Goal: Task Accomplishment & Management: Use online tool/utility

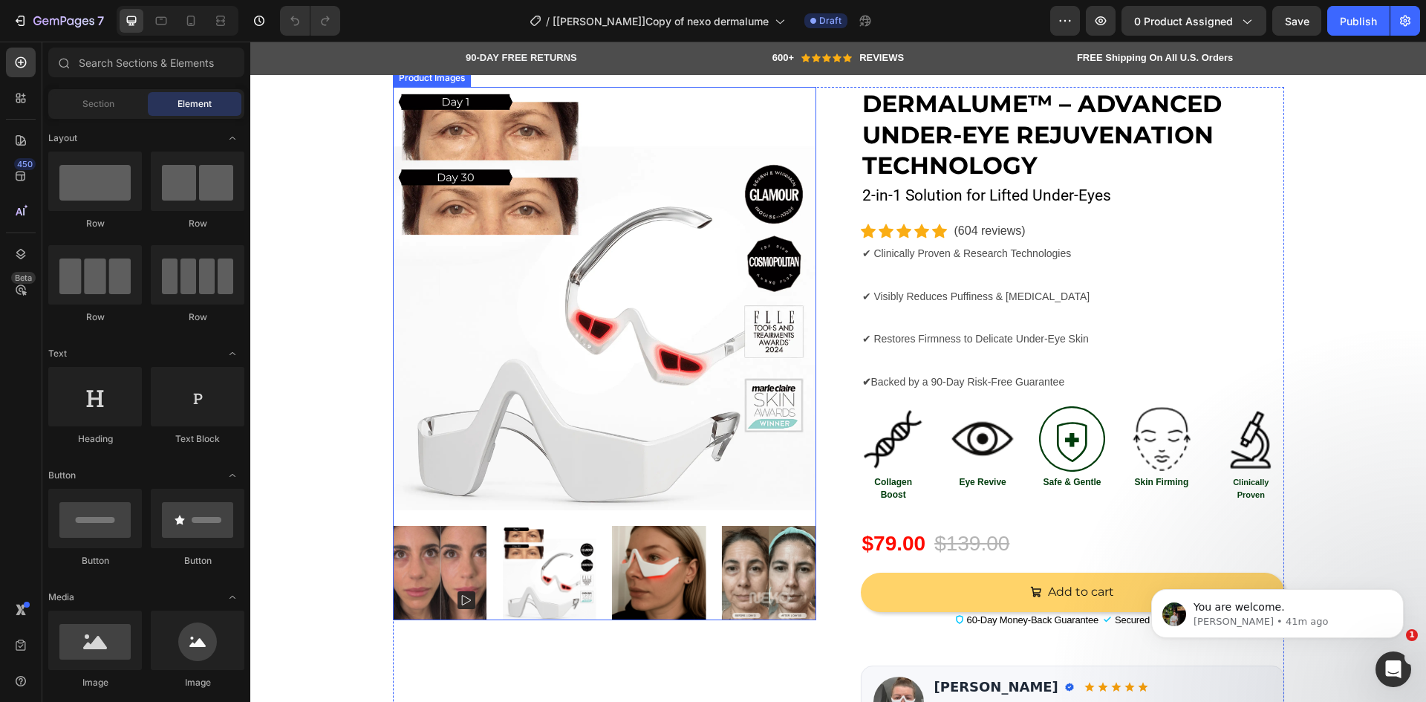
scroll to position [173, 0]
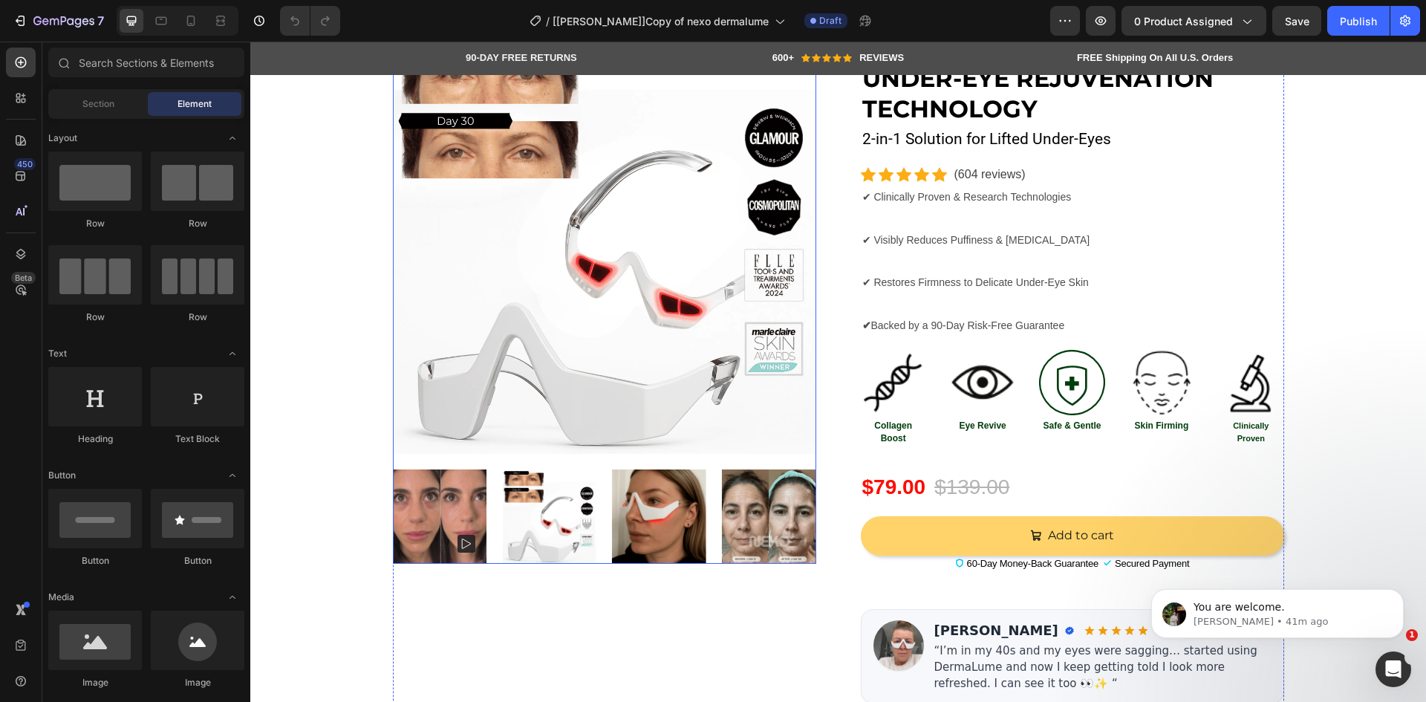
click at [468, 497] on img at bounding box center [440, 516] width 94 height 94
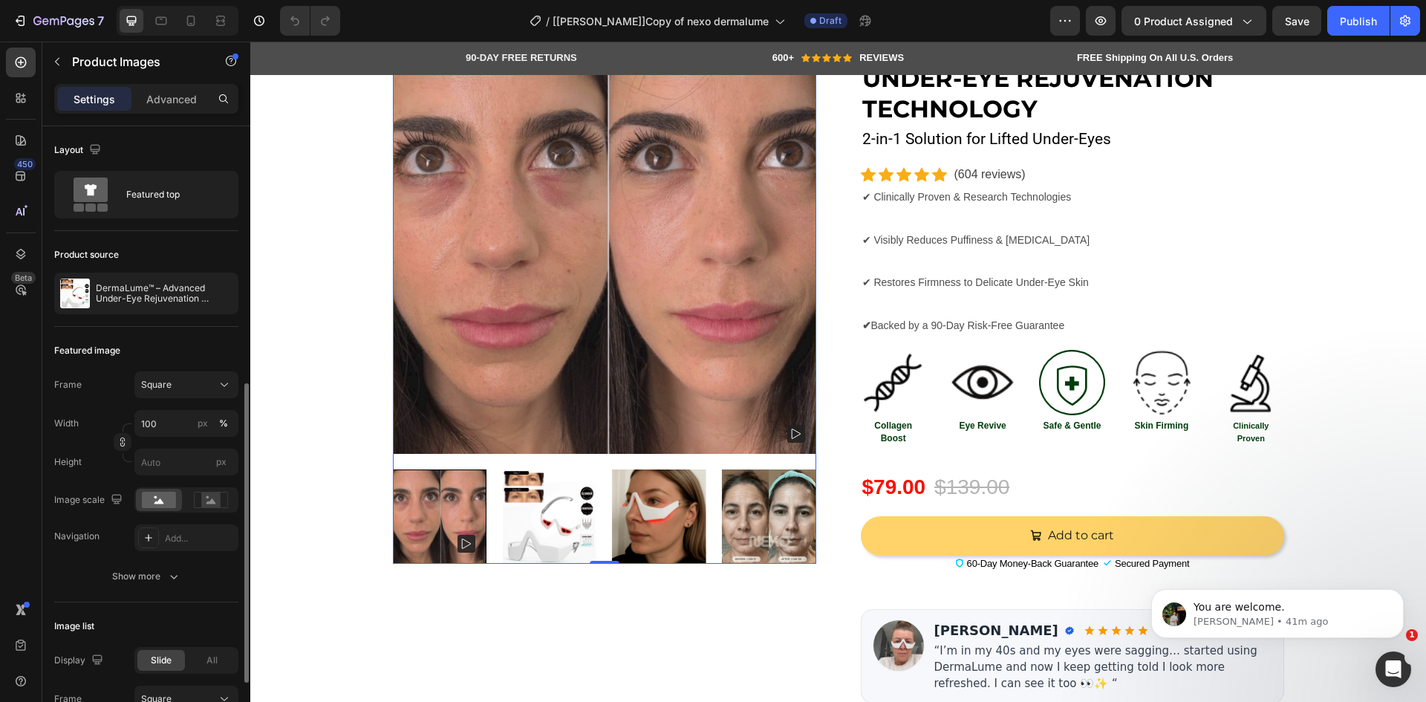
scroll to position [346, 0]
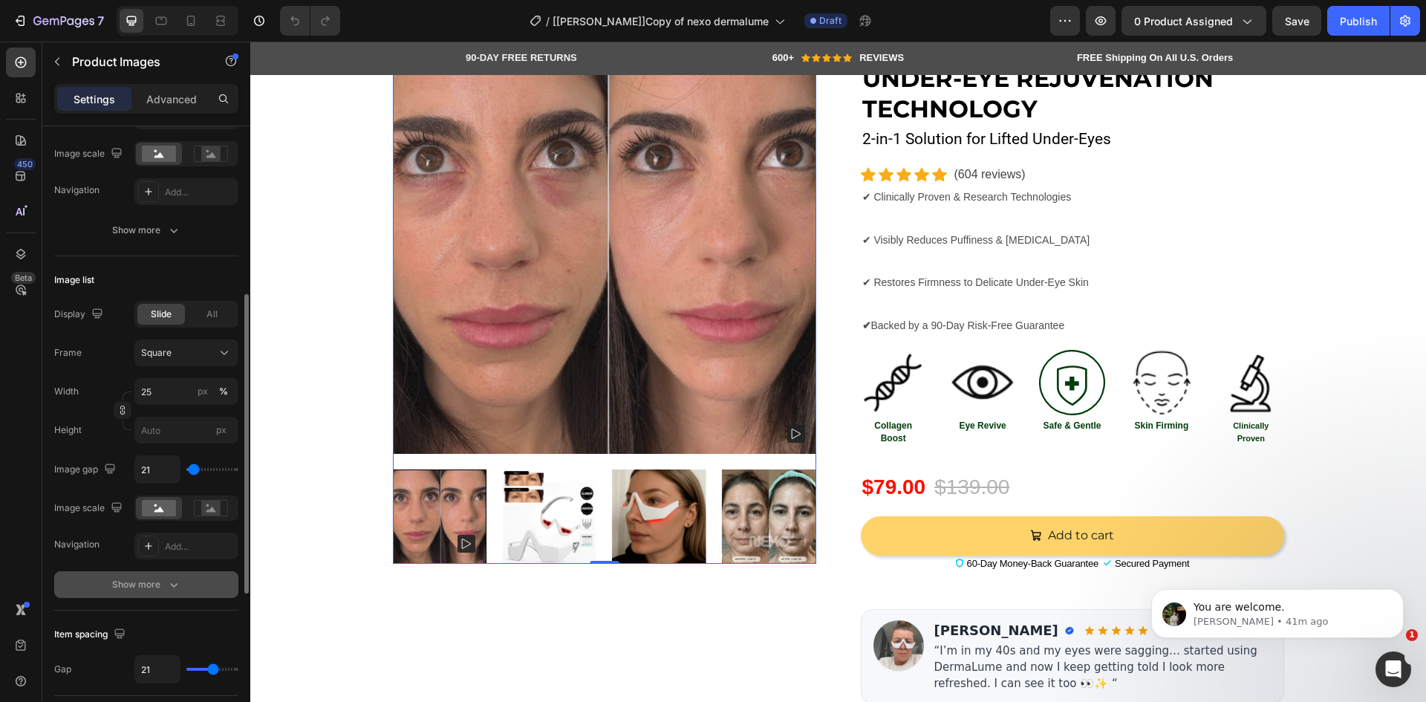
click at [131, 591] on div "Show more" at bounding box center [146, 584] width 69 height 15
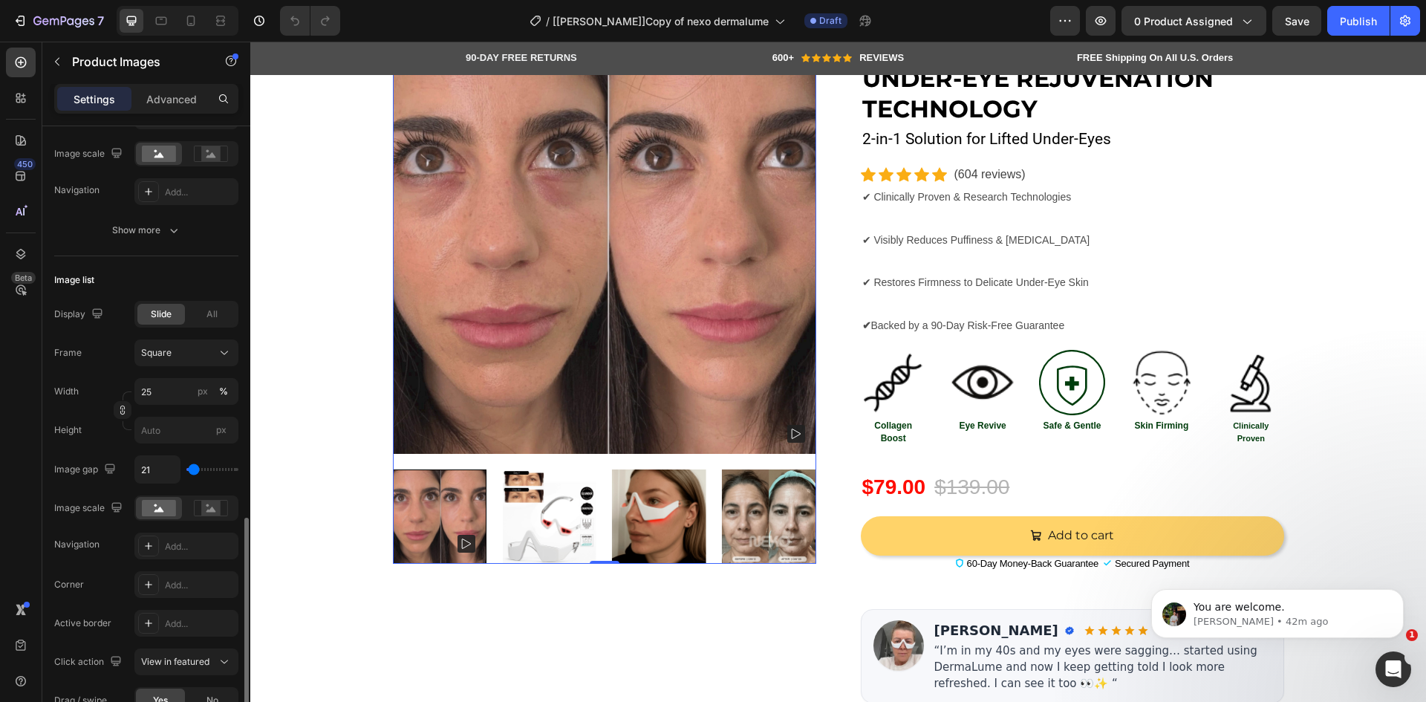
scroll to position [519, 0]
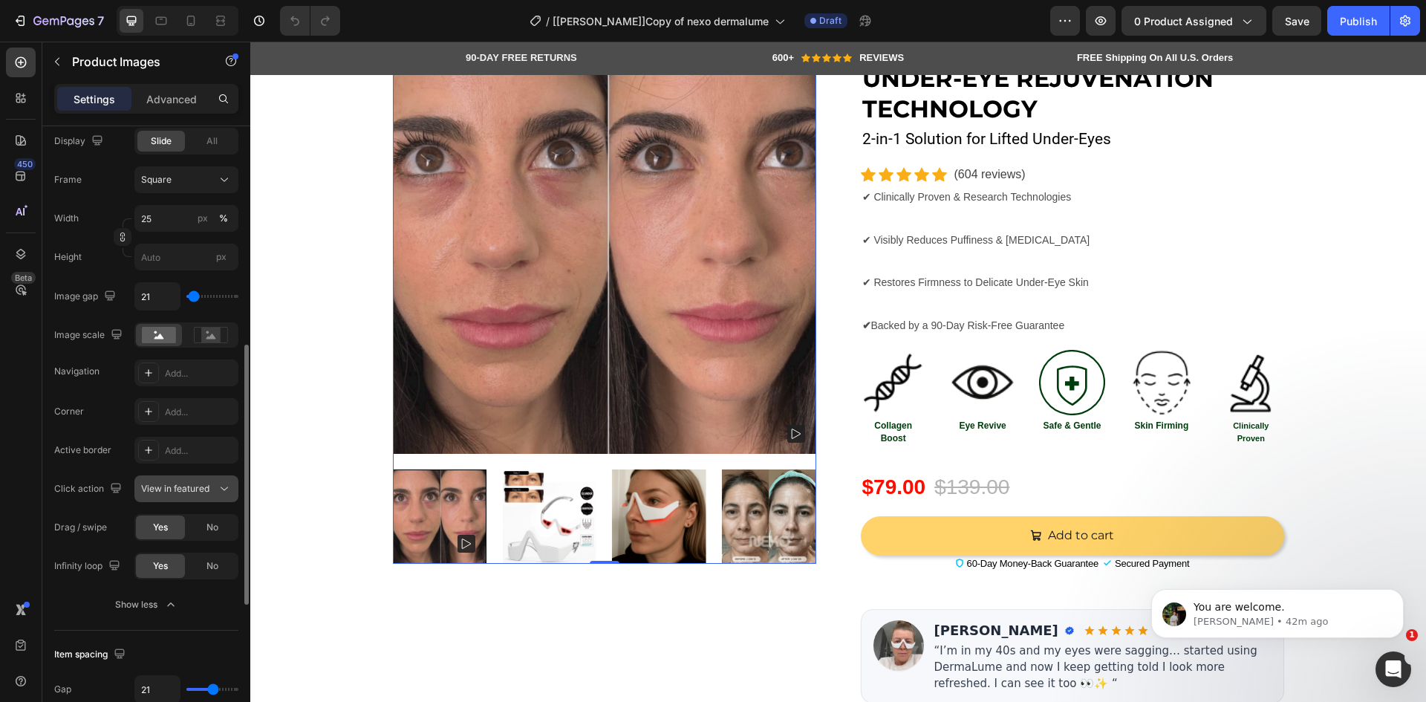
click at [186, 495] on span "View in featured" at bounding box center [175, 488] width 68 height 13
click at [185, 492] on span "View in featured" at bounding box center [175, 488] width 68 height 11
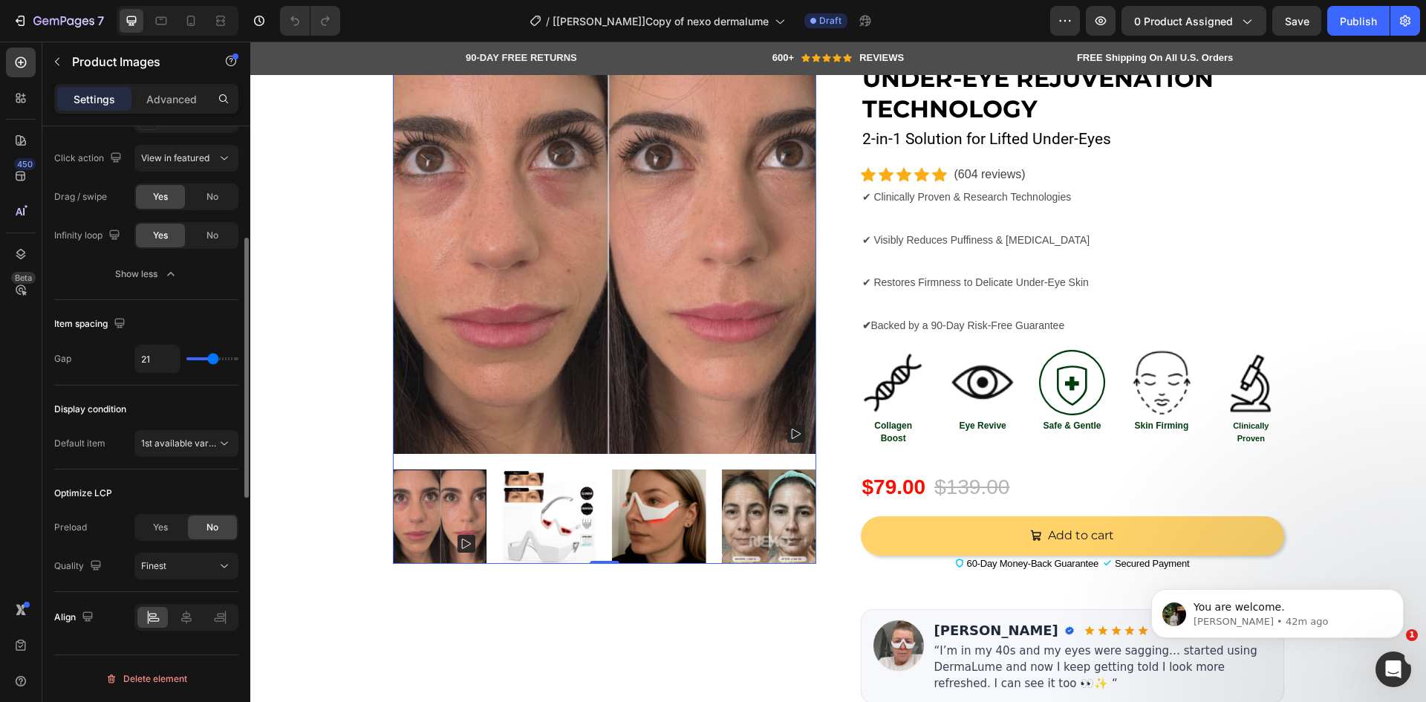
scroll to position [330, 0]
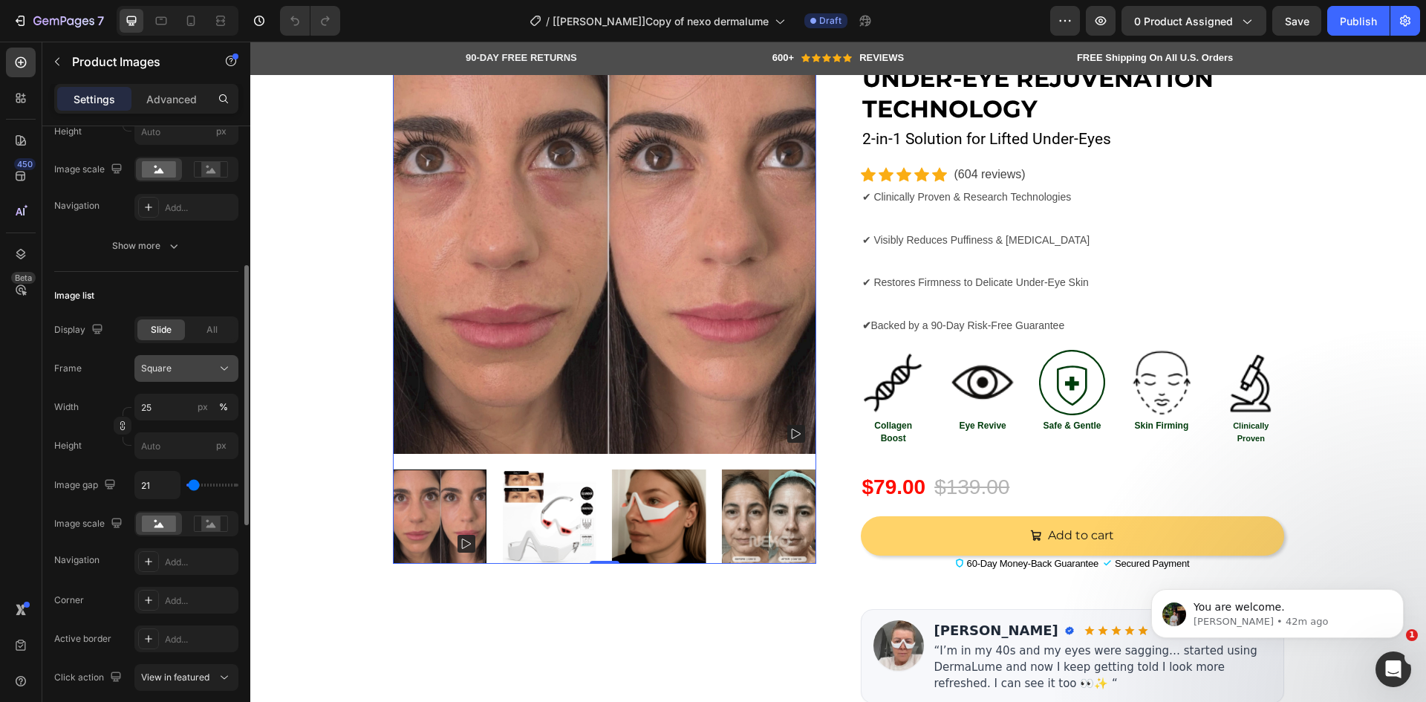
click at [189, 362] on div "Square" at bounding box center [177, 368] width 73 height 13
click at [42, 421] on div "Layout Featured top Product source DermaLume™ – Advanced Under-Eye Rejuvenation…" at bounding box center [146, 529] width 208 height 1467
click at [220, 405] on div "%" at bounding box center [223, 406] width 9 height 13
click at [160, 409] on input "25" at bounding box center [186, 407] width 104 height 27
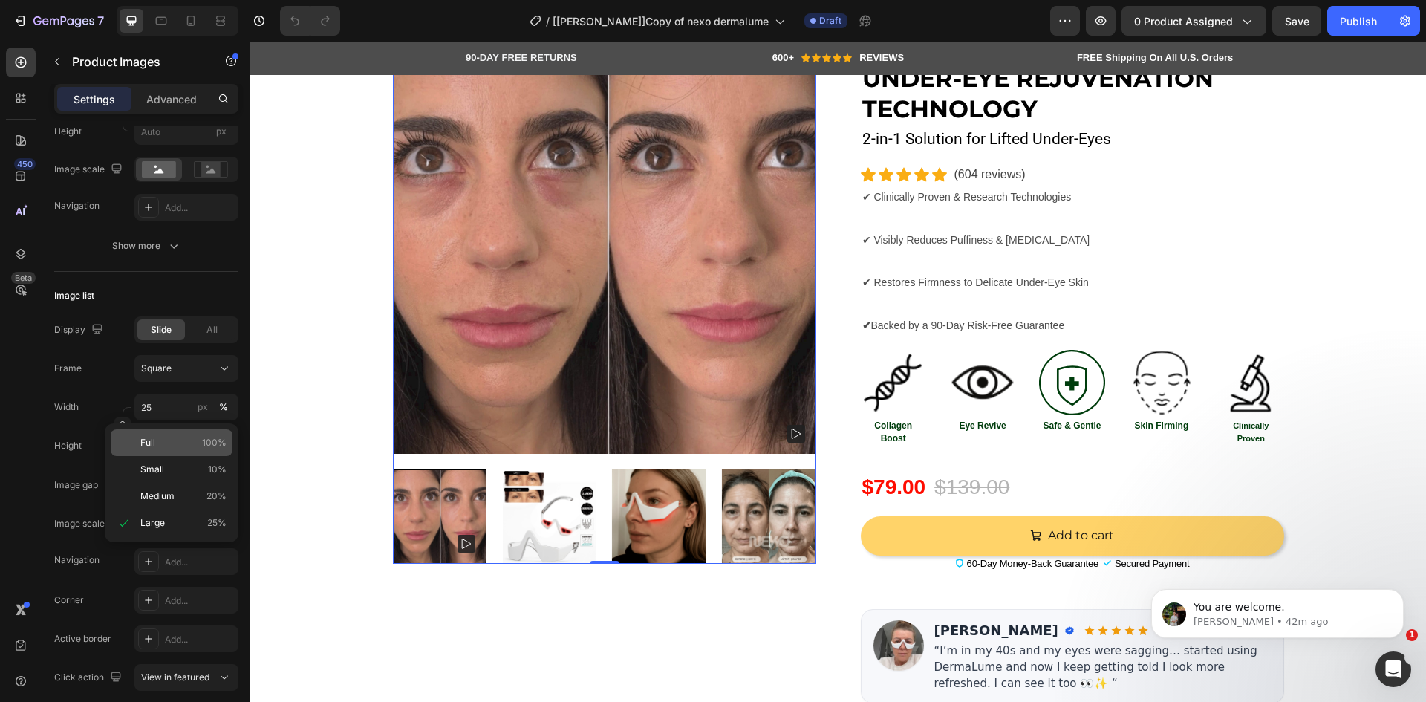
click at [157, 441] on p "Full 100%" at bounding box center [183, 442] width 86 height 13
type input "100"
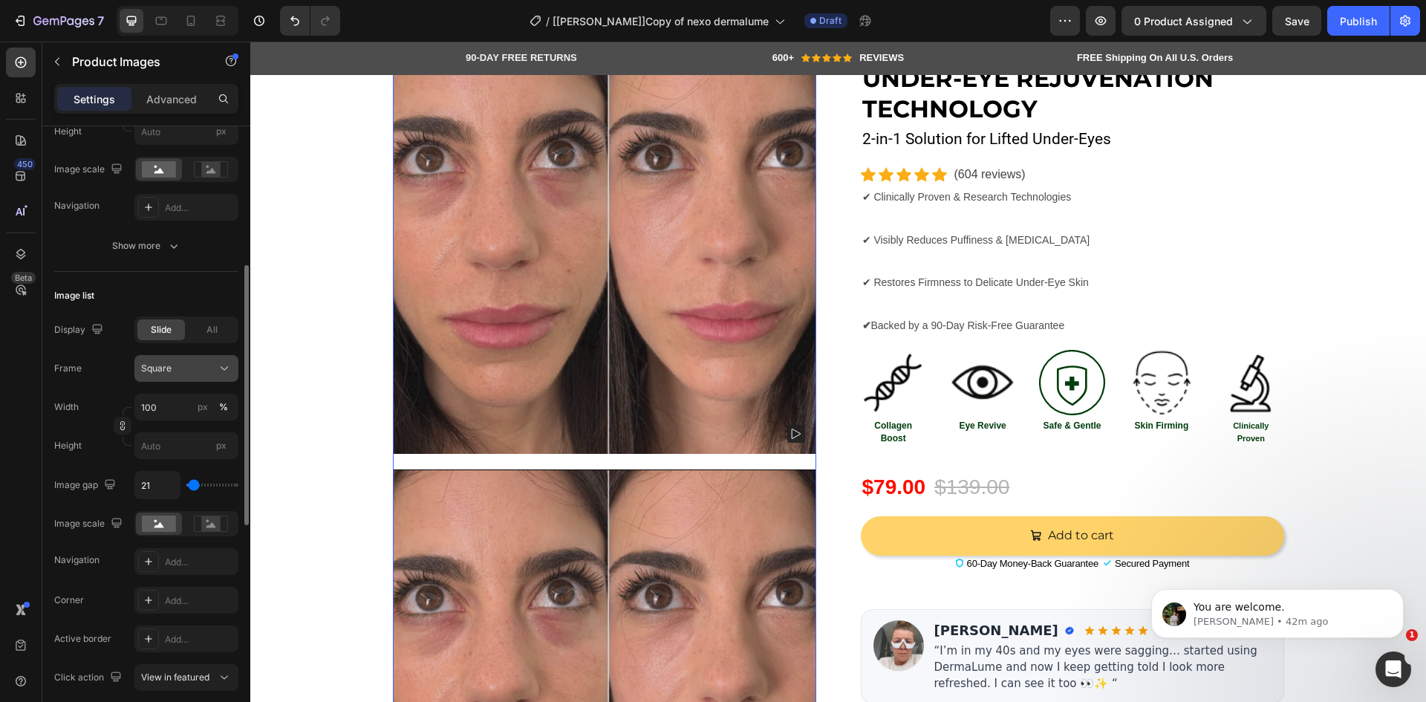
click at [208, 370] on div "Square" at bounding box center [177, 368] width 73 height 13
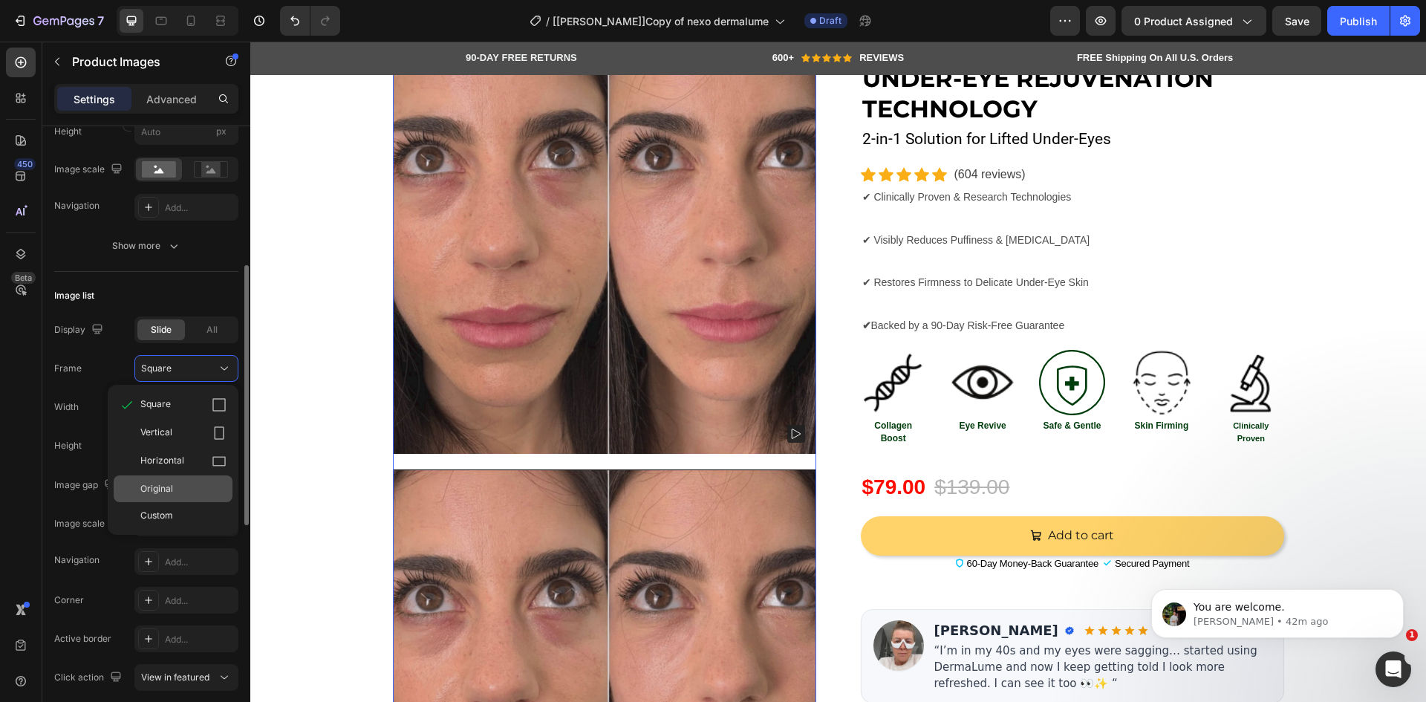
click at [173, 483] on div "Original" at bounding box center [183, 488] width 86 height 13
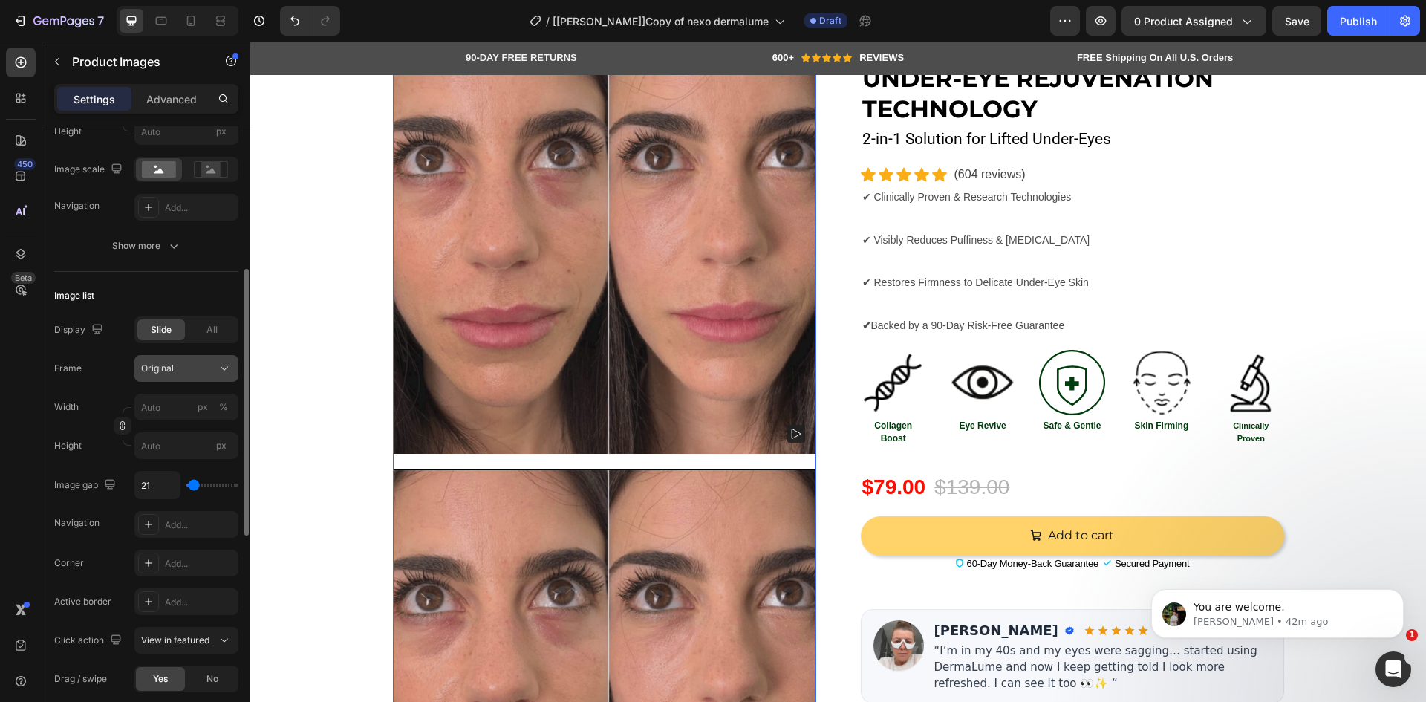
click at [213, 362] on div "Original" at bounding box center [177, 368] width 73 height 13
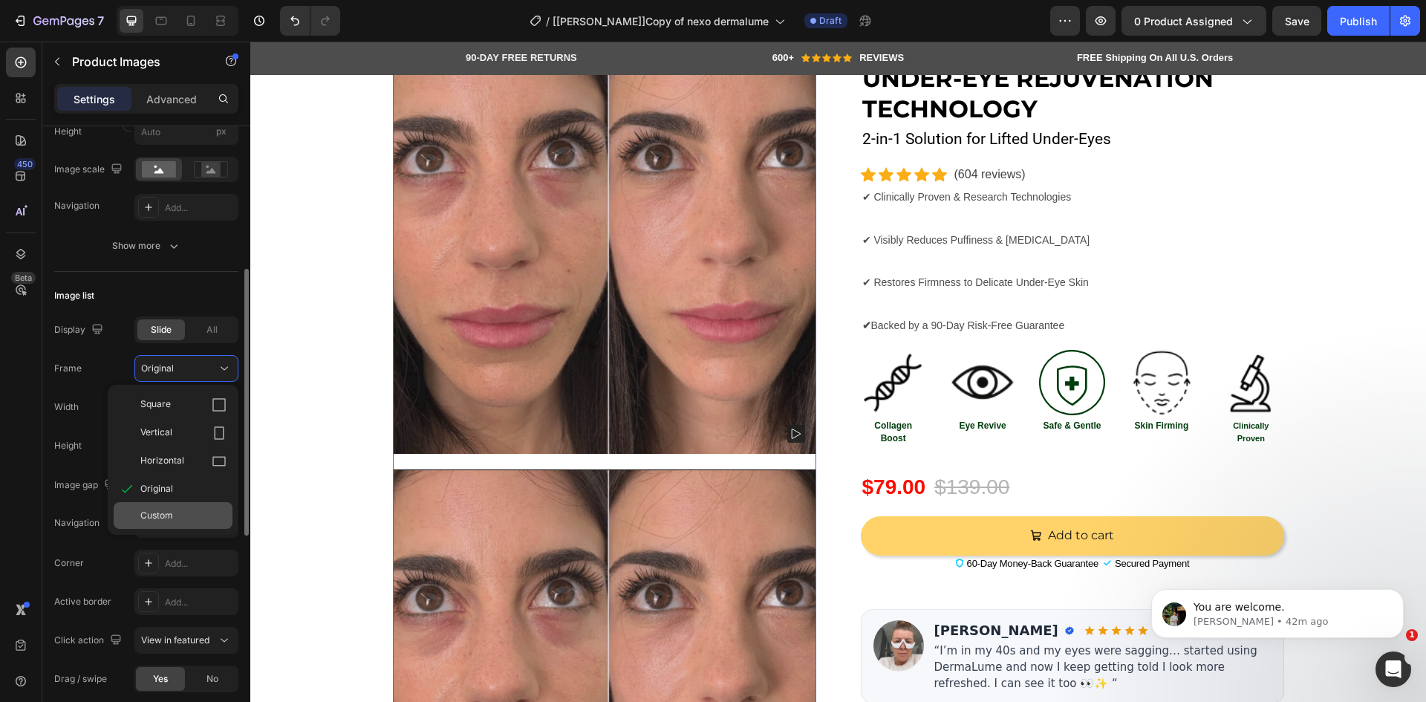
click at [169, 509] on span "Custom" at bounding box center [156, 515] width 33 height 13
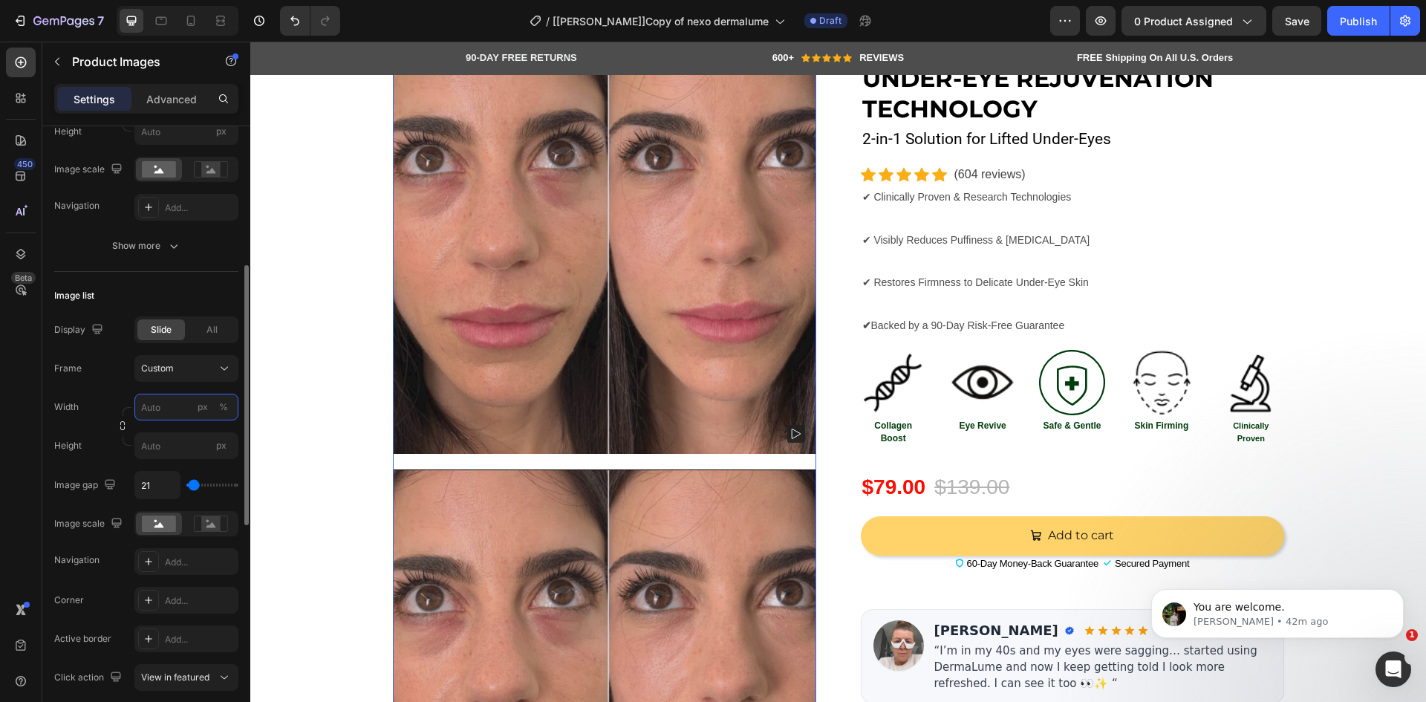
click at [169, 408] on input "px %" at bounding box center [186, 407] width 104 height 27
click at [199, 407] on div "px" at bounding box center [203, 406] width 10 height 13
click at [168, 407] on input "px %" at bounding box center [186, 407] width 104 height 27
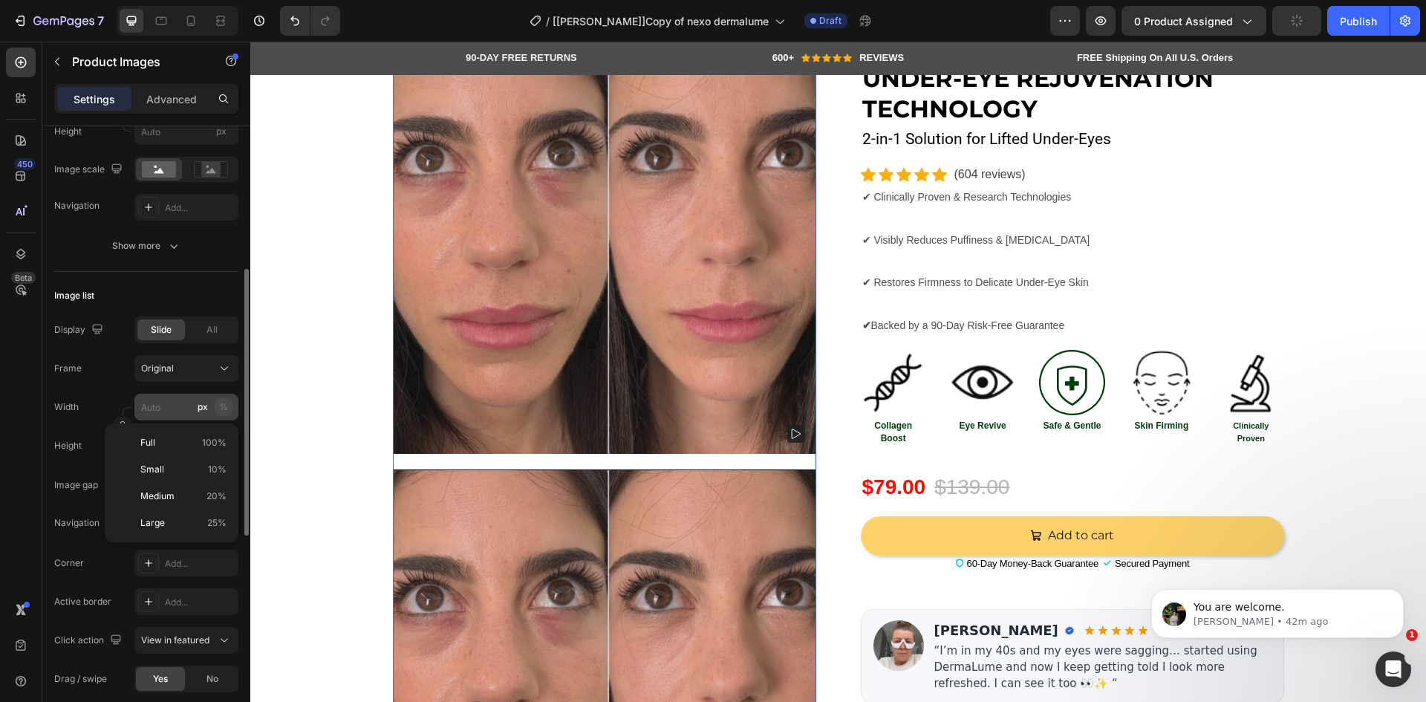
click at [222, 404] on div "%" at bounding box center [223, 406] width 9 height 13
click at [165, 406] on input "px %" at bounding box center [186, 407] width 104 height 27
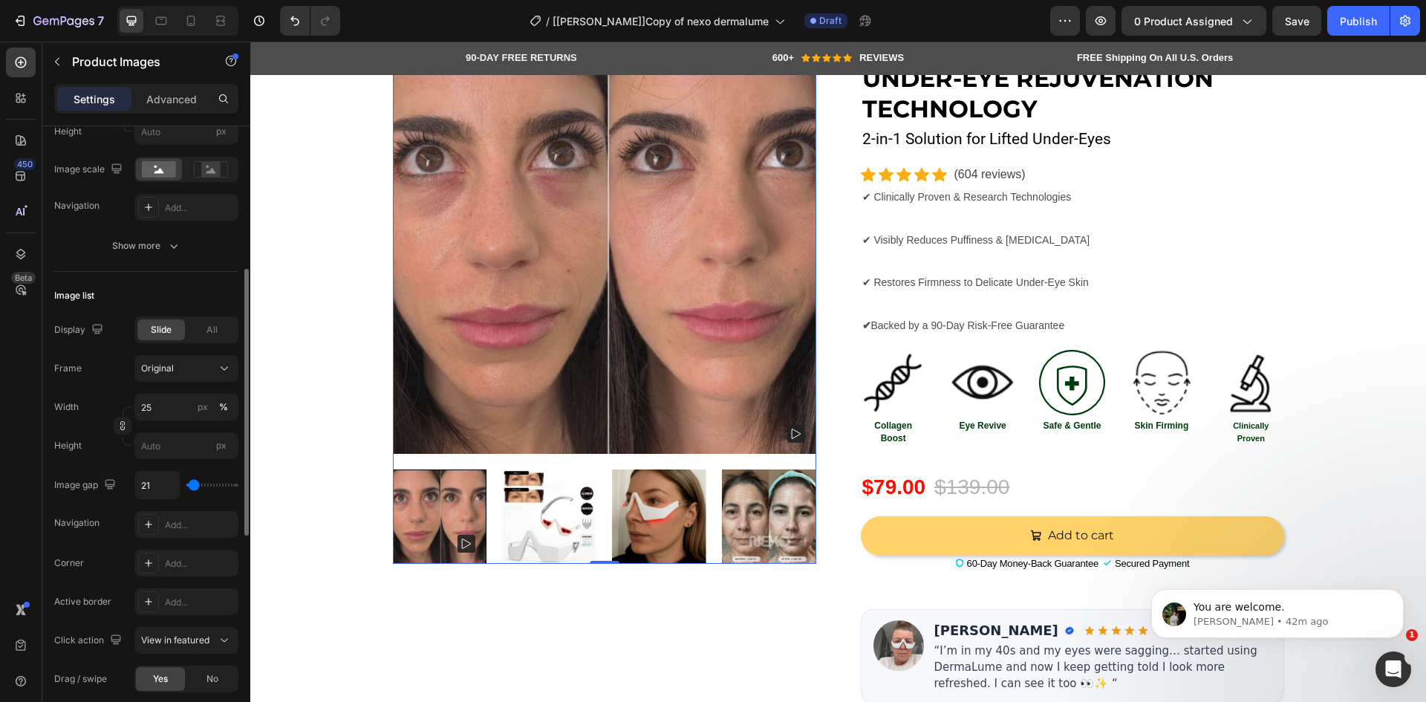
click at [68, 464] on div "Display Slide All Frame Original Width 25 px % Height px Image gap 21 Navigatio…" at bounding box center [146, 426] width 184 height 221
click at [182, 448] on input "px" at bounding box center [186, 445] width 104 height 27
click at [200, 371] on div "Original" at bounding box center [177, 368] width 73 height 13
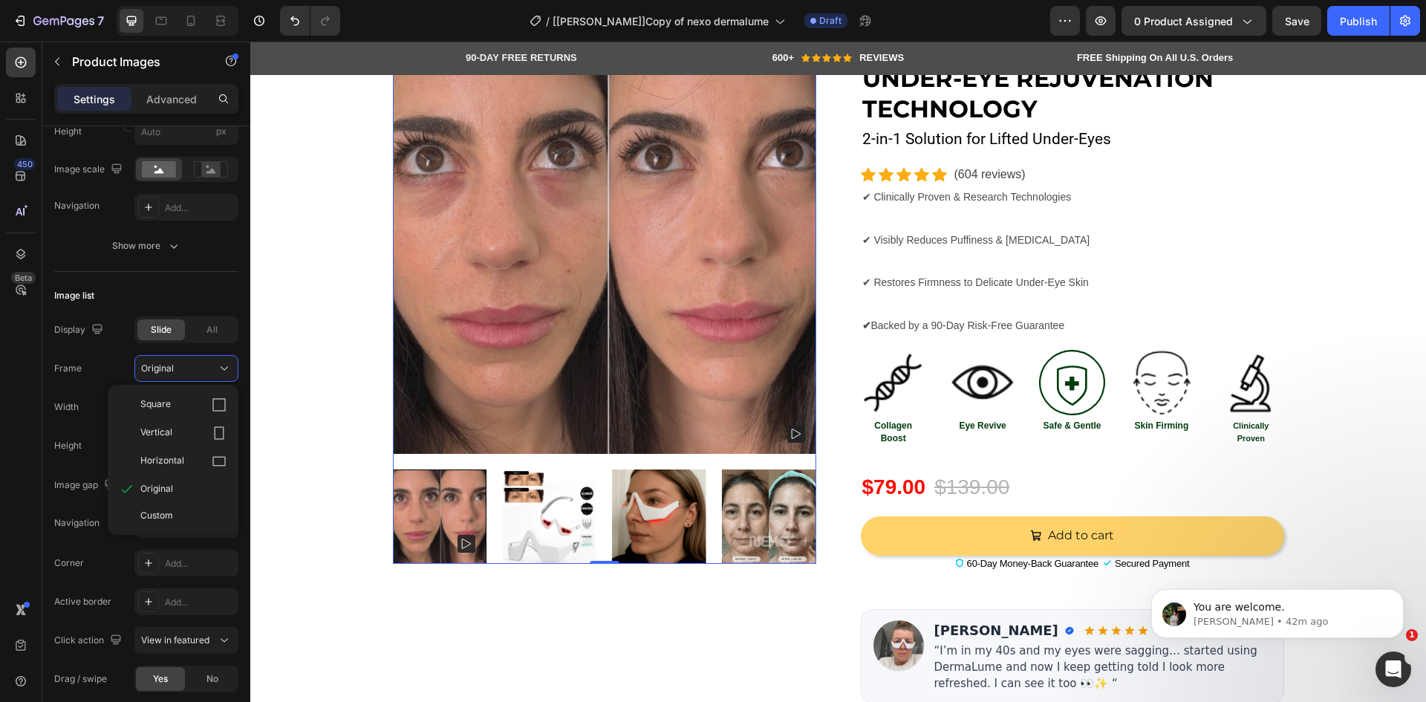
click at [2, 440] on div "450 Beta" at bounding box center [21, 372] width 42 height 660
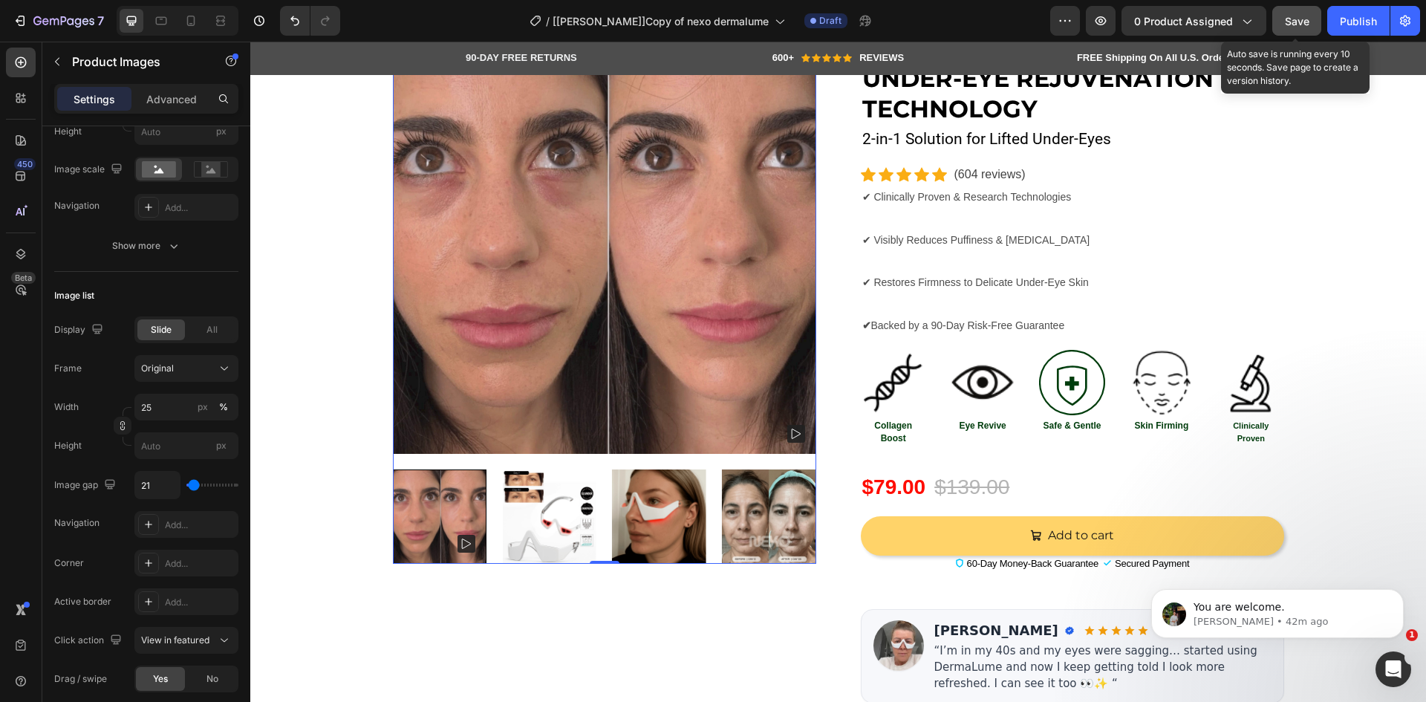
click at [1282, 27] on button "Save" at bounding box center [1296, 21] width 49 height 30
click at [1106, 26] on icon "button" at bounding box center [1100, 20] width 15 height 15
click at [209, 319] on div "All" at bounding box center [212, 329] width 48 height 21
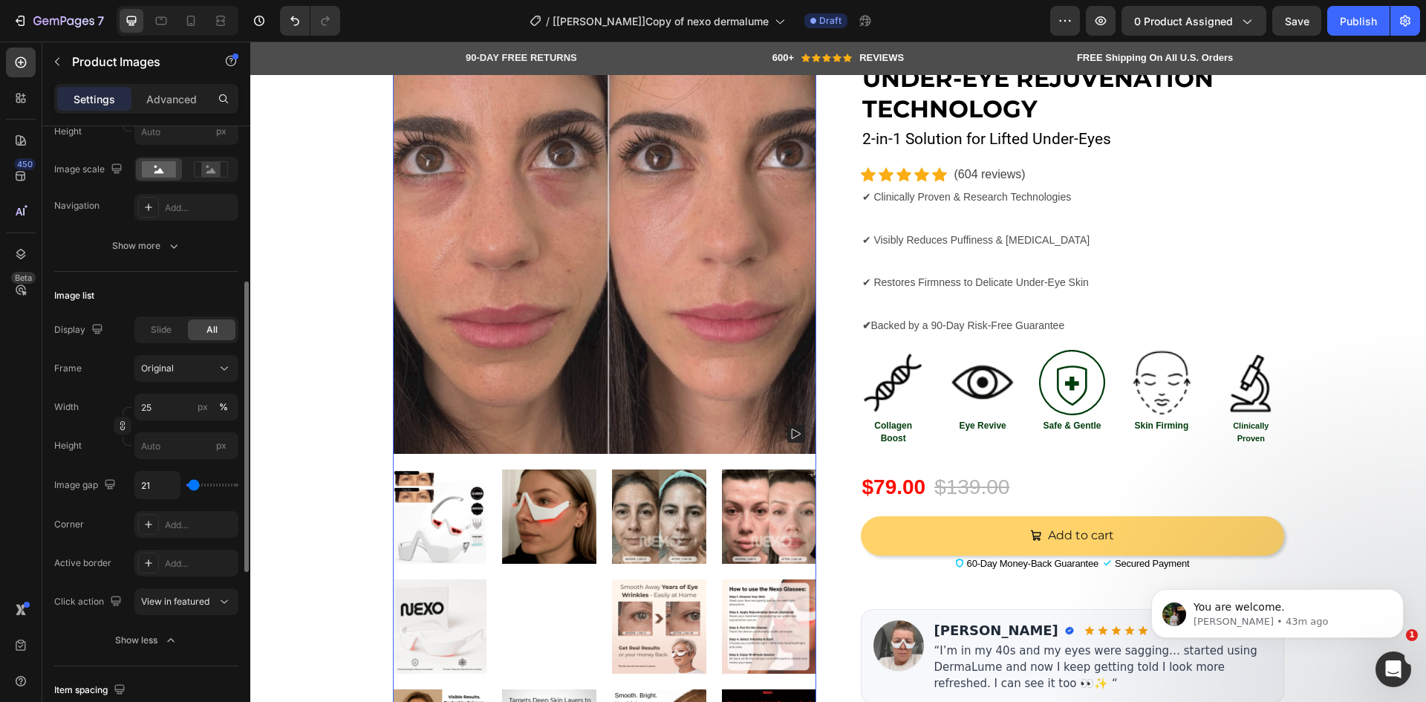
click at [209, 330] on span "All" at bounding box center [211, 329] width 11 height 13
click at [149, 327] on div "Slide" at bounding box center [161, 329] width 48 height 21
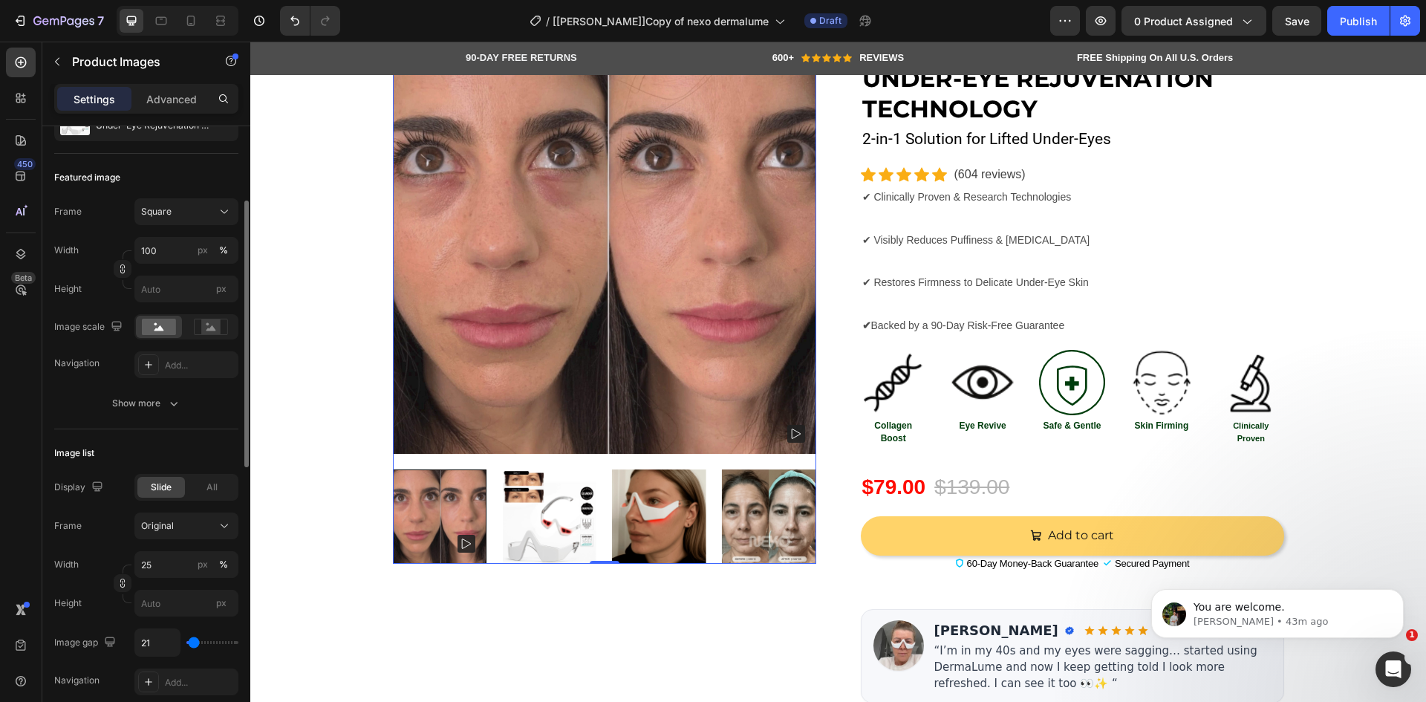
scroll to position [346, 0]
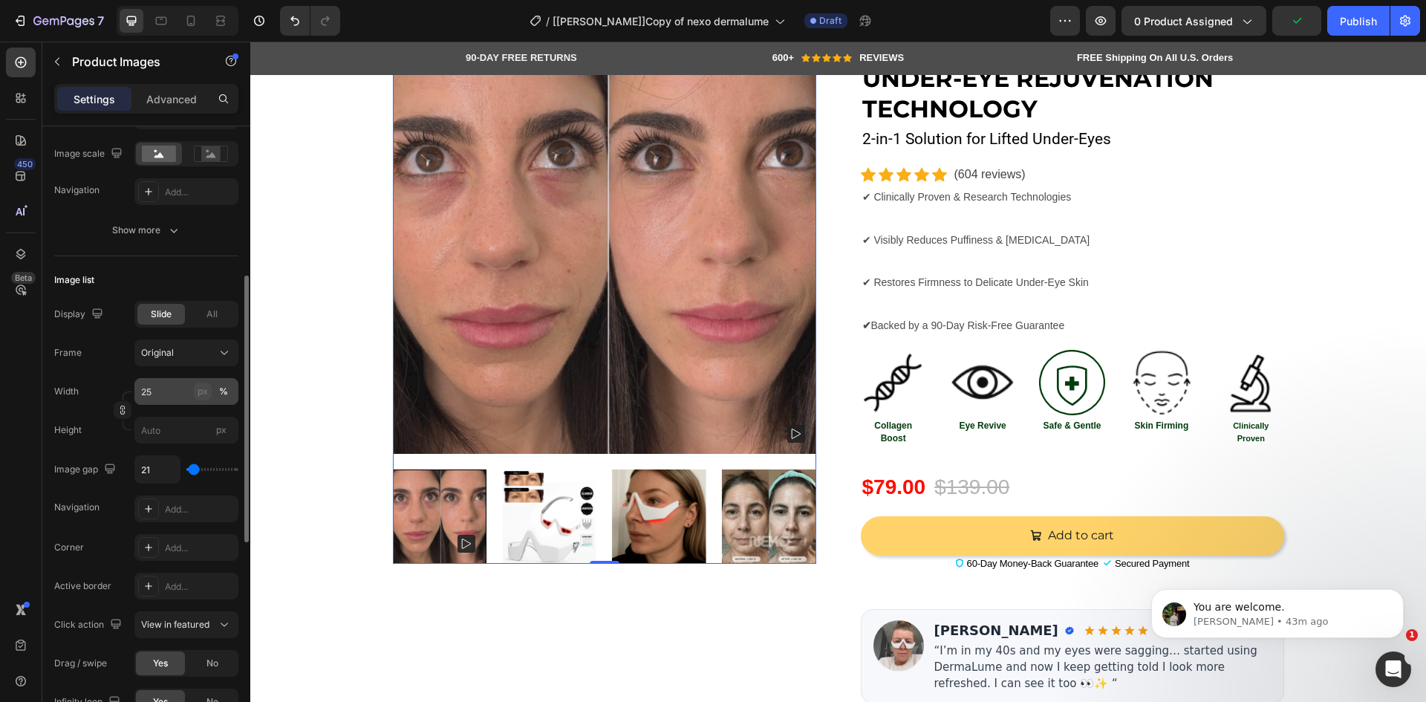
click at [197, 391] on button "px" at bounding box center [203, 391] width 18 height 18
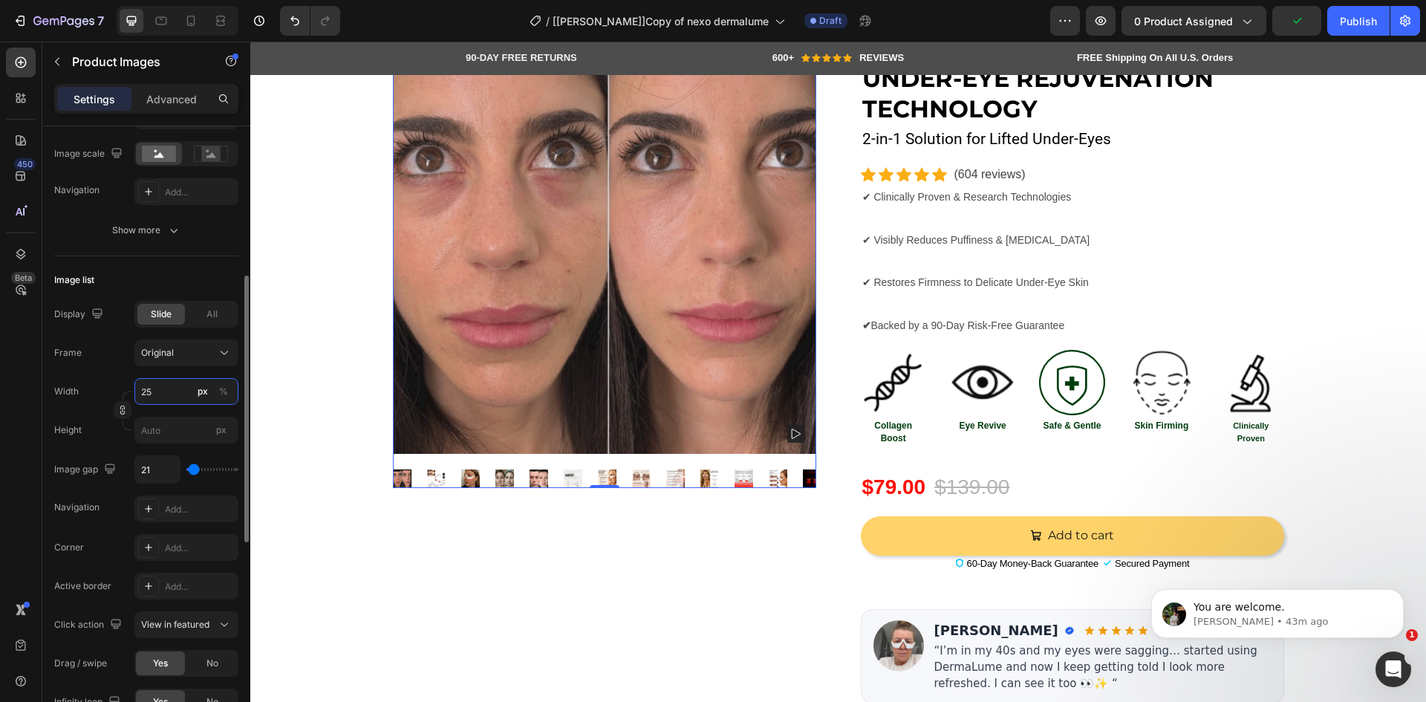
click at [171, 391] on input "25" at bounding box center [186, 391] width 104 height 27
drag, startPoint x: 171, startPoint y: 391, endPoint x: 123, endPoint y: 391, distance: 48.3
click at [123, 391] on div "Width 25 px %" at bounding box center [146, 391] width 184 height 27
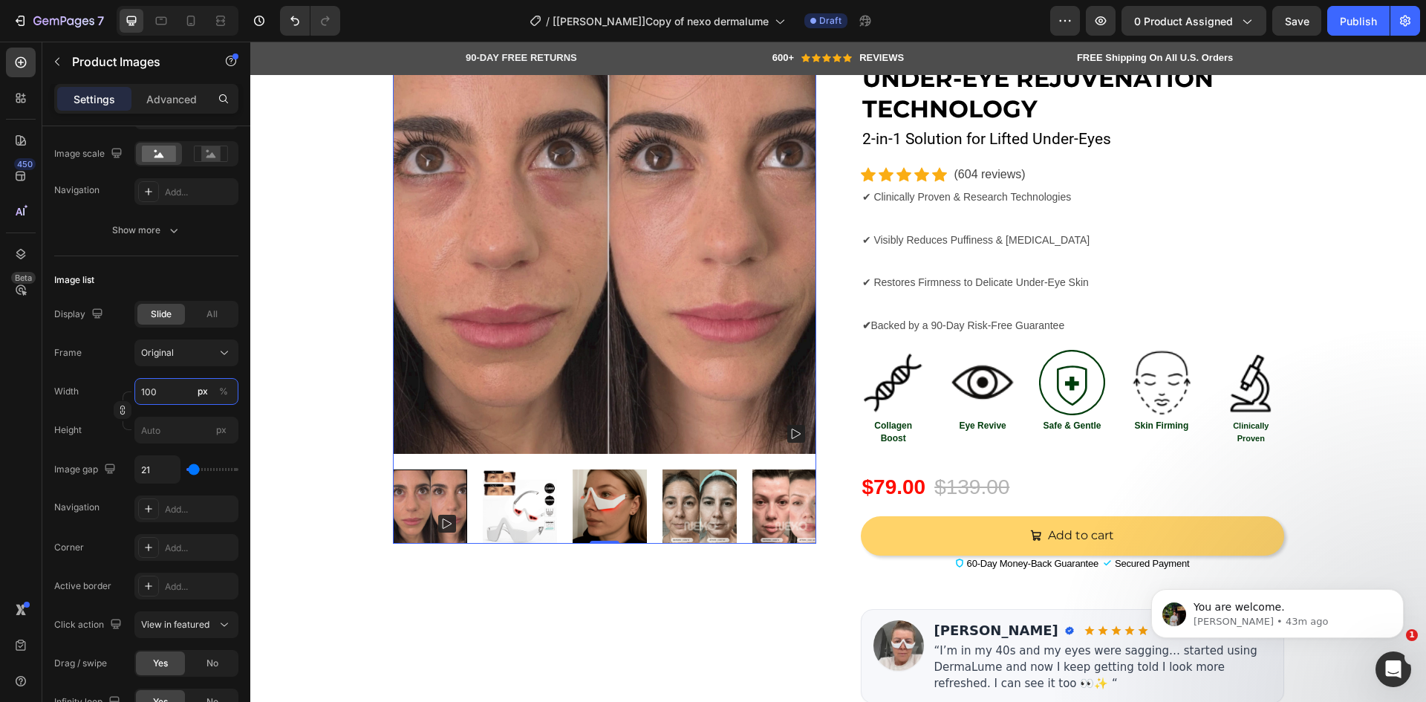
type input "100"
click at [24, 431] on div "450 Beta" at bounding box center [21, 321] width 30 height 547
click at [170, 428] on input "px" at bounding box center [186, 430] width 104 height 27
type input "1"
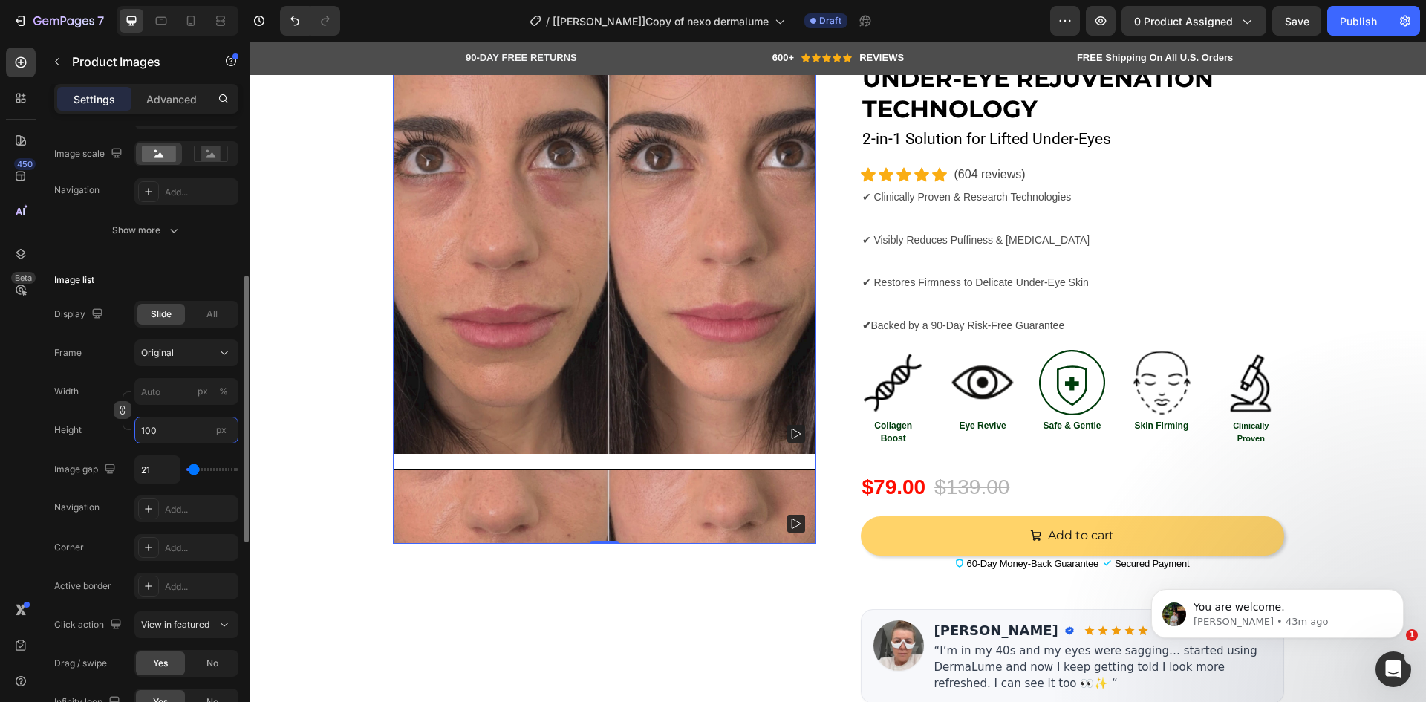
type input "100"
click at [121, 406] on icon "button" at bounding box center [122, 410] width 10 height 10
click at [164, 394] on input "px %" at bounding box center [186, 391] width 104 height 27
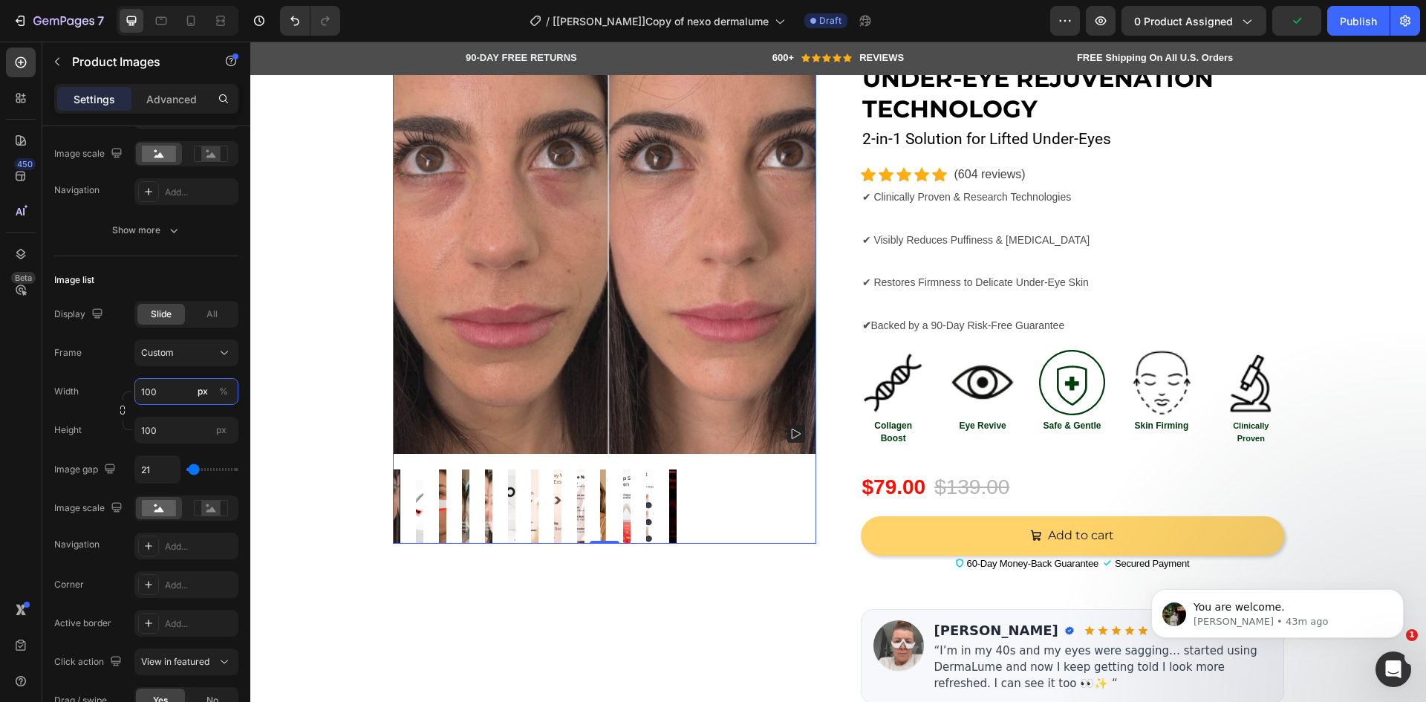
type input "100"
click at [27, 434] on div "450 Beta" at bounding box center [21, 321] width 30 height 547
click at [162, 429] on input "100" at bounding box center [186, 430] width 104 height 27
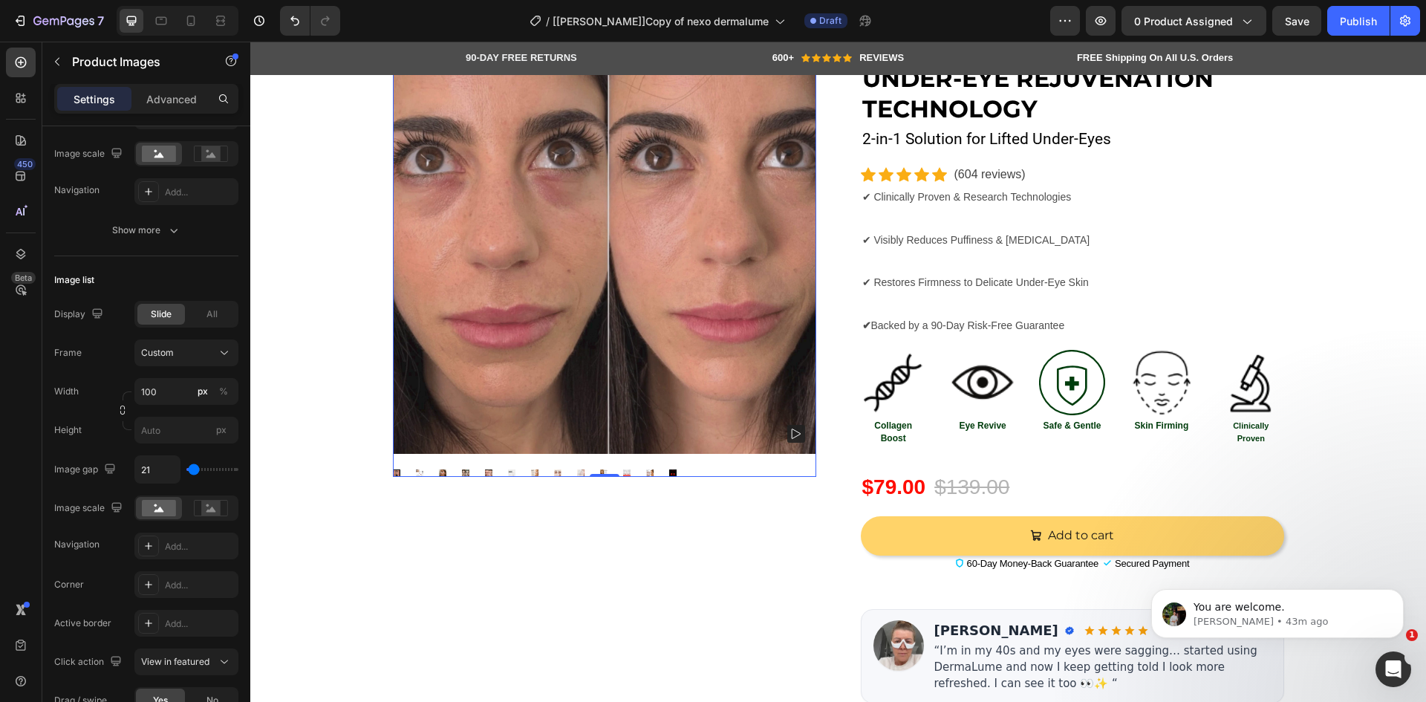
click at [33, 391] on div "450 Beta" at bounding box center [21, 321] width 30 height 547
click at [163, 391] on input "10" at bounding box center [186, 391] width 104 height 27
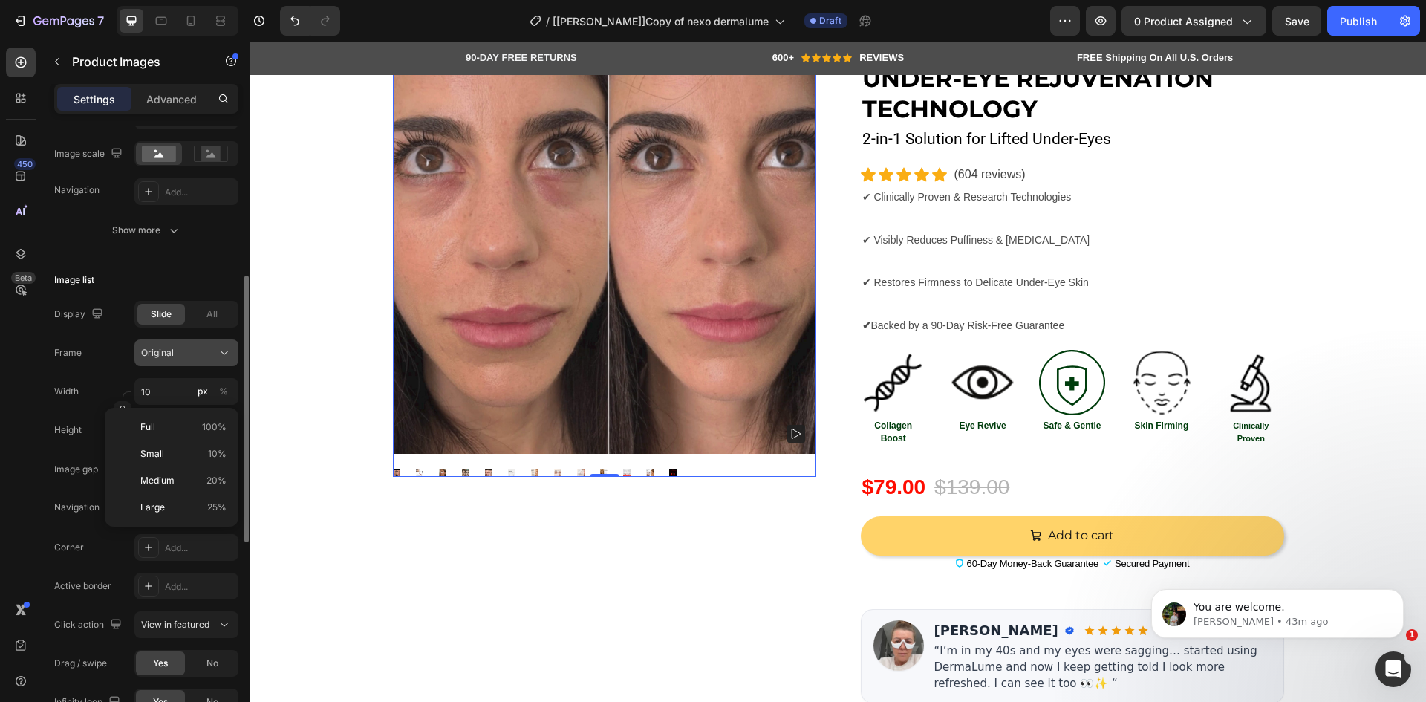
click at [209, 352] on div "Original" at bounding box center [177, 352] width 73 height 13
click at [165, 496] on span "Custom" at bounding box center [156, 499] width 33 height 13
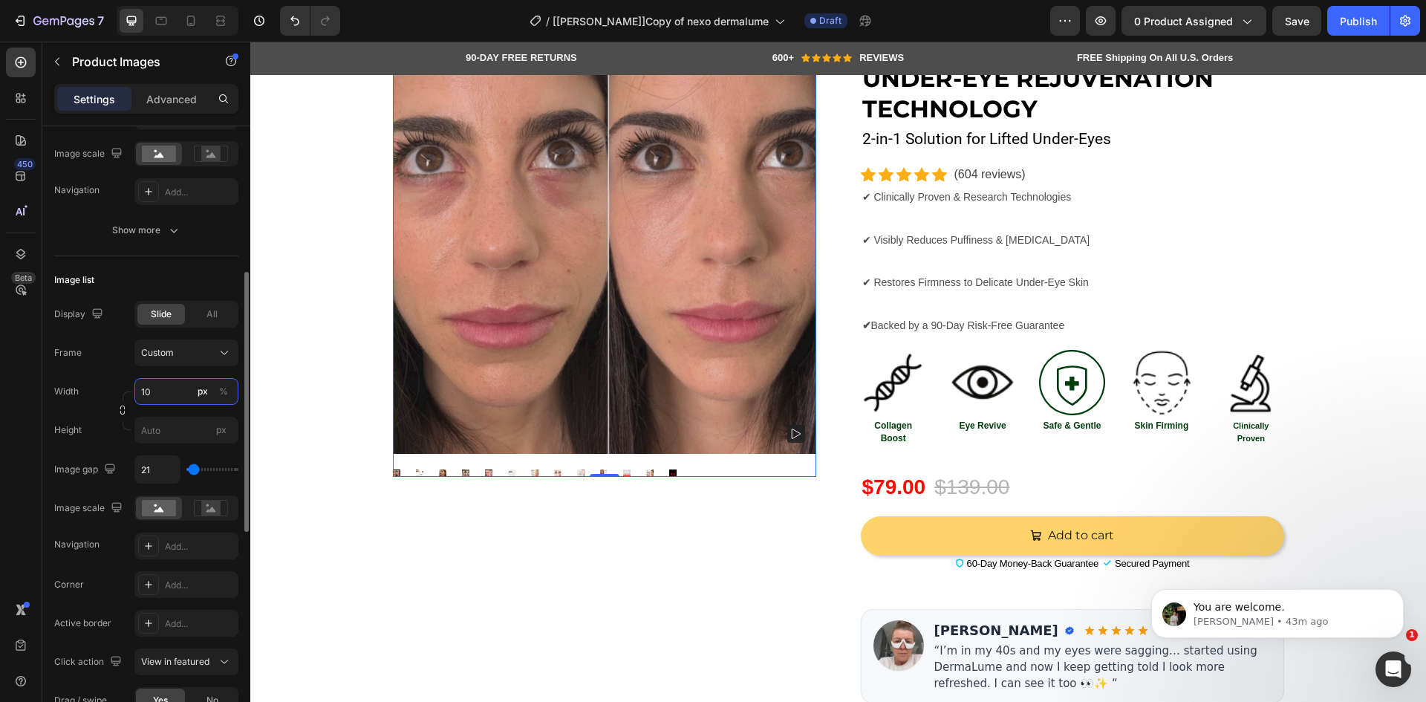
click at [168, 391] on input "10" at bounding box center [186, 391] width 104 height 27
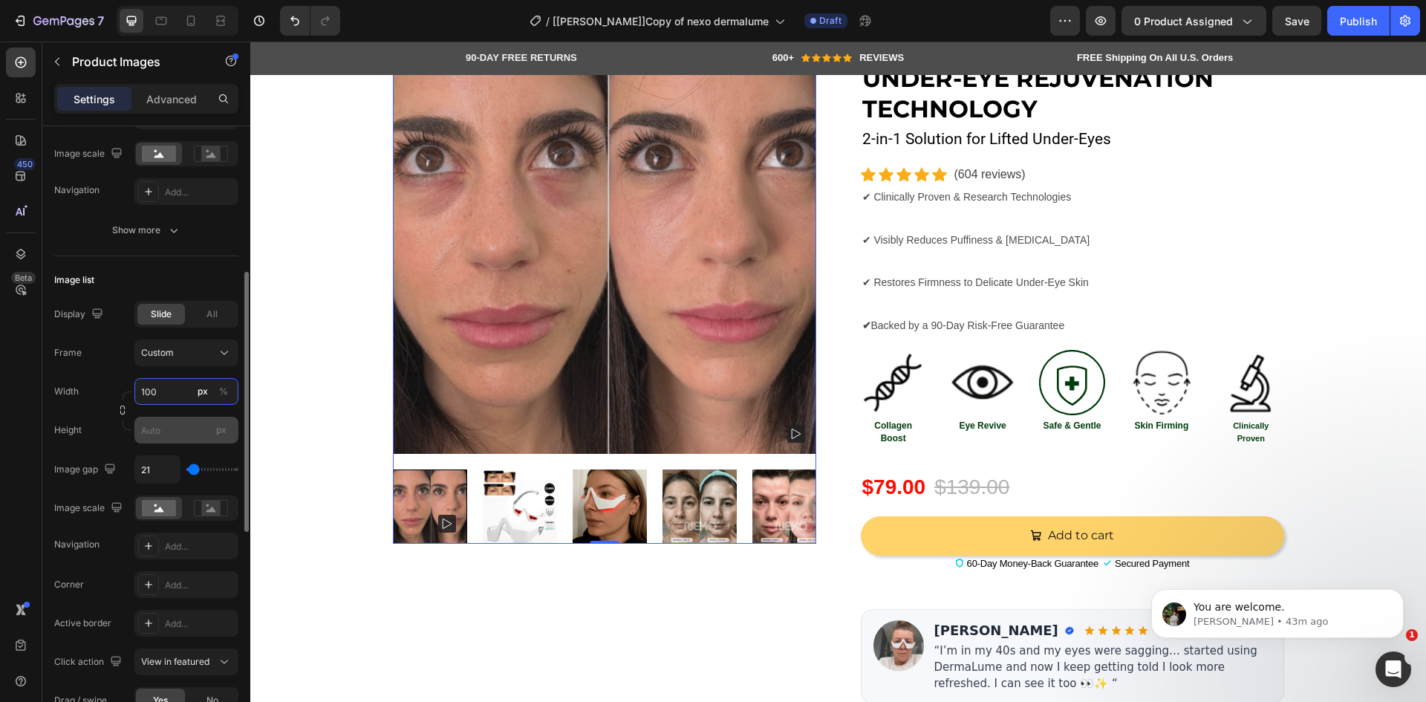
type input "100"
click at [172, 431] on input "px" at bounding box center [186, 430] width 104 height 27
type input "100"
click at [1295, 34] on button "Save" at bounding box center [1296, 21] width 49 height 30
click at [195, 23] on icon at bounding box center [191, 21] width 8 height 10
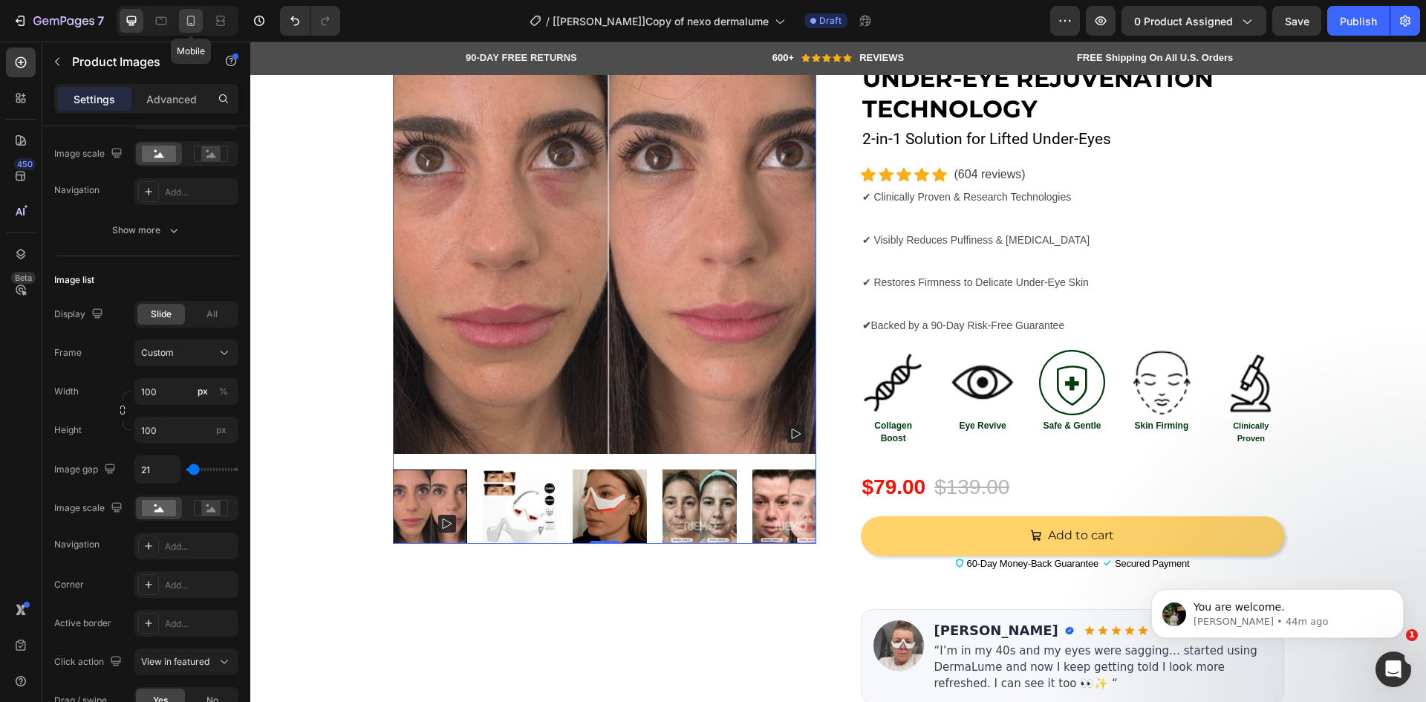
type input "12"
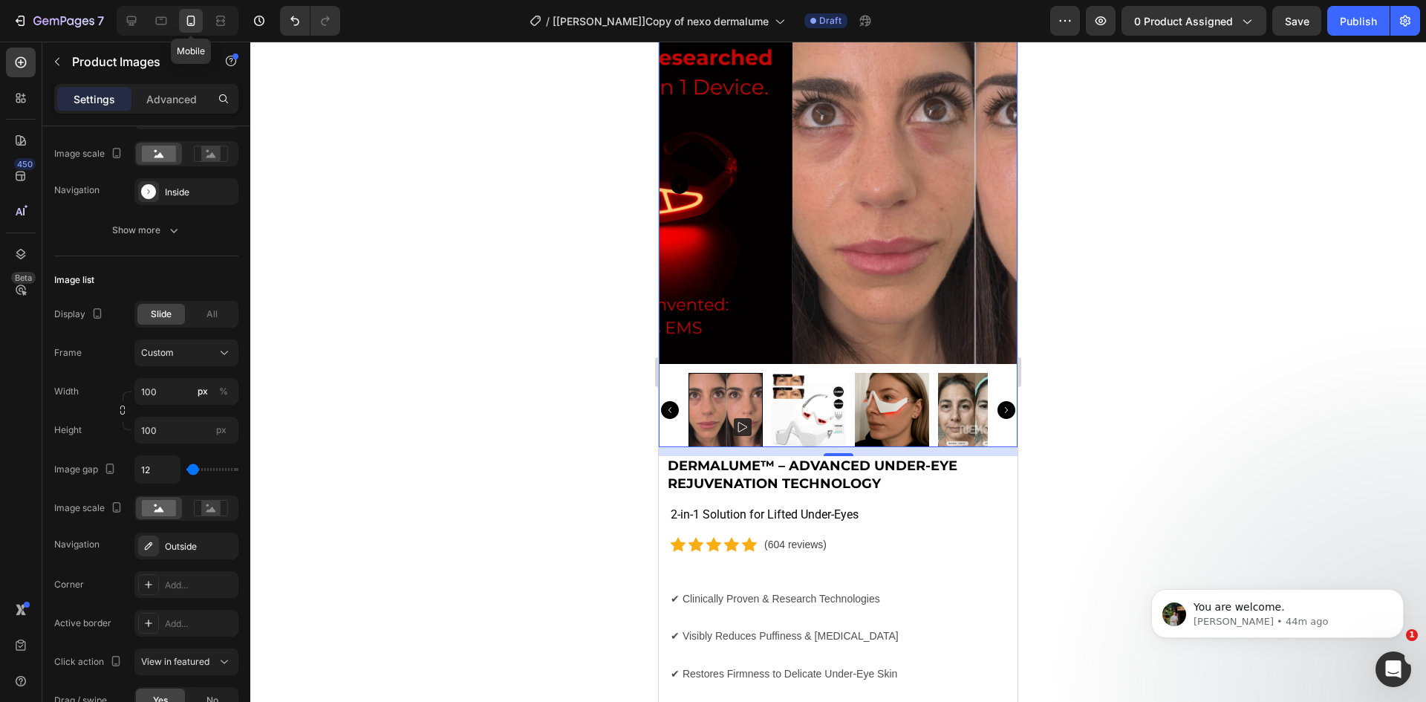
scroll to position [85, 0]
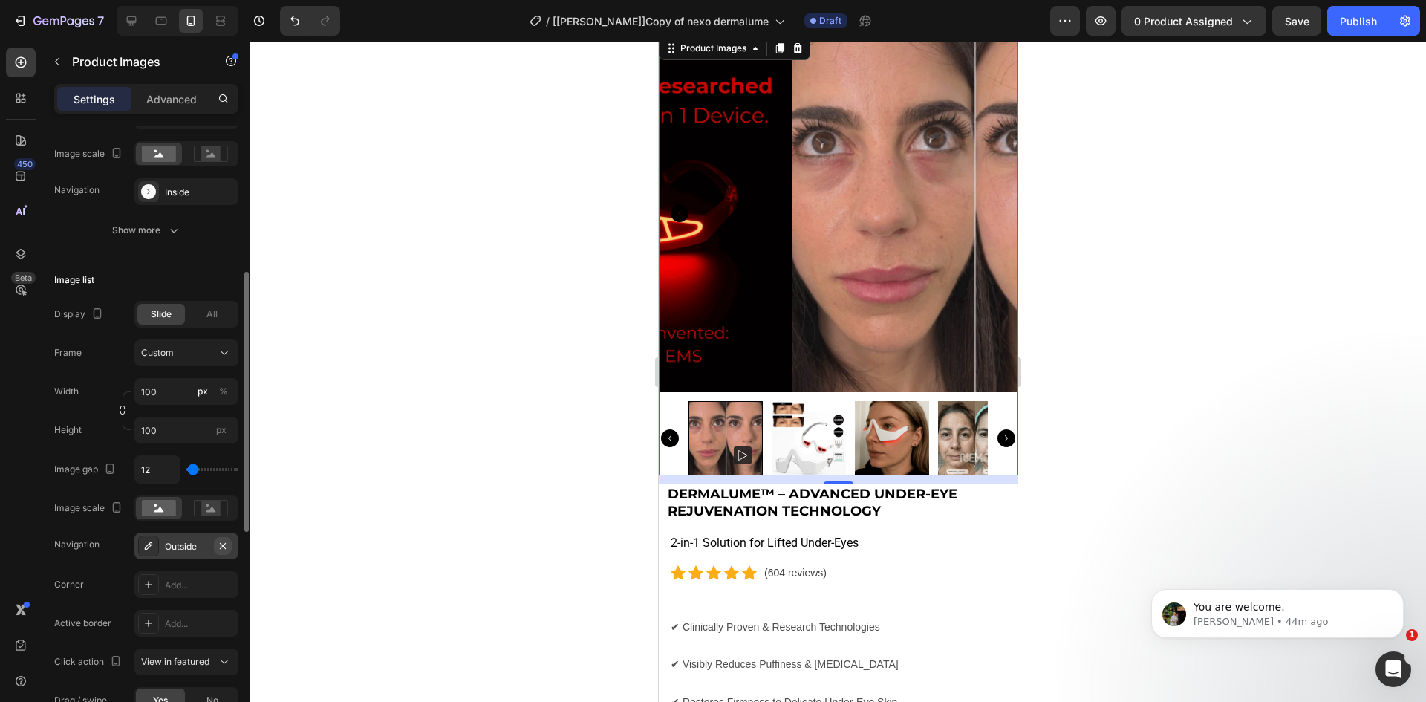
click at [219, 540] on icon "button" at bounding box center [223, 546] width 12 height 12
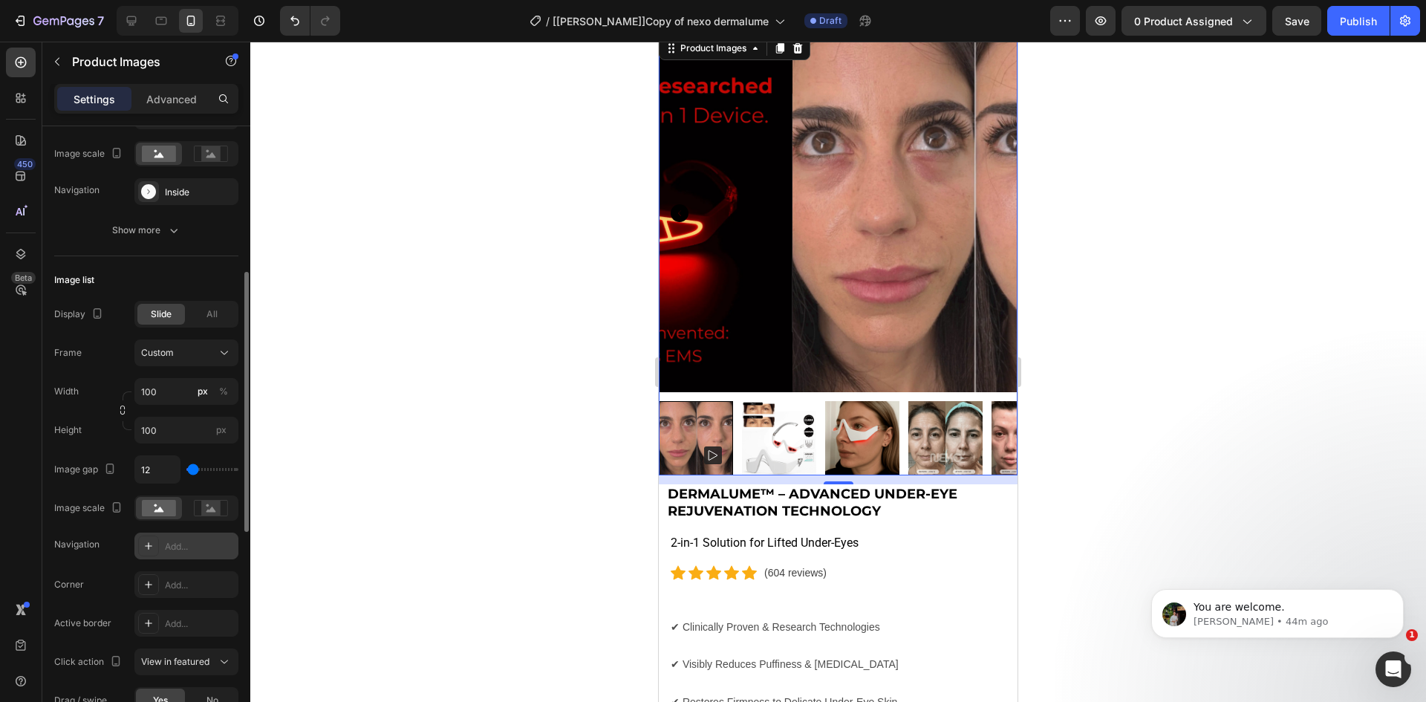
type input "10"
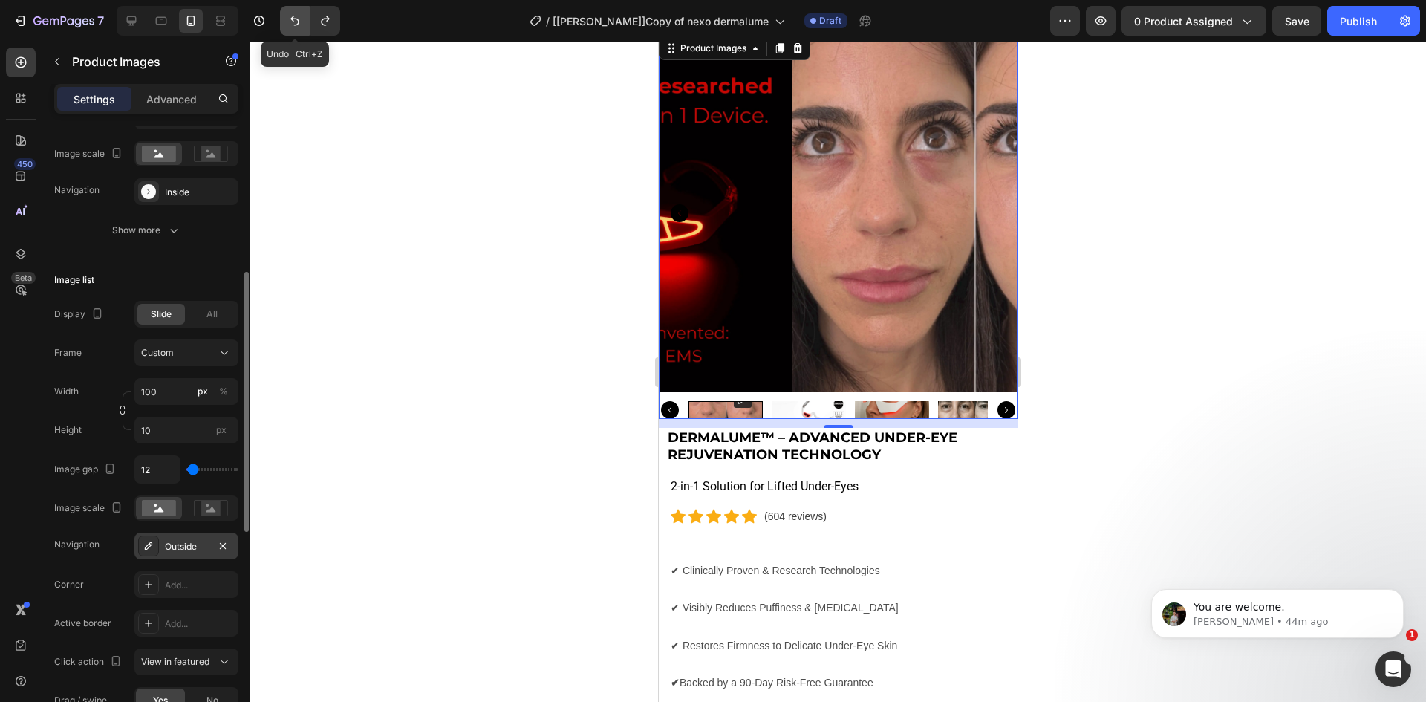
click at [302, 32] on button "Undo/Redo" at bounding box center [295, 21] width 30 height 30
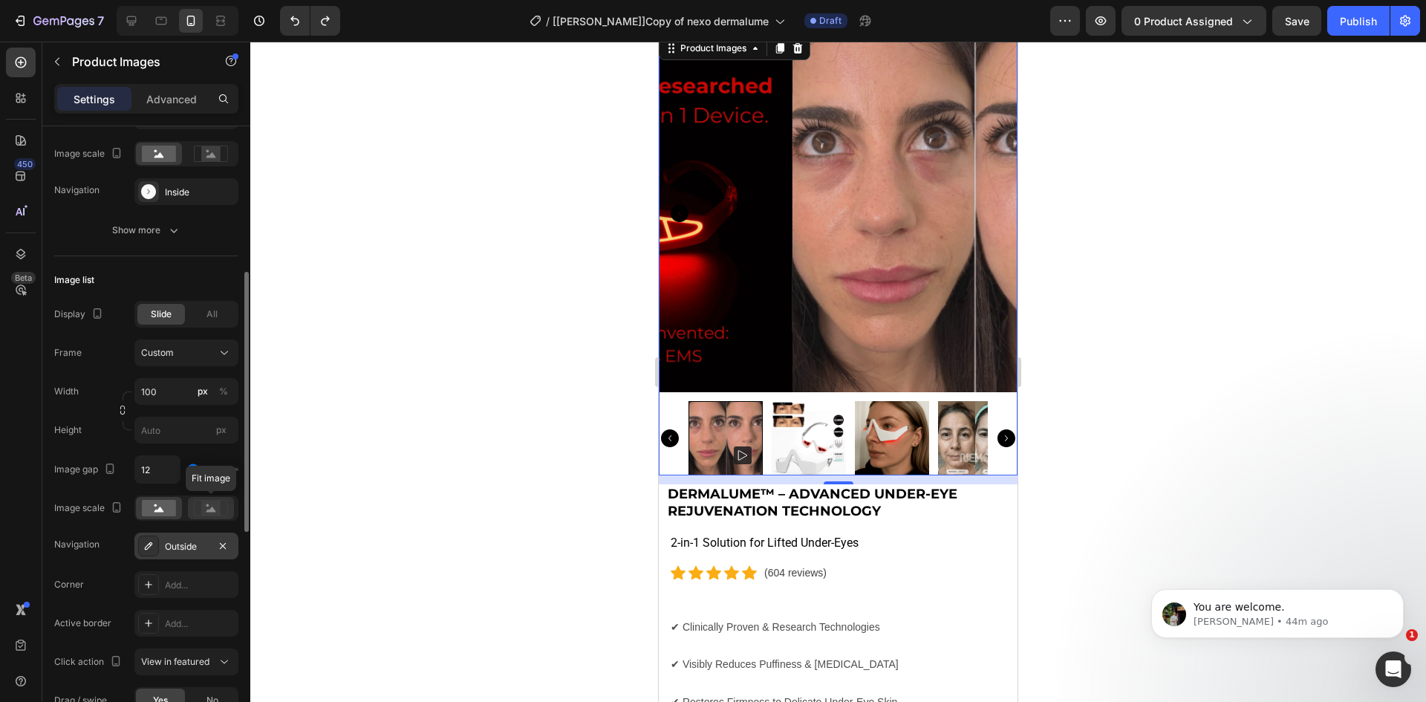
click at [207, 504] on circle at bounding box center [207, 505] width 3 height 3
click at [149, 506] on rect at bounding box center [159, 508] width 34 height 16
click at [203, 510] on rect at bounding box center [210, 507] width 19 height 15
click at [158, 509] on rect at bounding box center [159, 508] width 34 height 16
click at [199, 349] on div "Custom" at bounding box center [177, 352] width 73 height 13
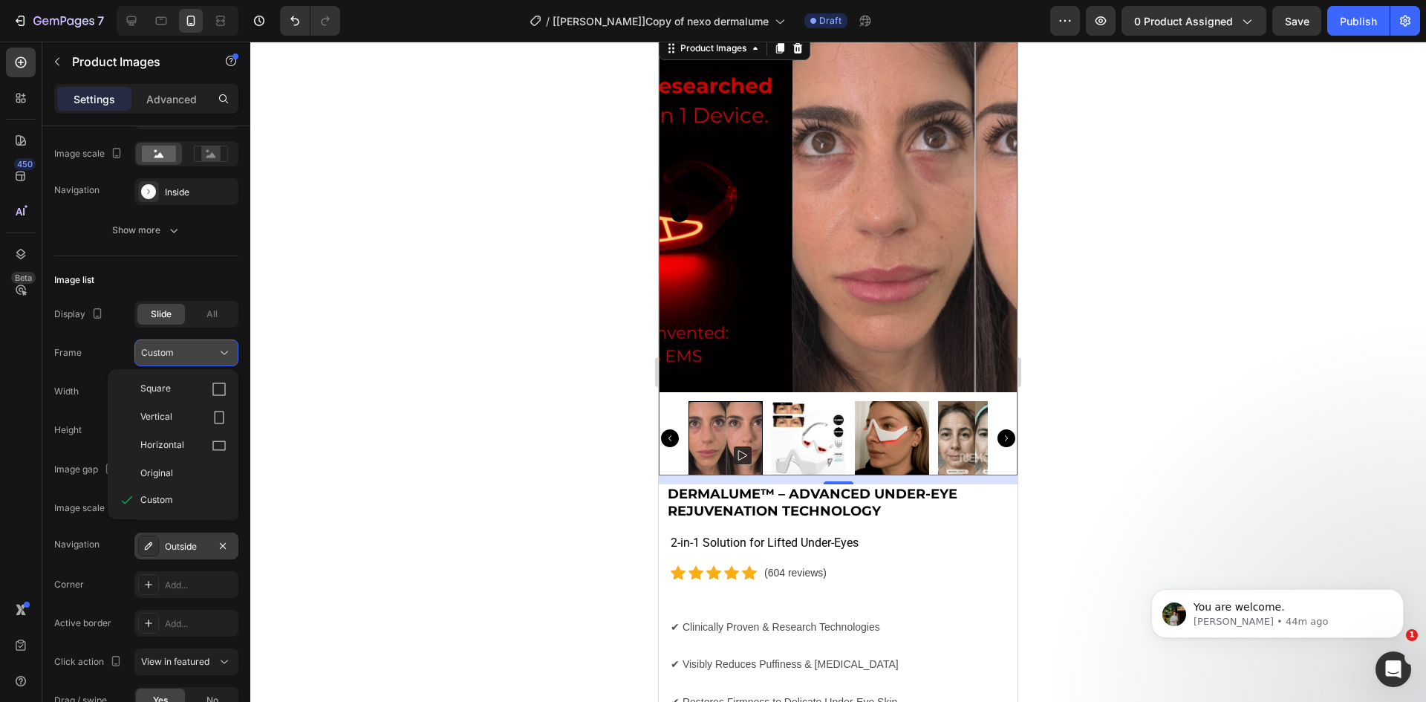
click at [199, 349] on div "Custom" at bounding box center [177, 352] width 73 height 13
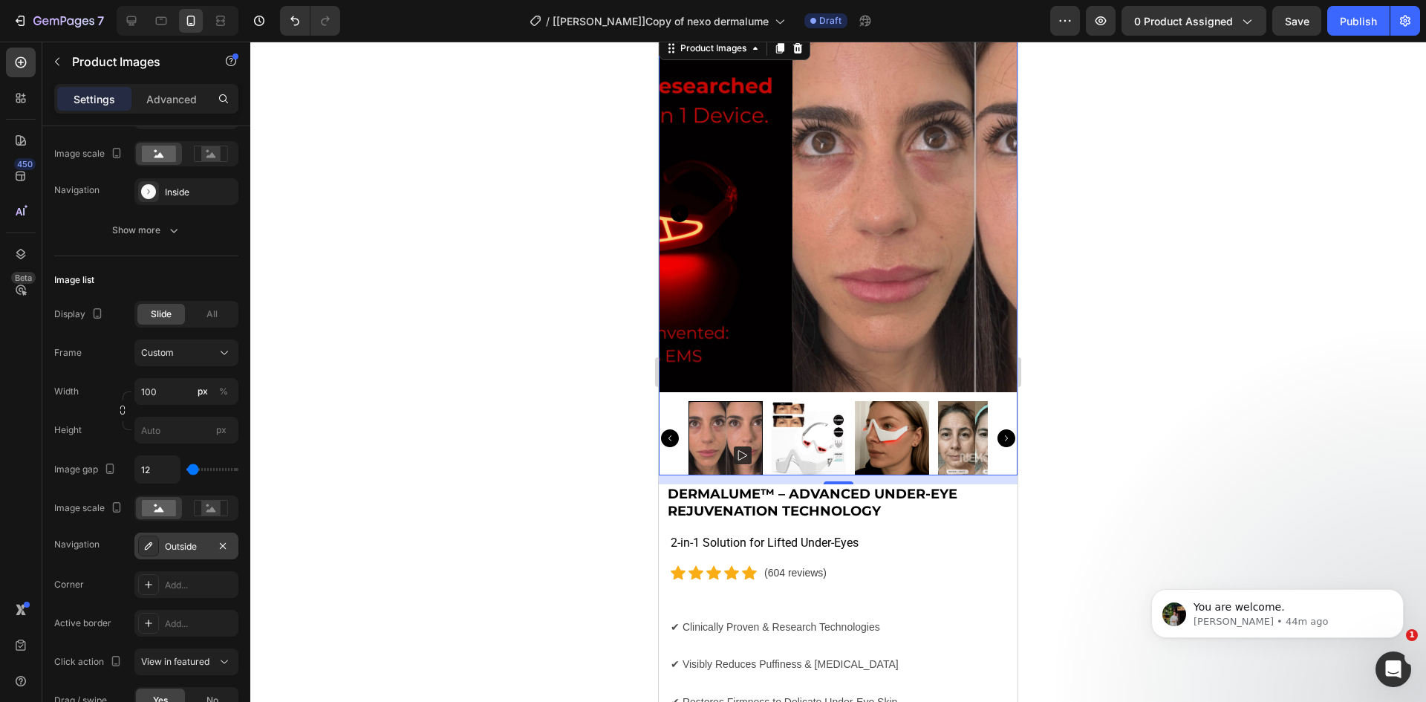
click at [997, 429] on icon "Carousel Next Arrow" at bounding box center [1006, 438] width 18 height 18
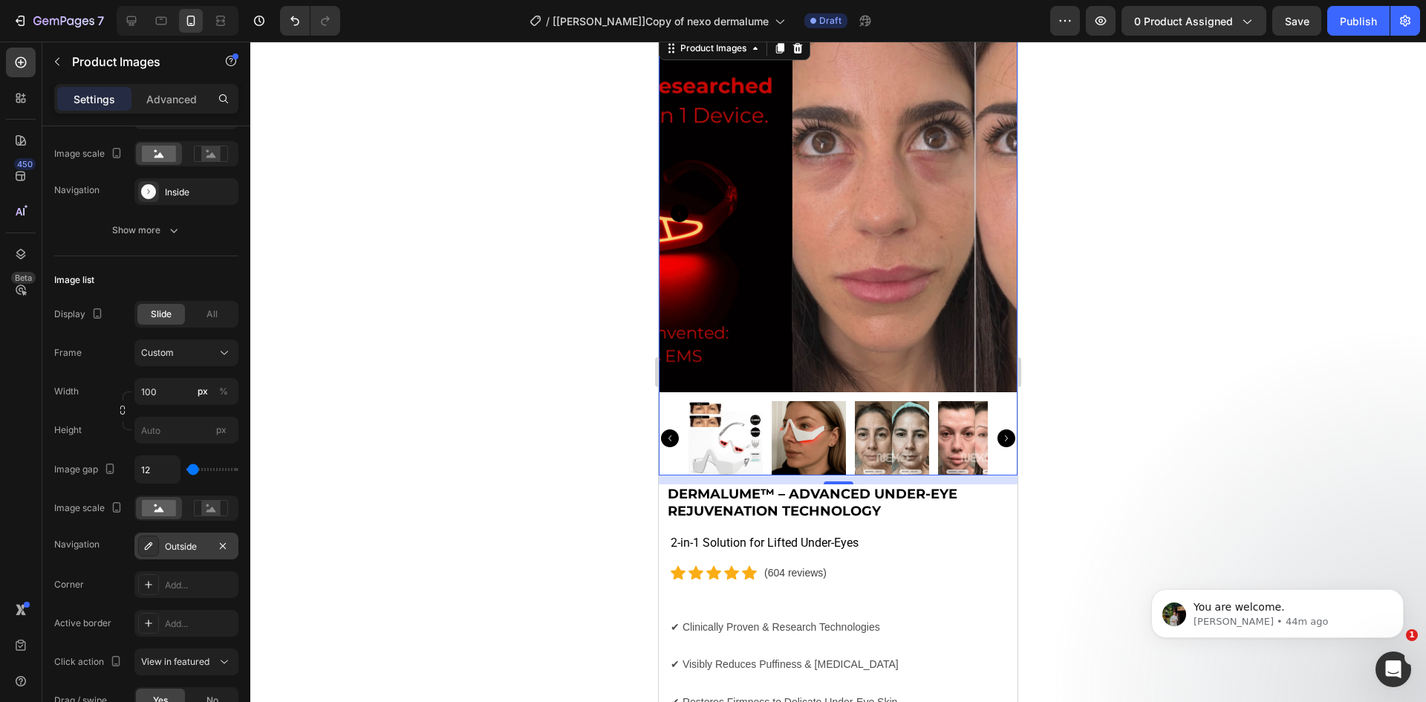
click at [997, 429] on icon "Carousel Next Arrow" at bounding box center [1006, 438] width 18 height 18
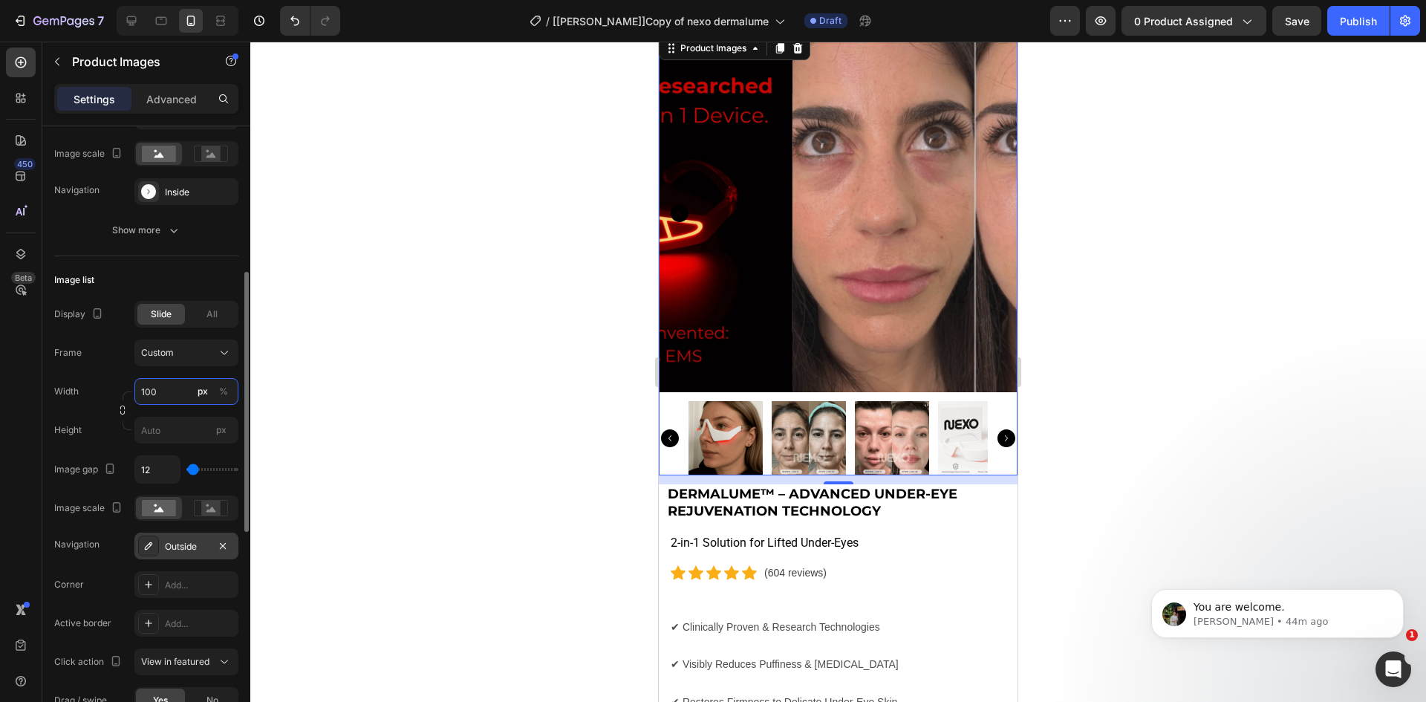
click at [163, 388] on input "100" at bounding box center [186, 391] width 104 height 27
click at [92, 382] on div "Width 100 px %" at bounding box center [146, 391] width 184 height 27
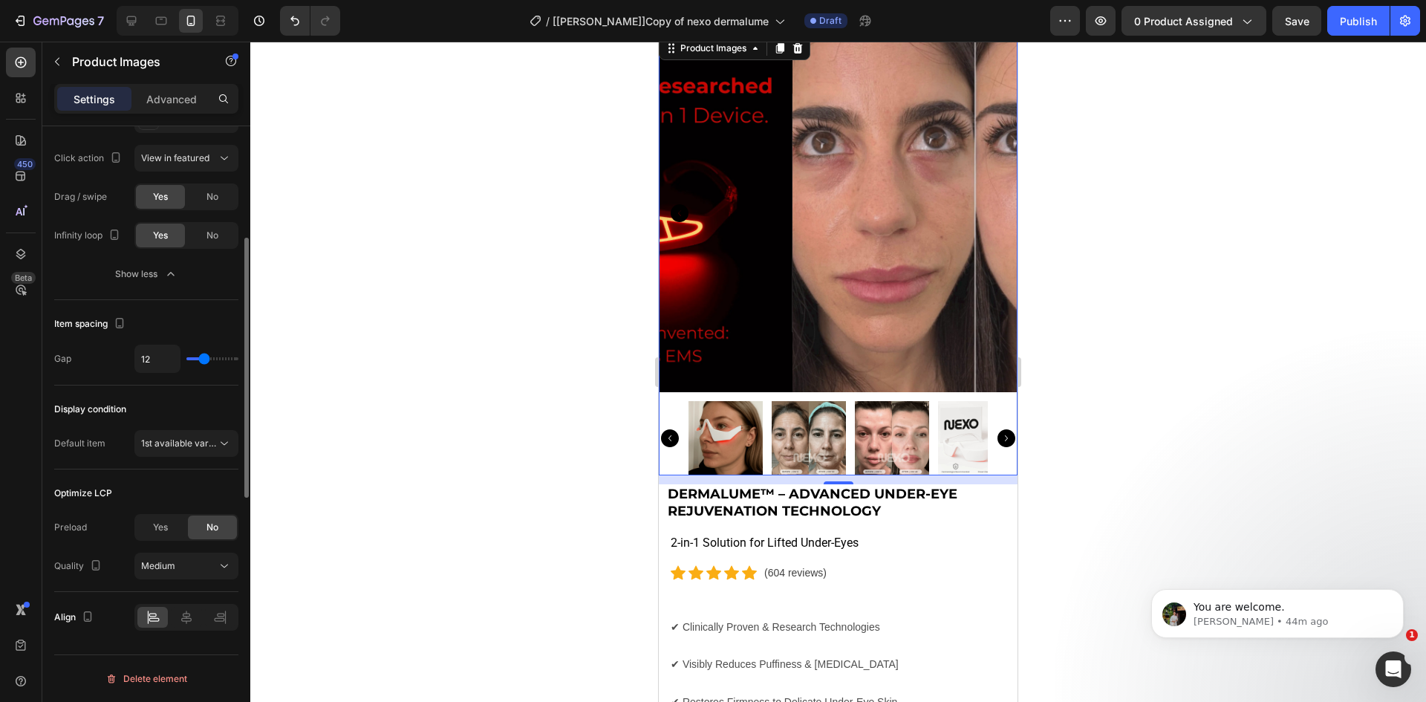
scroll to position [503, 0]
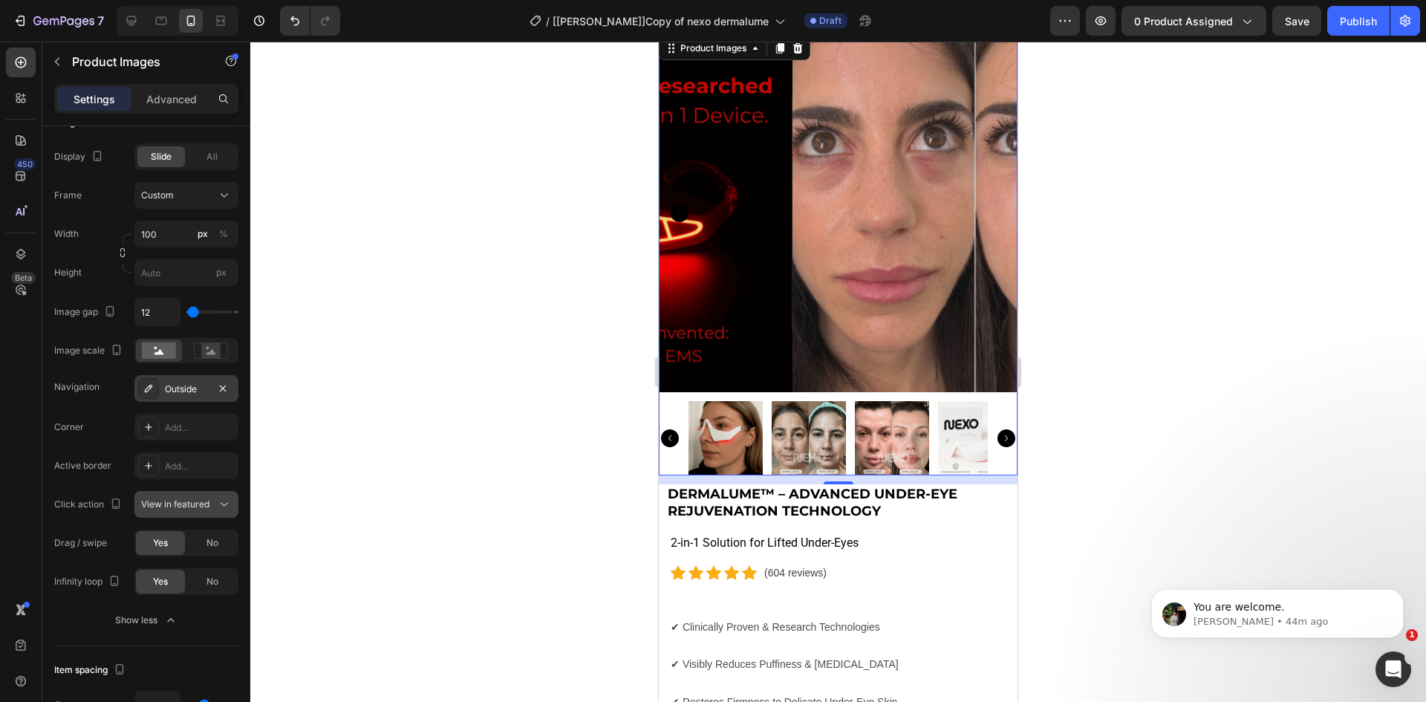
click at [196, 495] on button "View in featured" at bounding box center [186, 504] width 104 height 27
click at [186, 496] on button "View in featured" at bounding box center [186, 504] width 104 height 27
click at [167, 227] on input "100" at bounding box center [186, 234] width 104 height 27
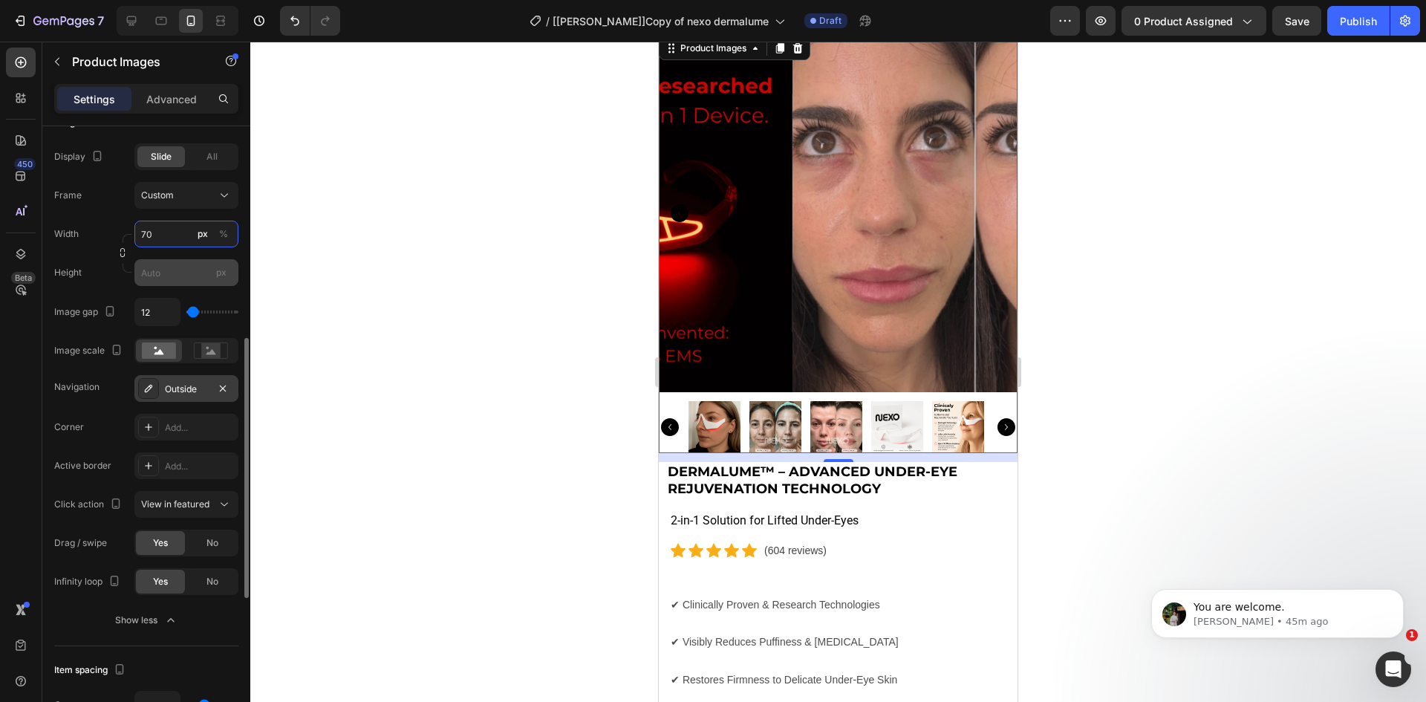
type input "70"
click at [159, 266] on input "px" at bounding box center [186, 272] width 104 height 27
type input "70"
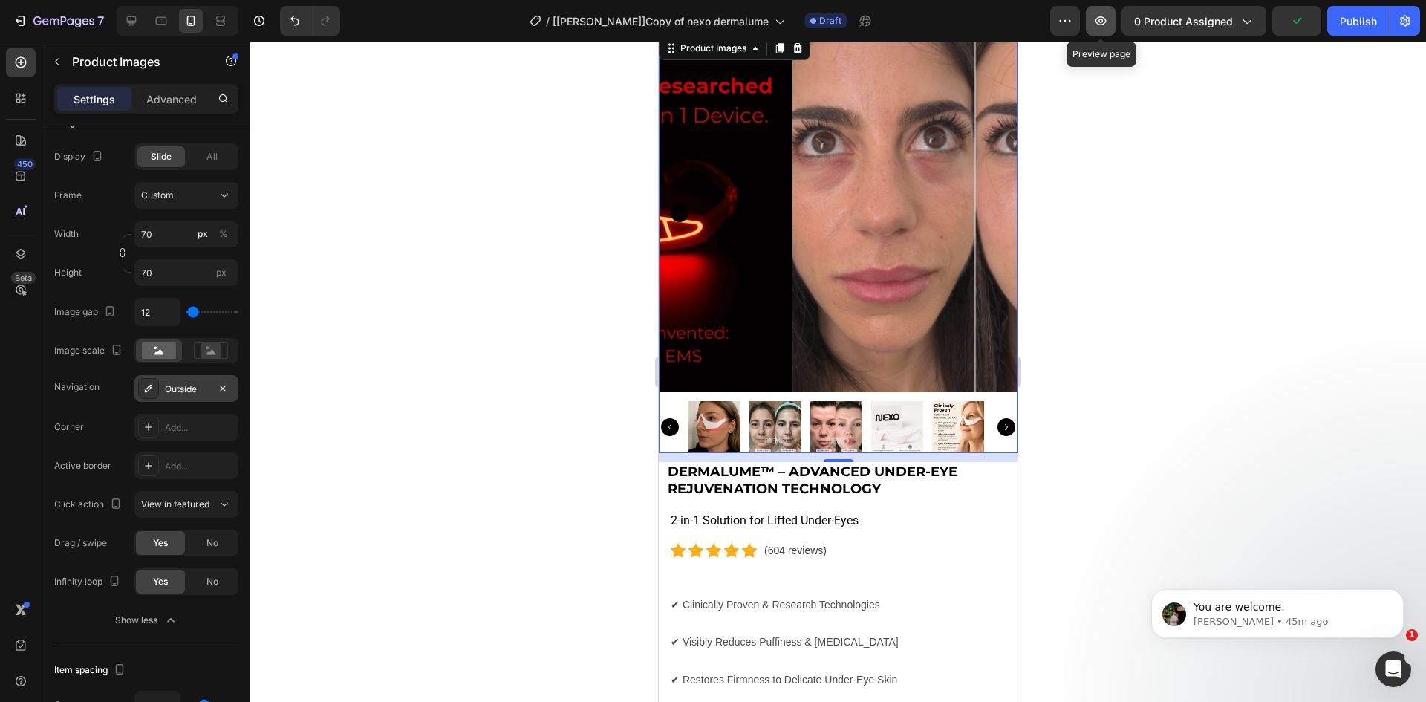
click at [1098, 18] on icon "button" at bounding box center [1100, 20] width 15 height 15
click at [215, 189] on div "Custom" at bounding box center [186, 195] width 91 height 15
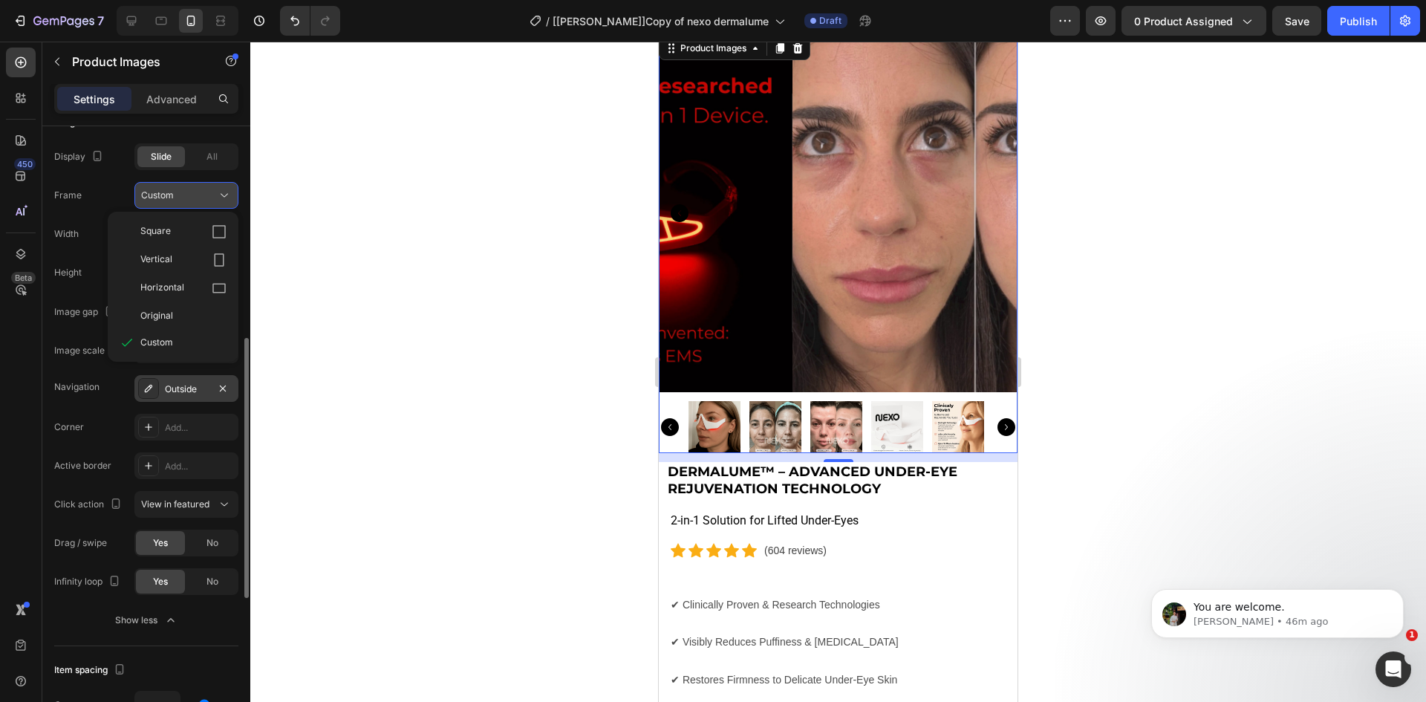
click at [214, 190] on div "Custom" at bounding box center [186, 195] width 91 height 15
click at [235, 233] on input "70" at bounding box center [186, 234] width 104 height 27
click at [228, 233] on button "%" at bounding box center [224, 234] width 18 height 18
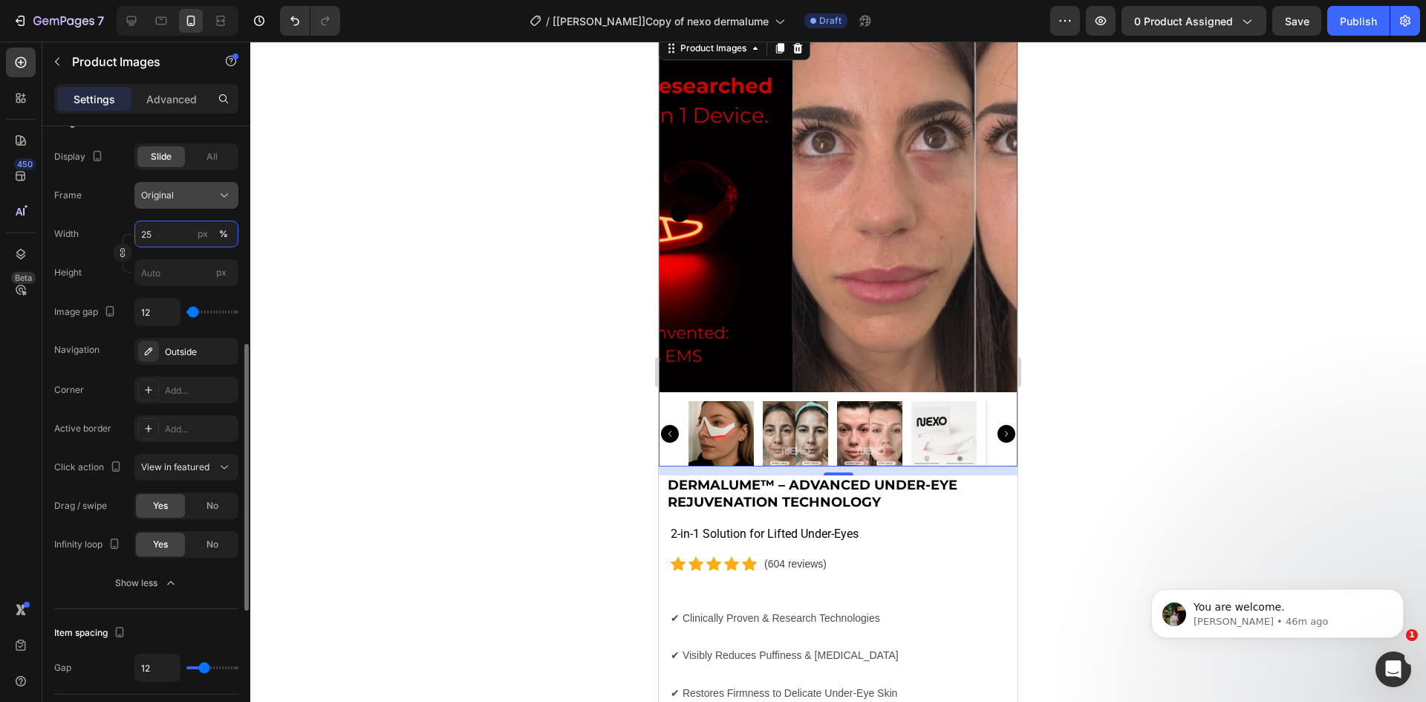
type input "25"
click at [180, 191] on div "Original" at bounding box center [177, 195] width 73 height 13
click at [164, 337] on span "Custom" at bounding box center [156, 342] width 33 height 13
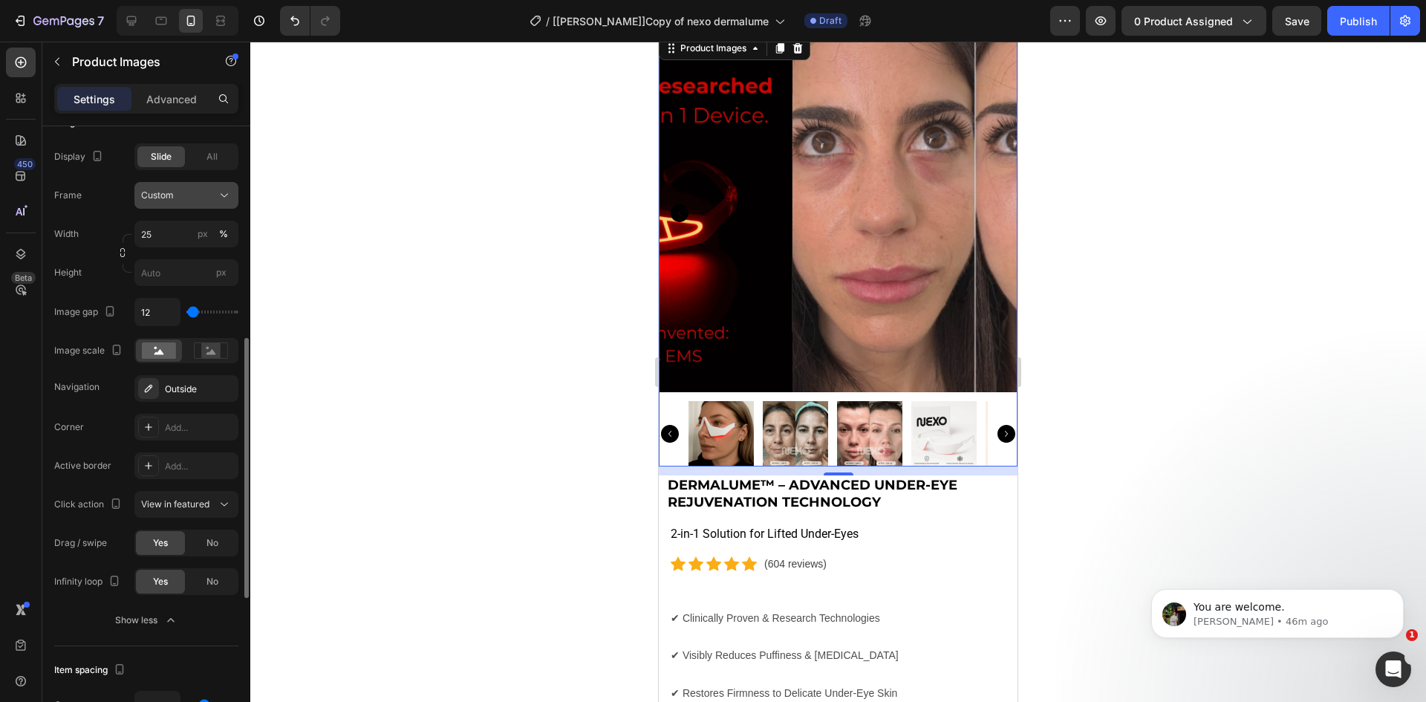
click at [203, 185] on button "Custom" at bounding box center [186, 195] width 104 height 27
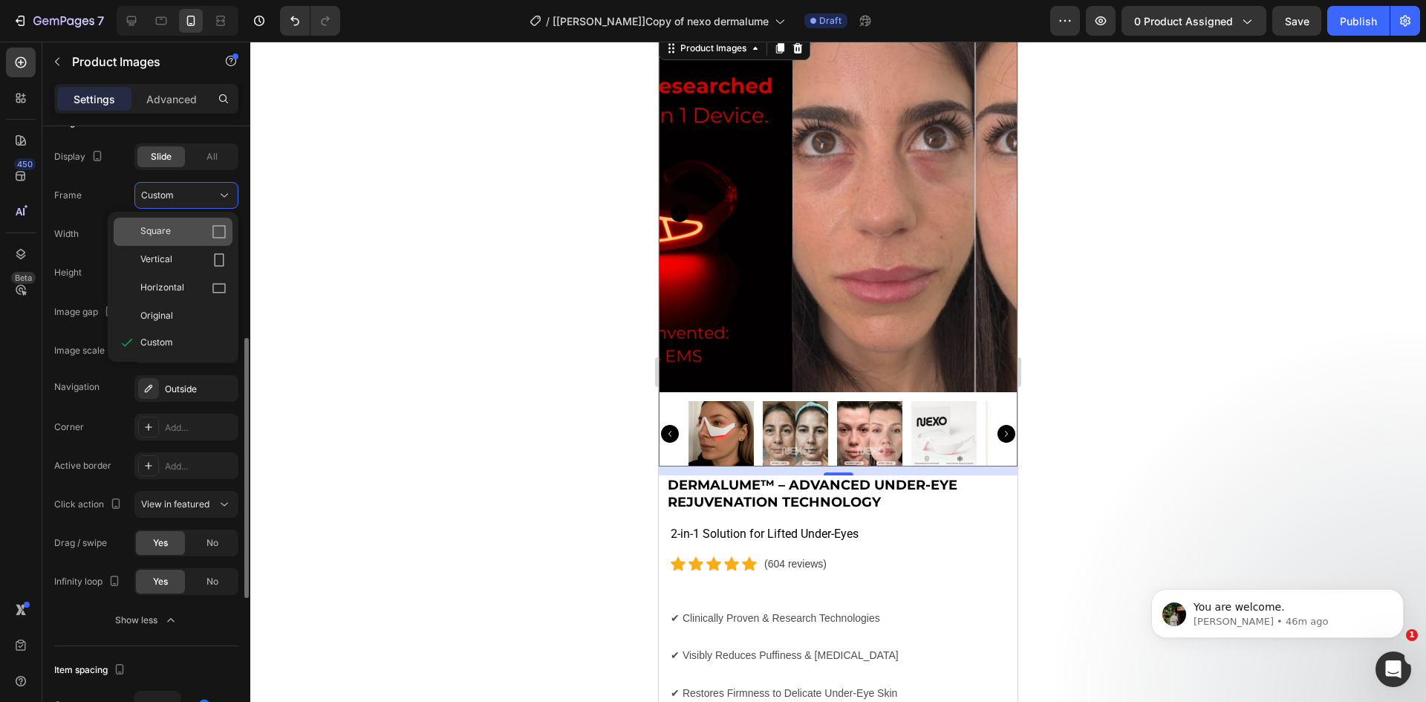
click at [210, 235] on div "Square" at bounding box center [183, 231] width 86 height 15
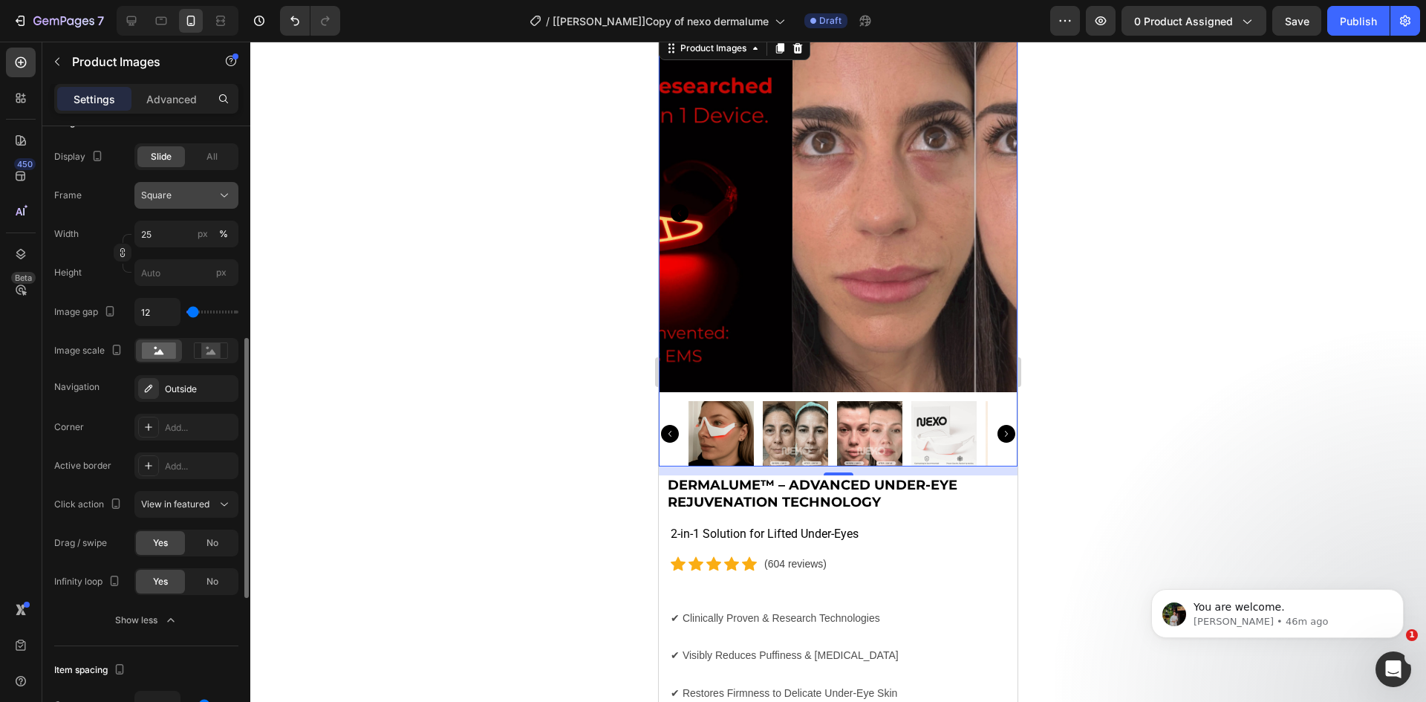
click at [212, 200] on div "Square" at bounding box center [177, 195] width 73 height 13
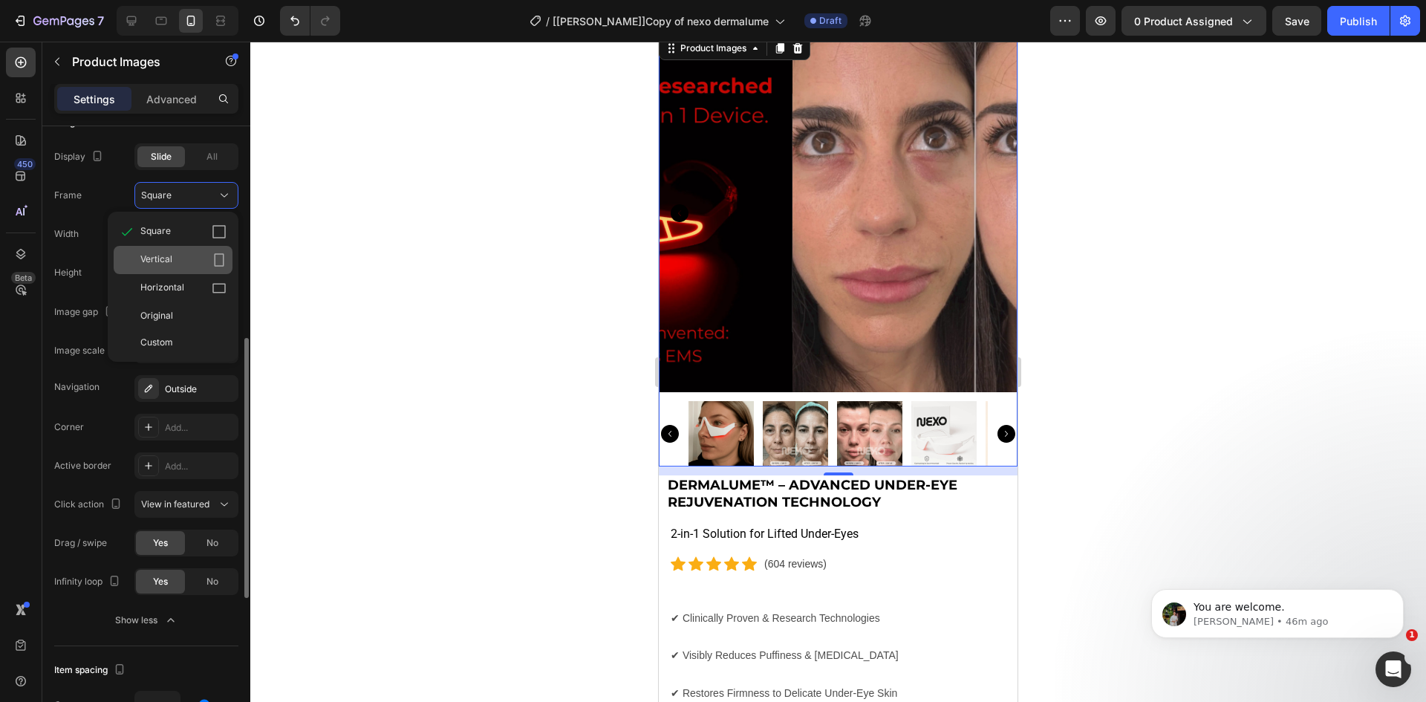
click at [194, 253] on div "Vertical" at bounding box center [183, 259] width 86 height 15
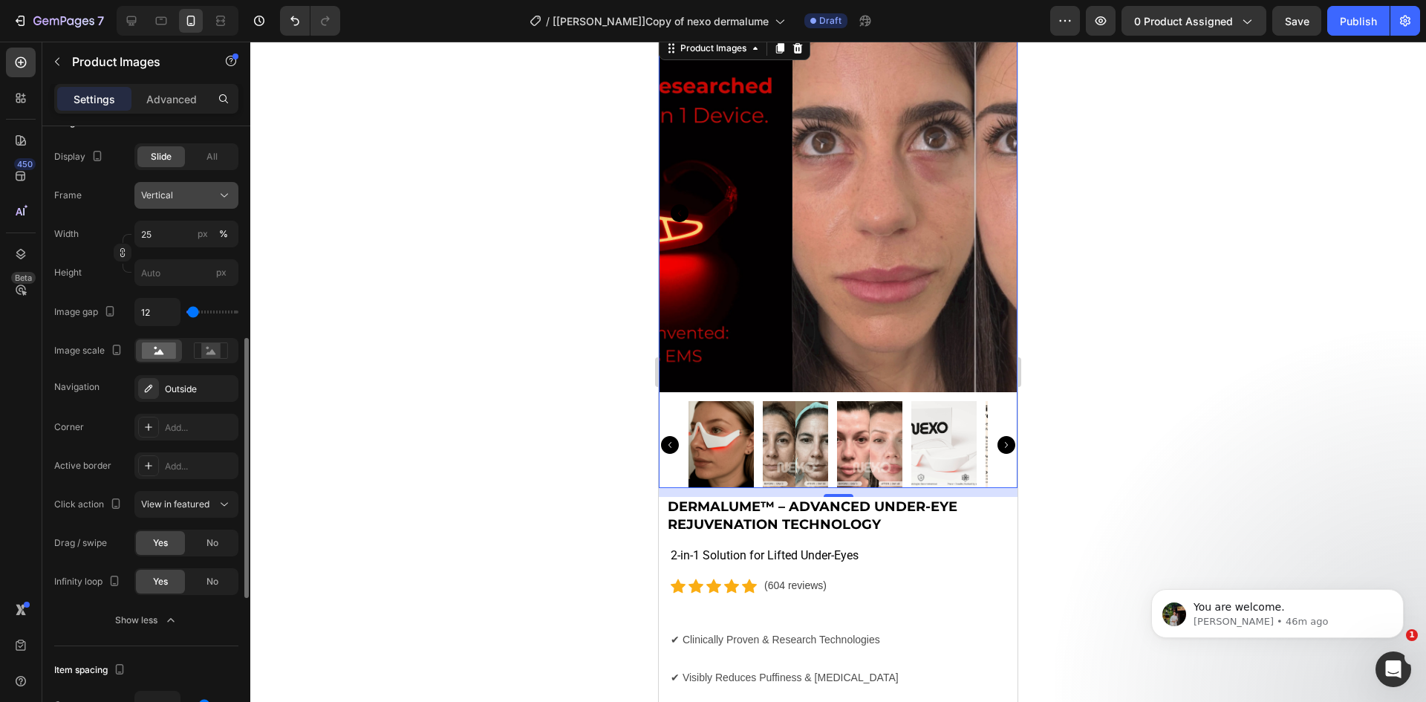
click at [196, 200] on div "Vertical" at bounding box center [177, 195] width 73 height 13
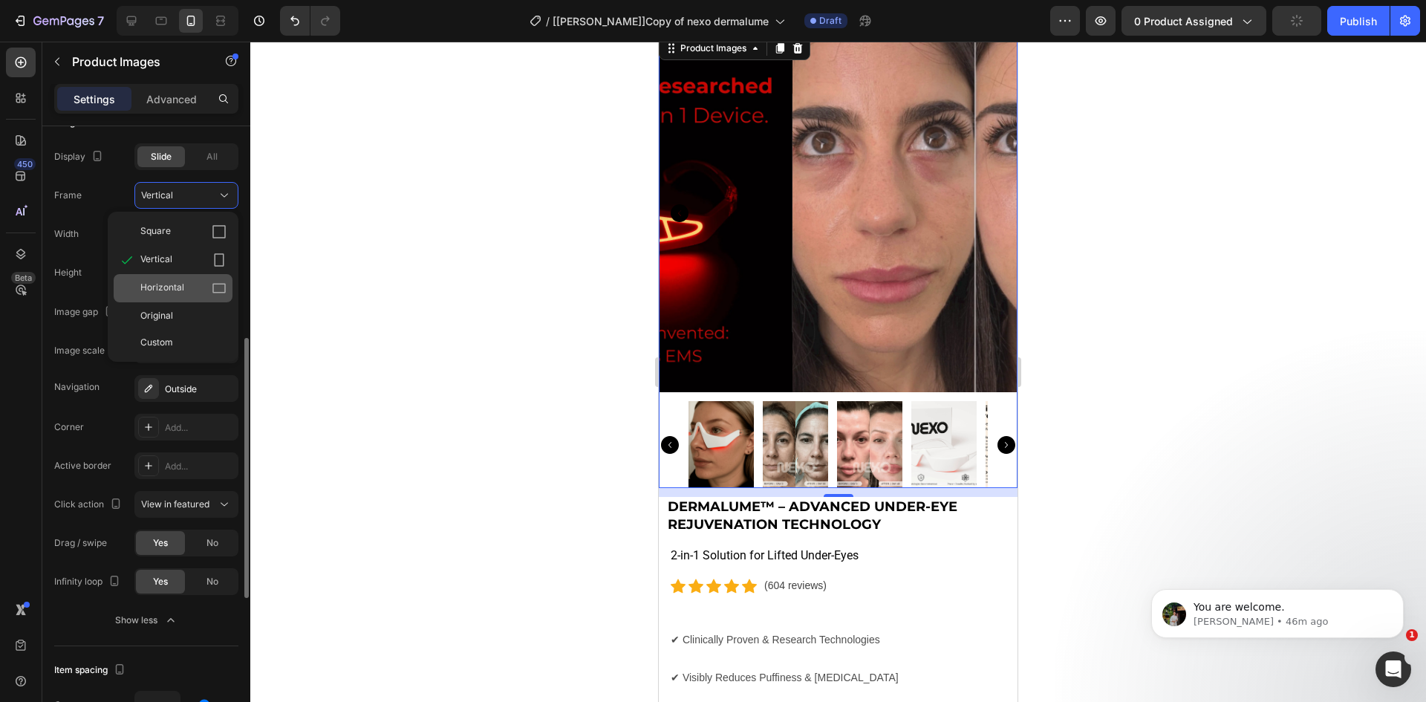
click at [182, 287] on span "Horizontal" at bounding box center [162, 288] width 44 height 15
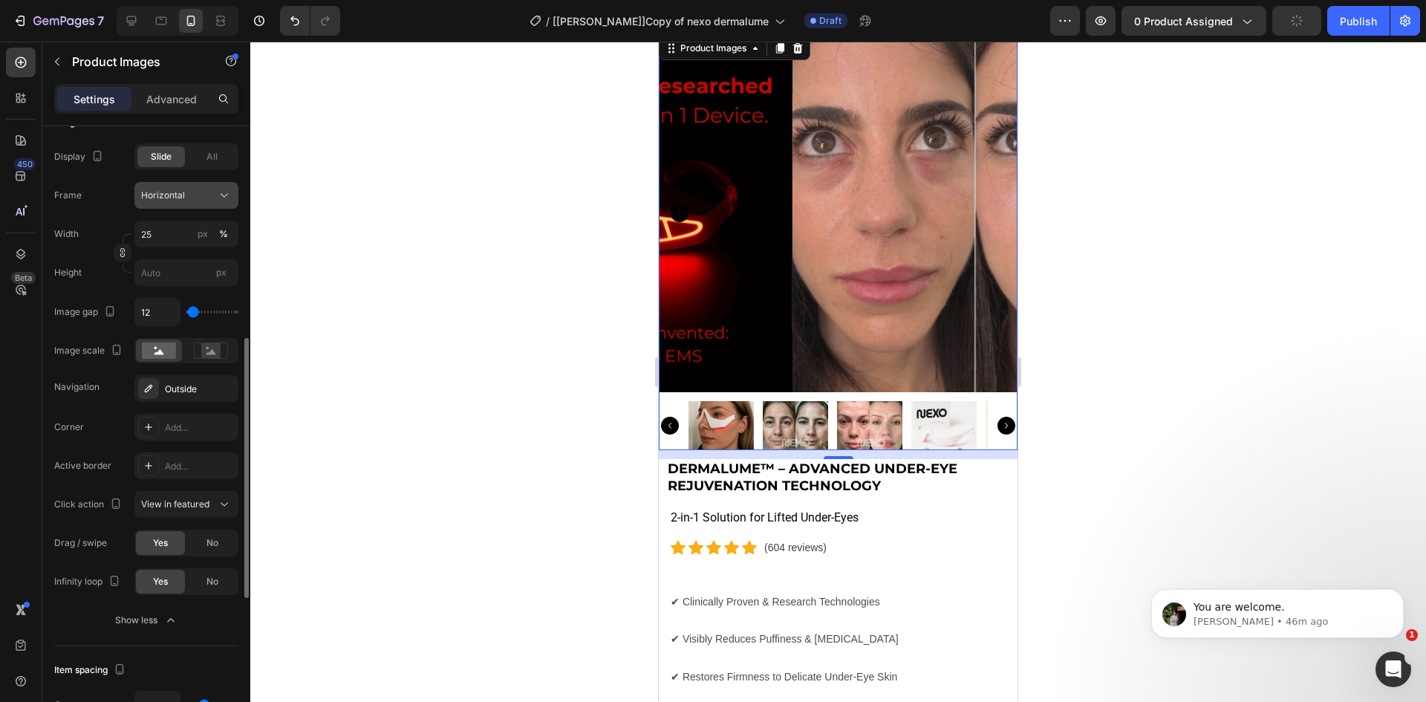
click at [194, 200] on div "Horizontal" at bounding box center [177, 195] width 73 height 13
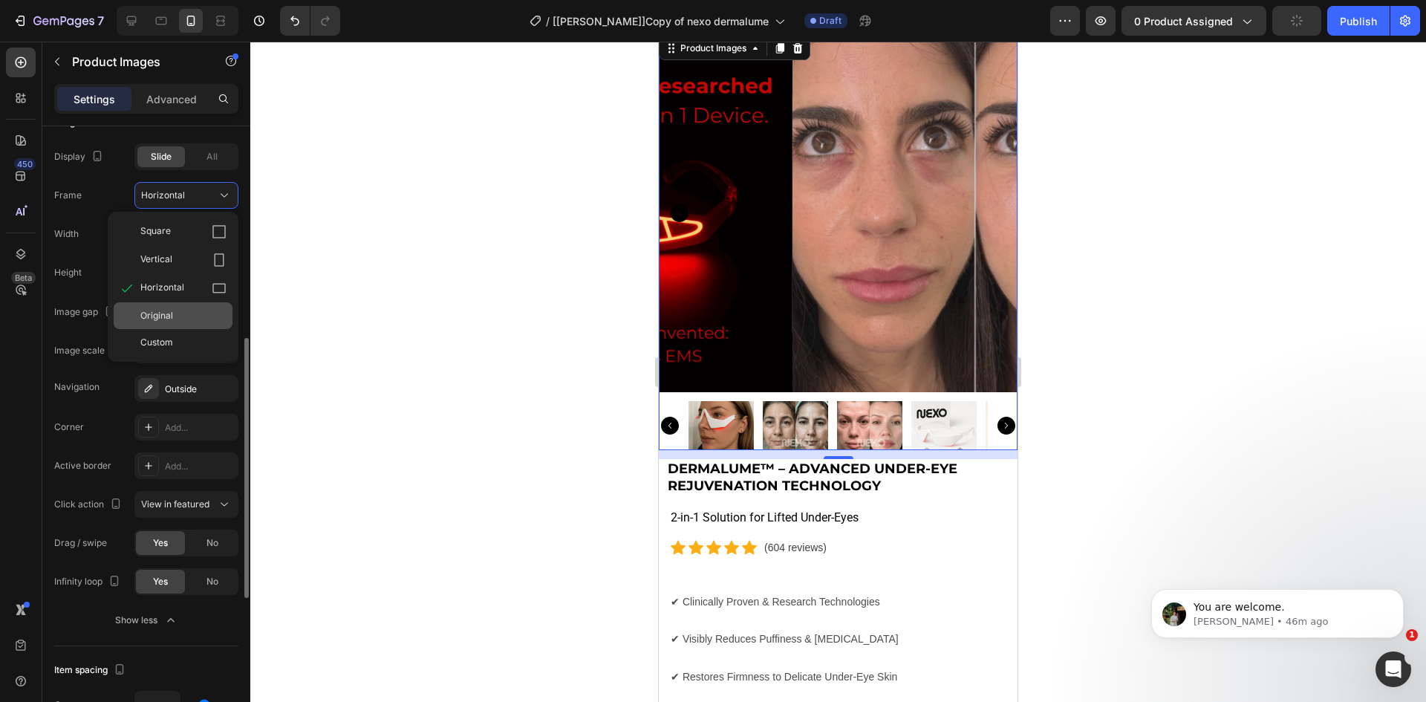
click at [181, 316] on div "Original" at bounding box center [183, 315] width 86 height 13
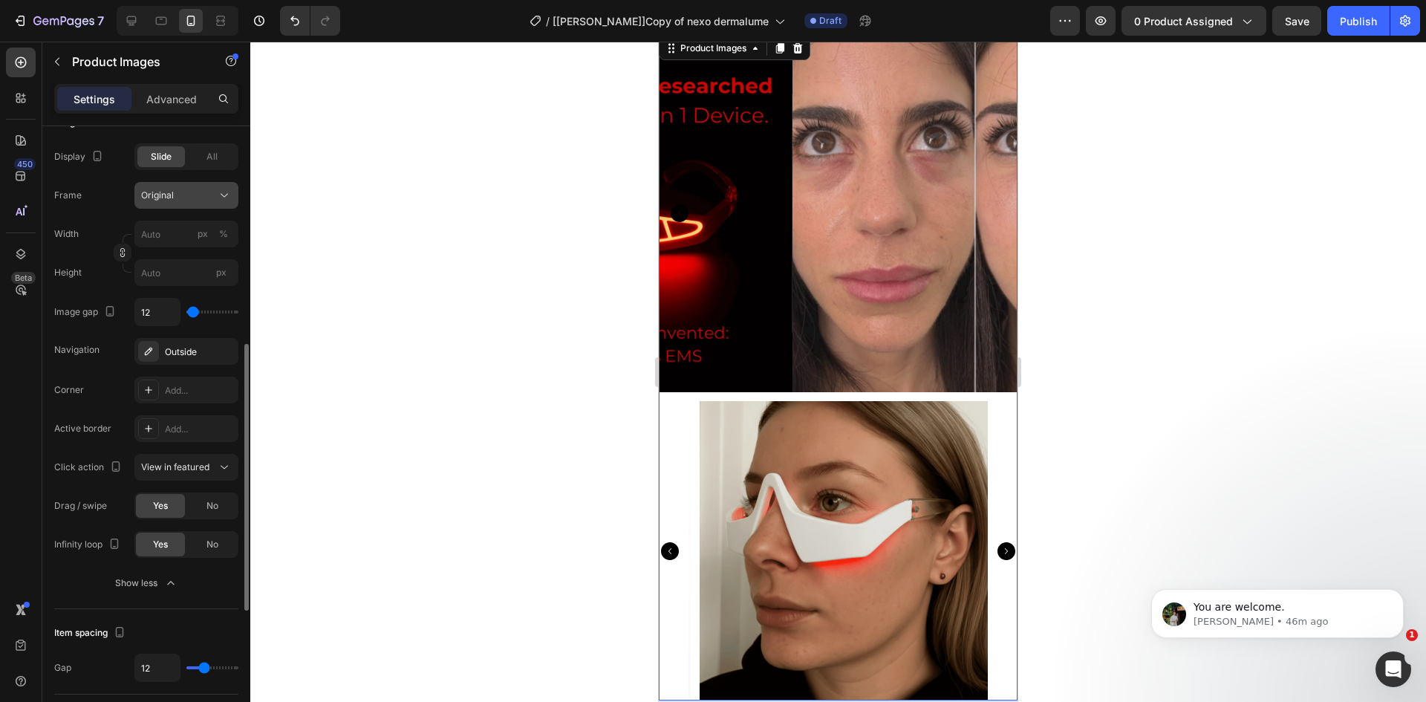
click at [195, 196] on div "Original" at bounding box center [177, 195] width 73 height 13
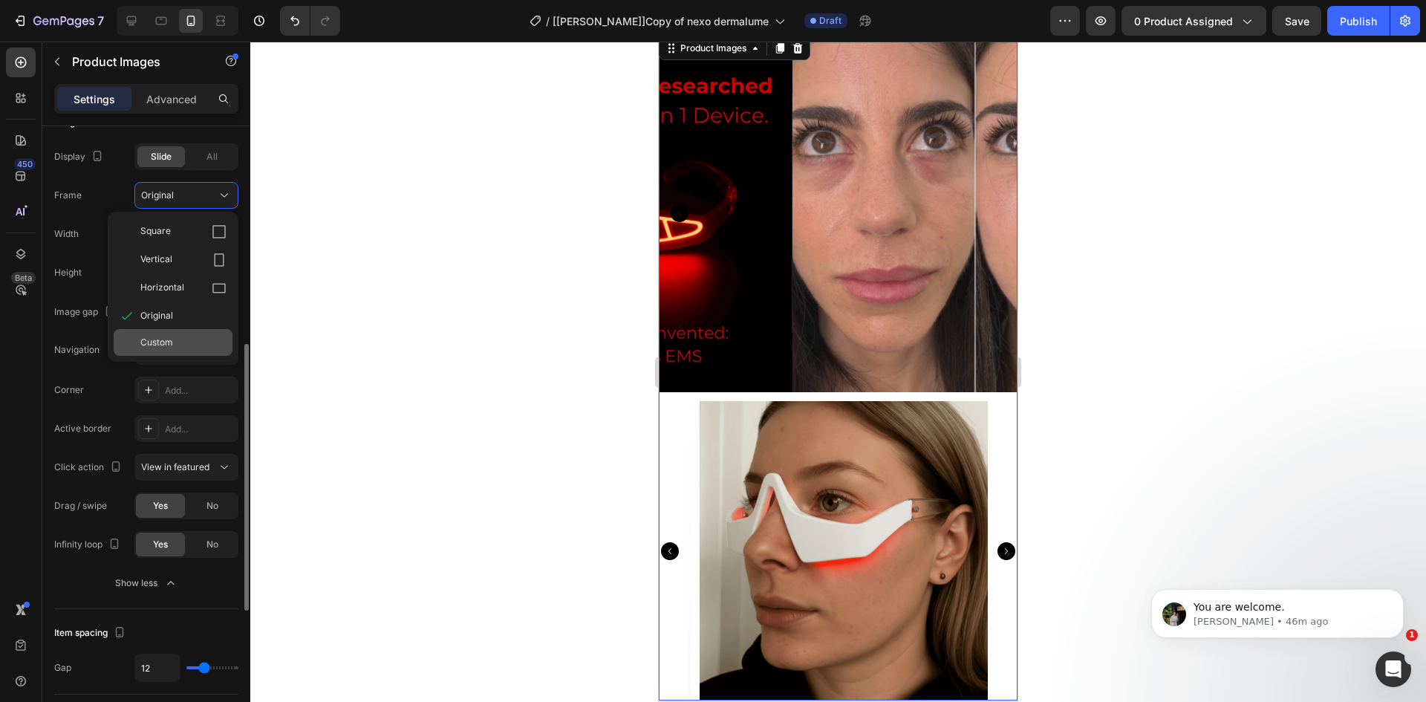
click at [169, 338] on span "Custom" at bounding box center [156, 342] width 33 height 13
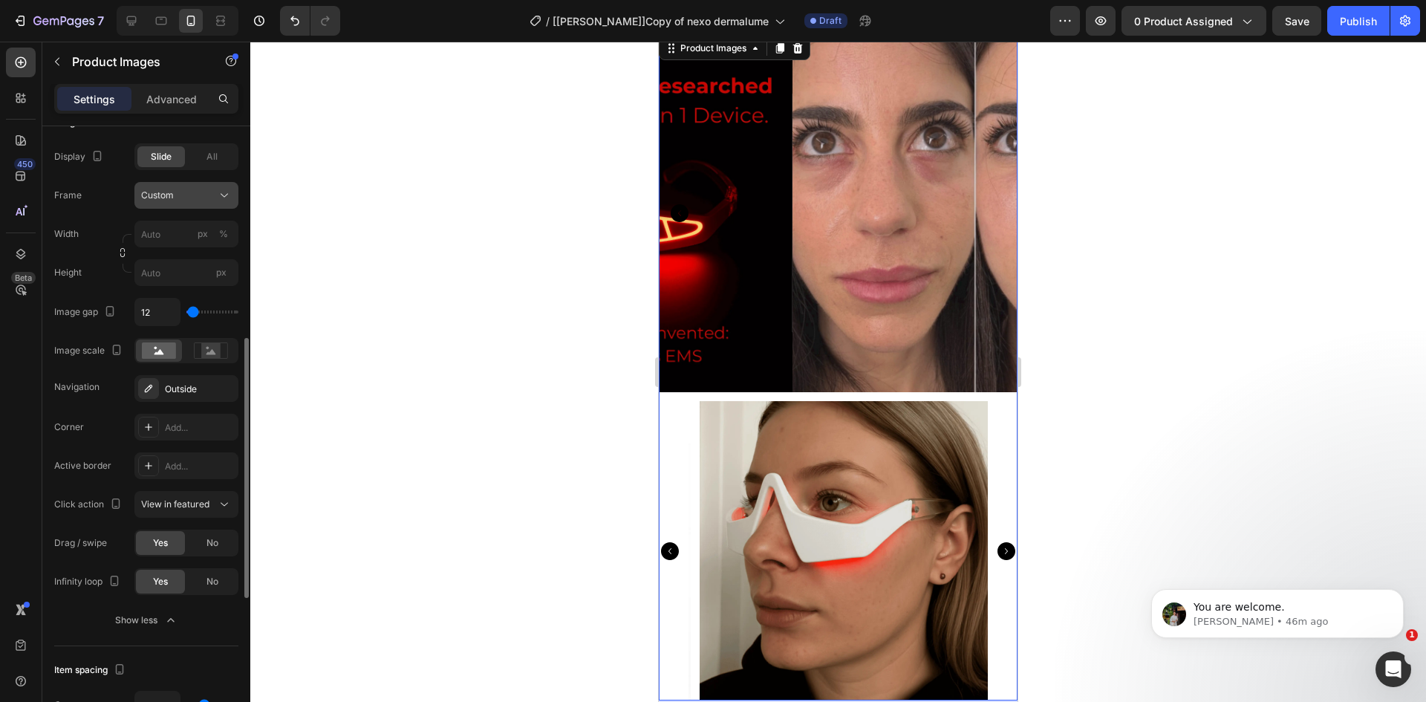
click at [209, 201] on div "Custom" at bounding box center [177, 195] width 73 height 13
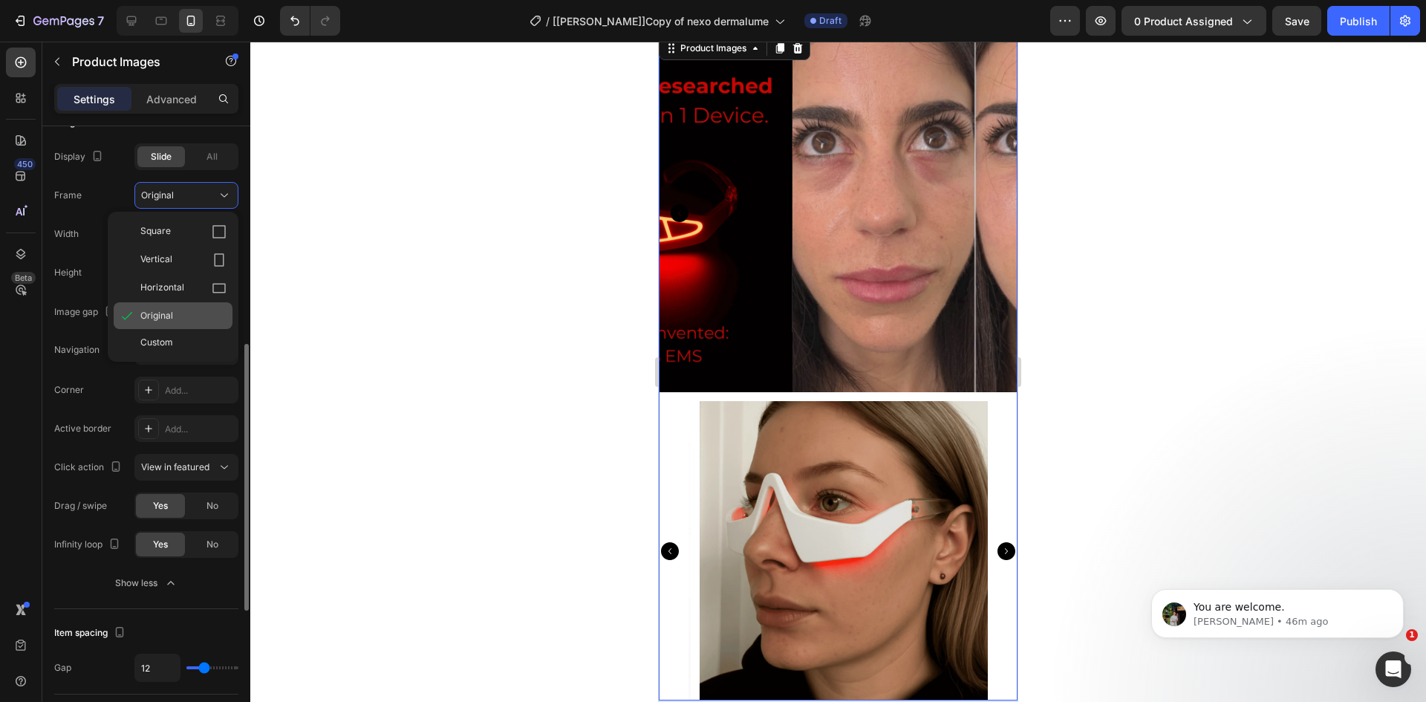
click at [183, 312] on div "Original" at bounding box center [183, 315] width 86 height 13
click at [175, 234] on input "px %" at bounding box center [186, 234] width 104 height 27
click at [220, 234] on div "%" at bounding box center [223, 233] width 9 height 13
click at [168, 235] on input "px %" at bounding box center [186, 234] width 104 height 27
type input "25"
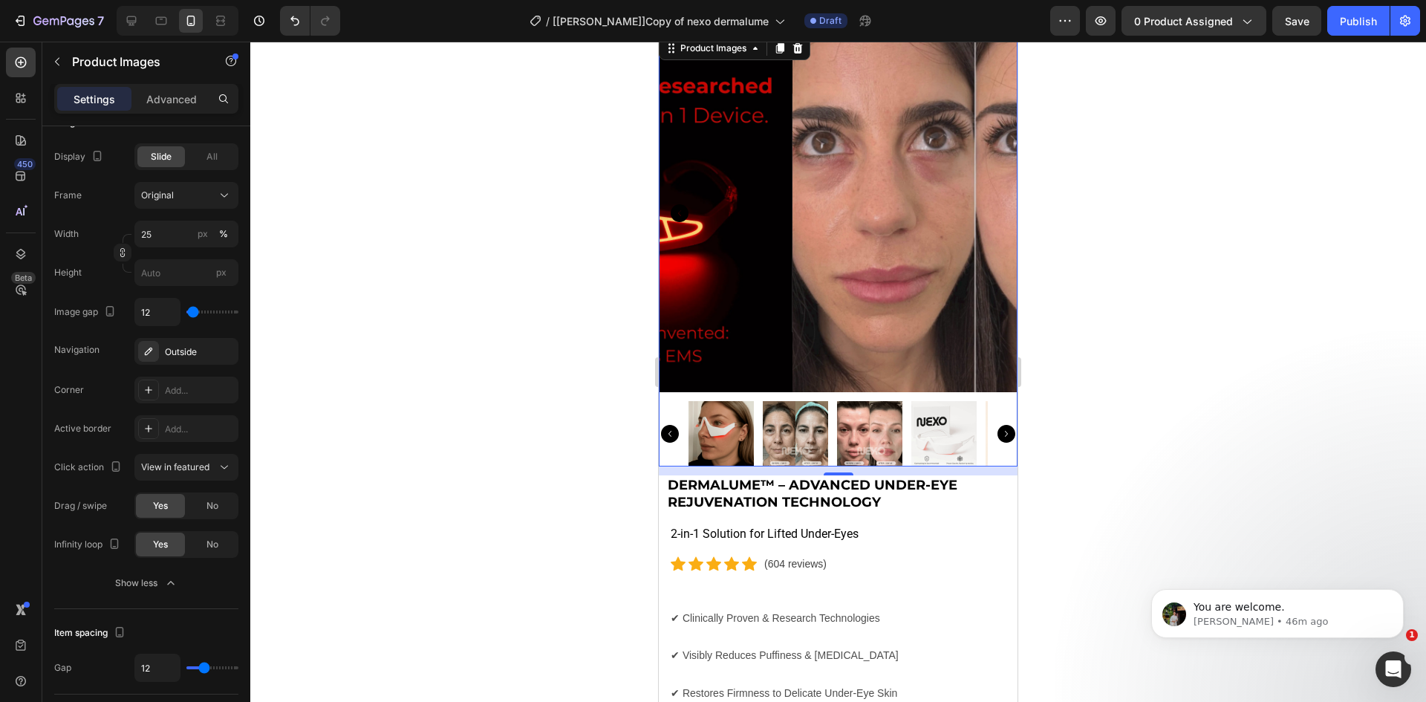
click at [375, 325] on div at bounding box center [837, 372] width 1175 height 660
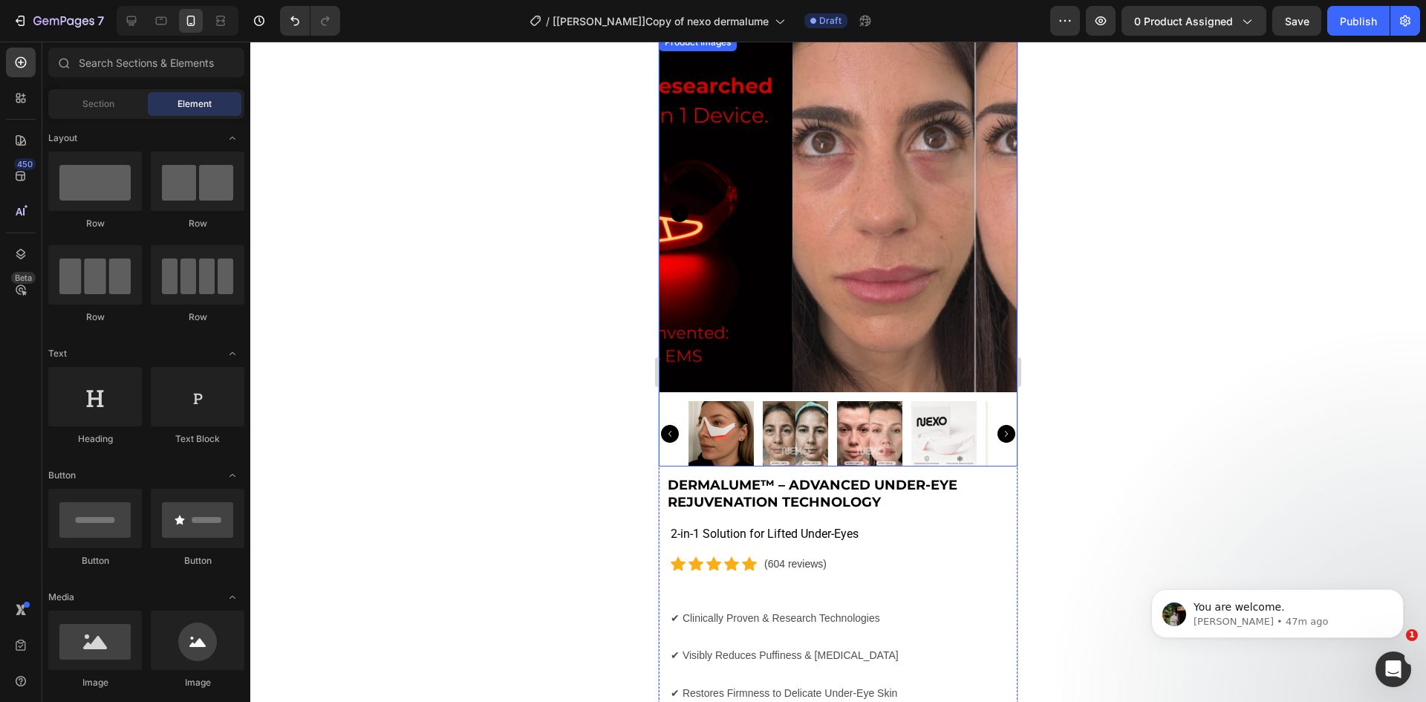
click at [719, 434] on img at bounding box center [720, 433] width 65 height 65
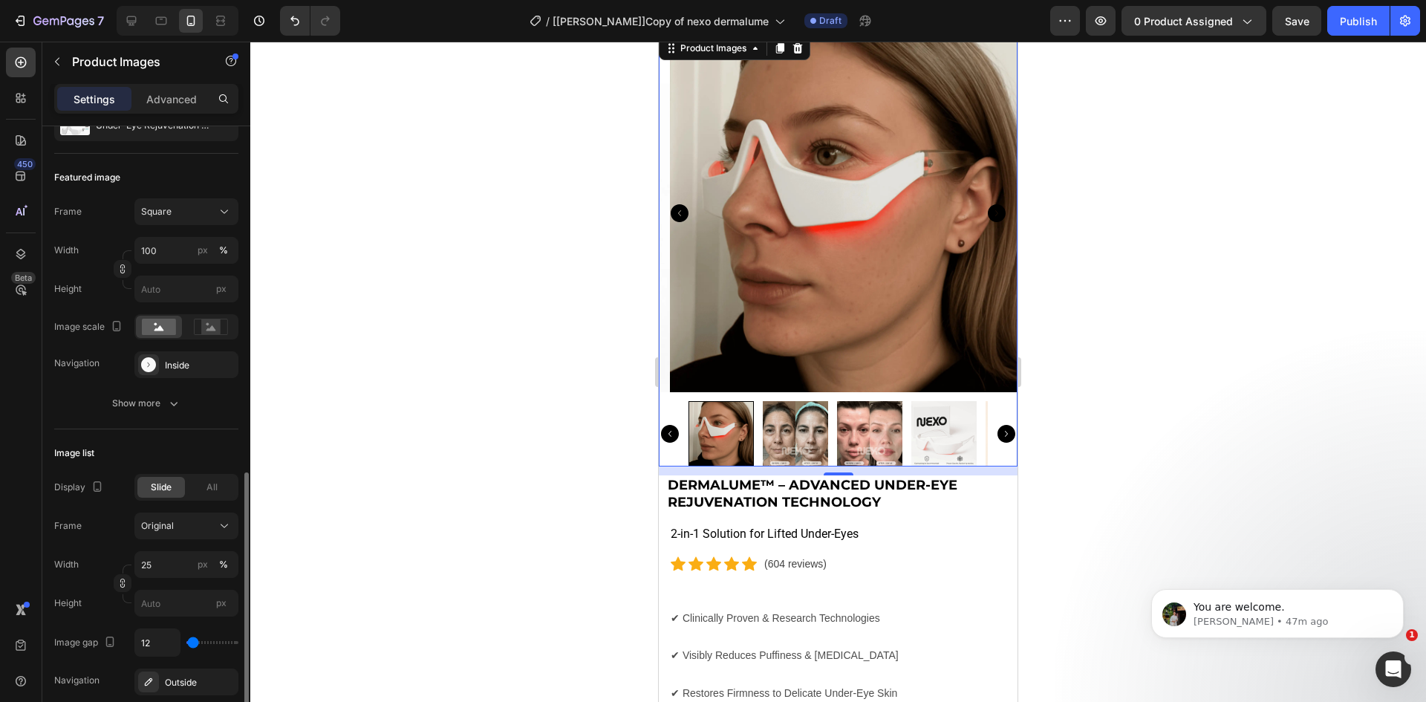
scroll to position [519, 0]
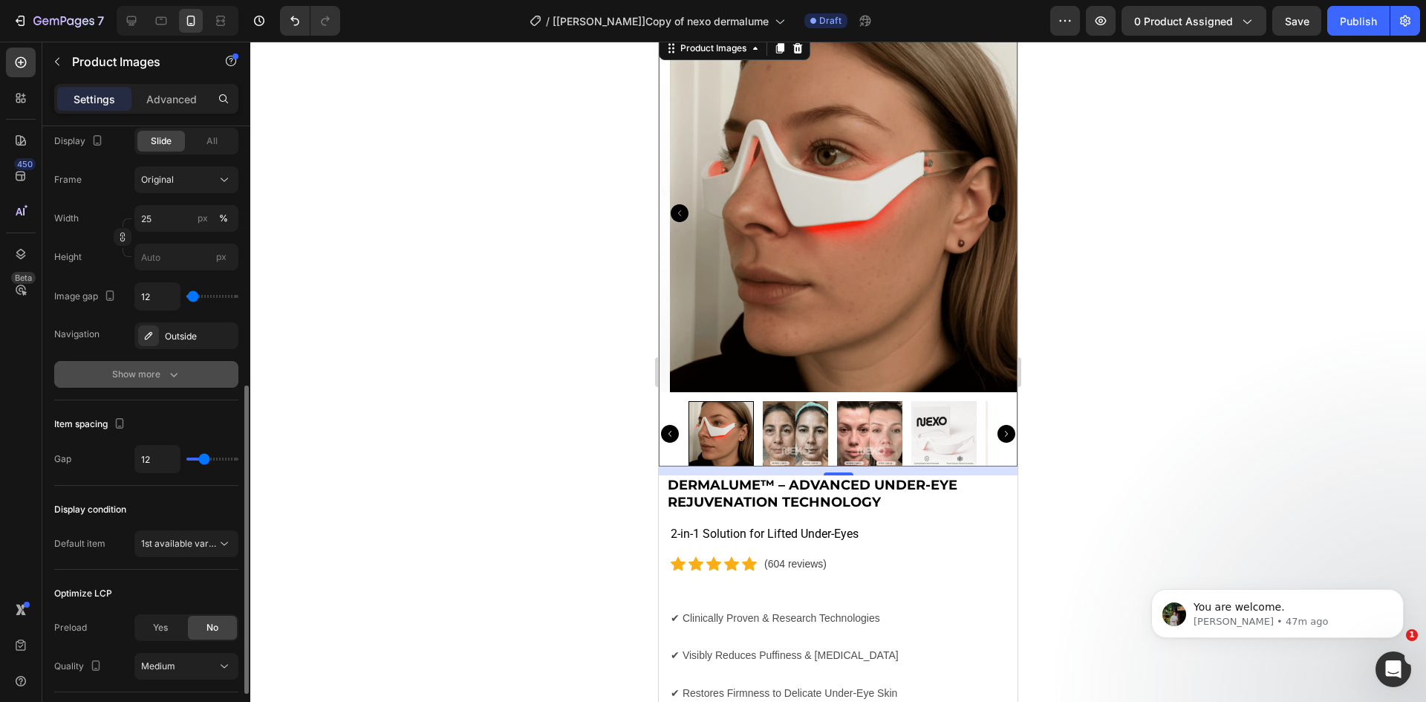
click at [133, 384] on button "Show more" at bounding box center [146, 374] width 184 height 27
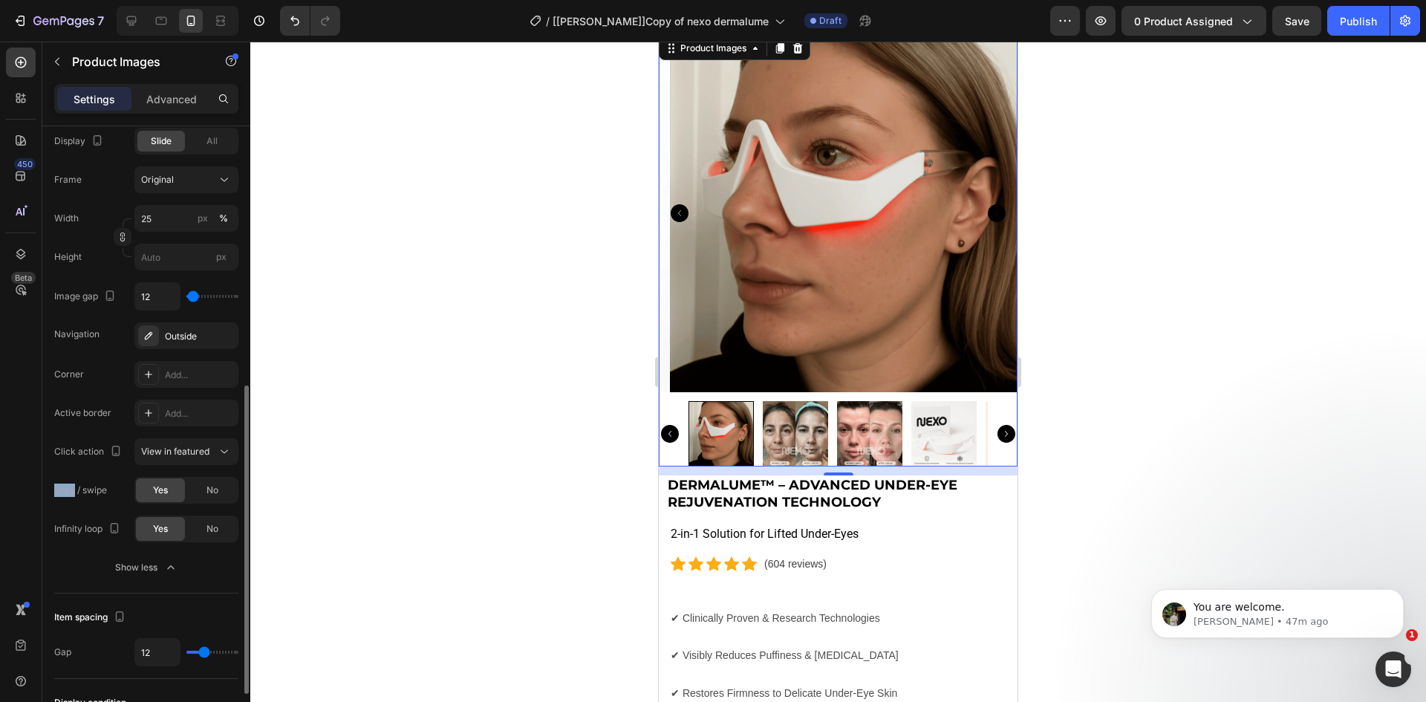
drag, startPoint x: 74, startPoint y: 489, endPoint x: 55, endPoint y: 490, distance: 18.6
click at [55, 490] on div "Drag / swipe" at bounding box center [80, 489] width 53 height 13
copy div "Drag"
click at [293, 0] on div "Close" at bounding box center [713, 0] width 1426 height 0
click at [133, 21] on icon at bounding box center [132, 21] width 10 height 10
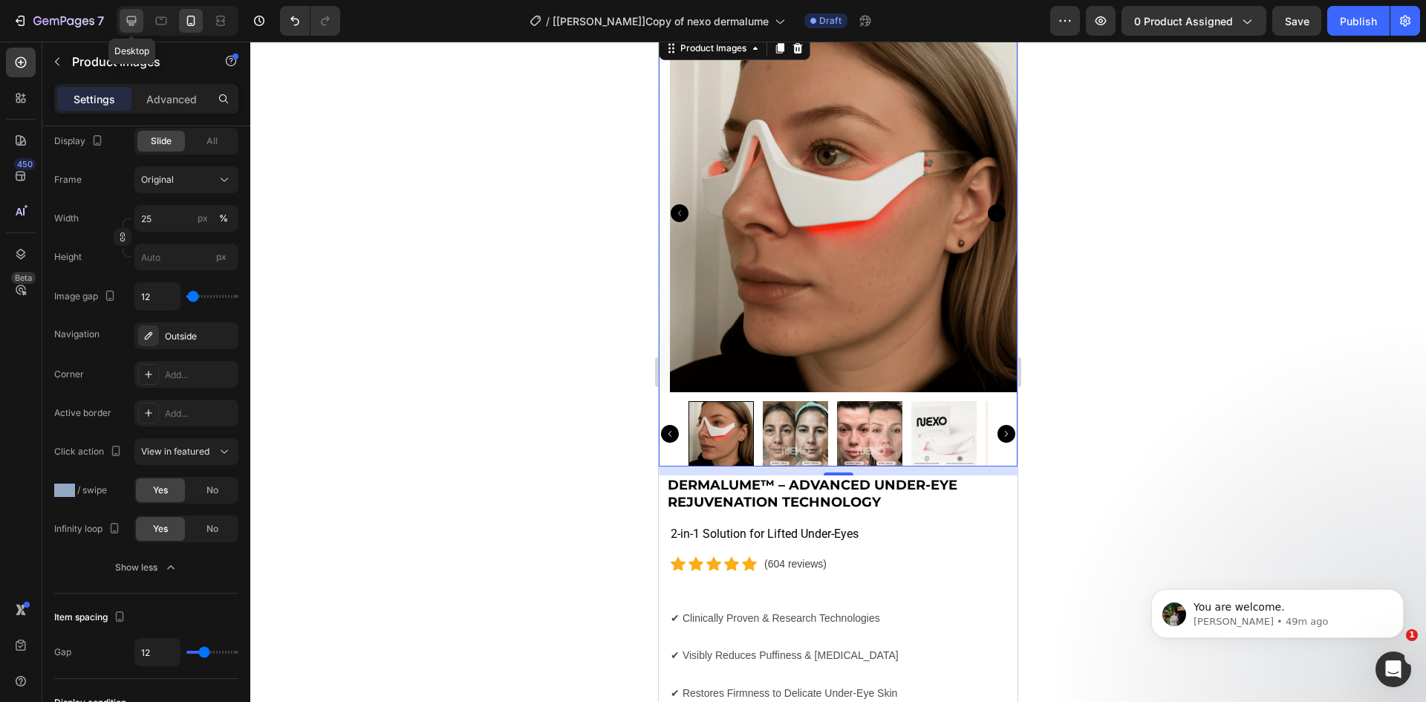
type input "100"
type input "21"
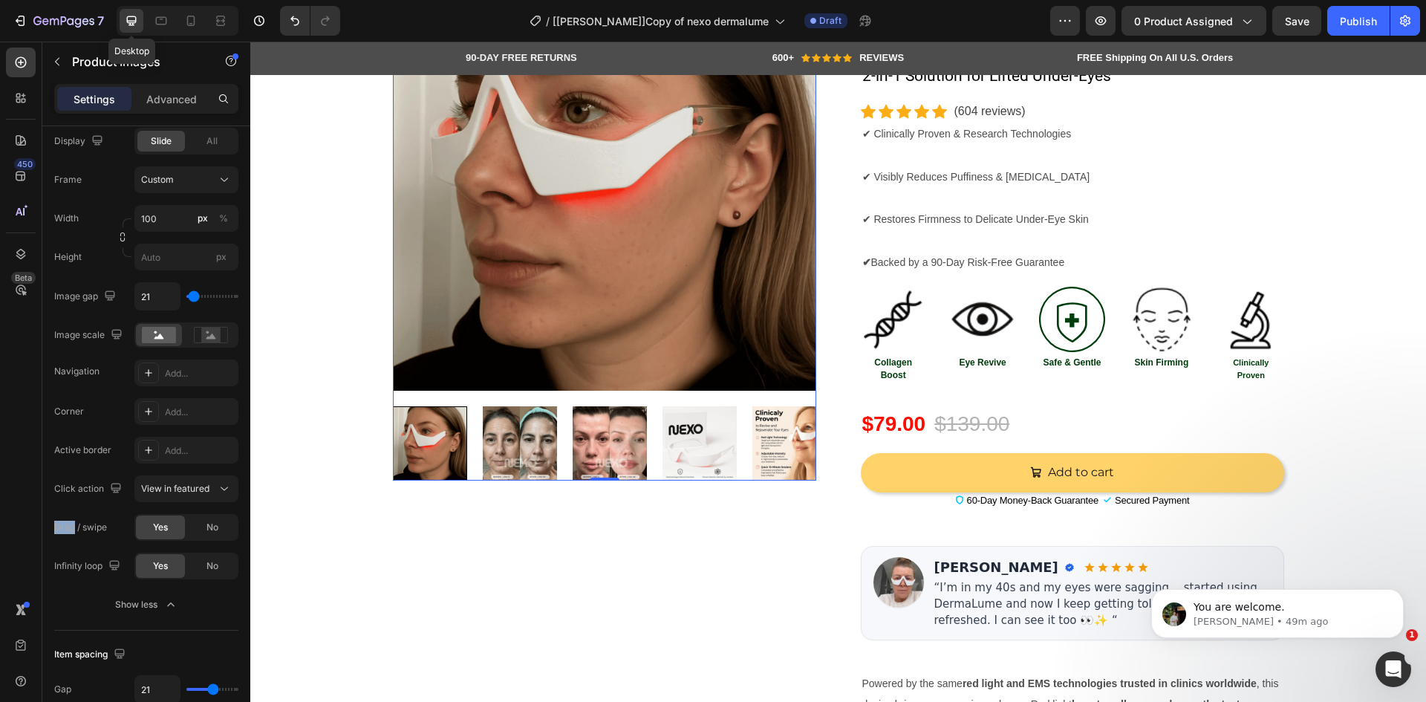
scroll to position [50, 0]
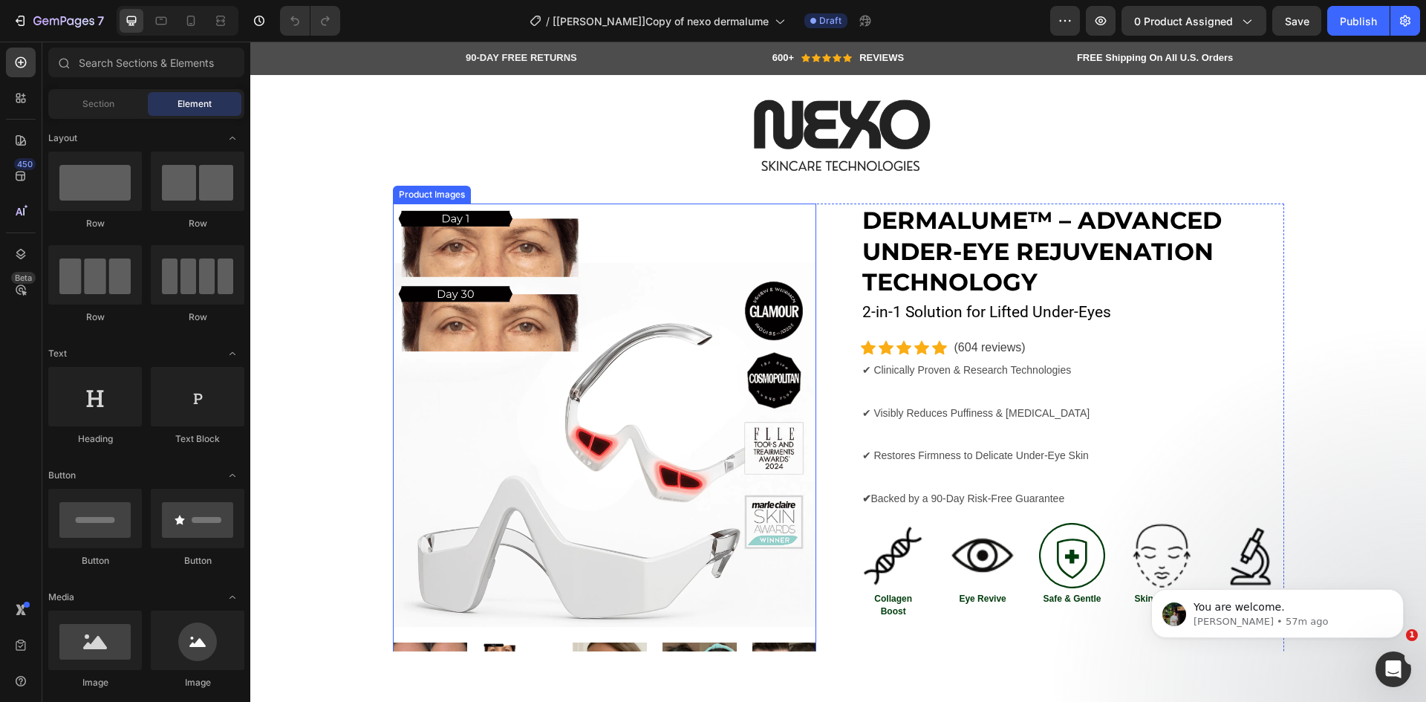
click at [760, 258] on img at bounding box center [604, 414] width 423 height 423
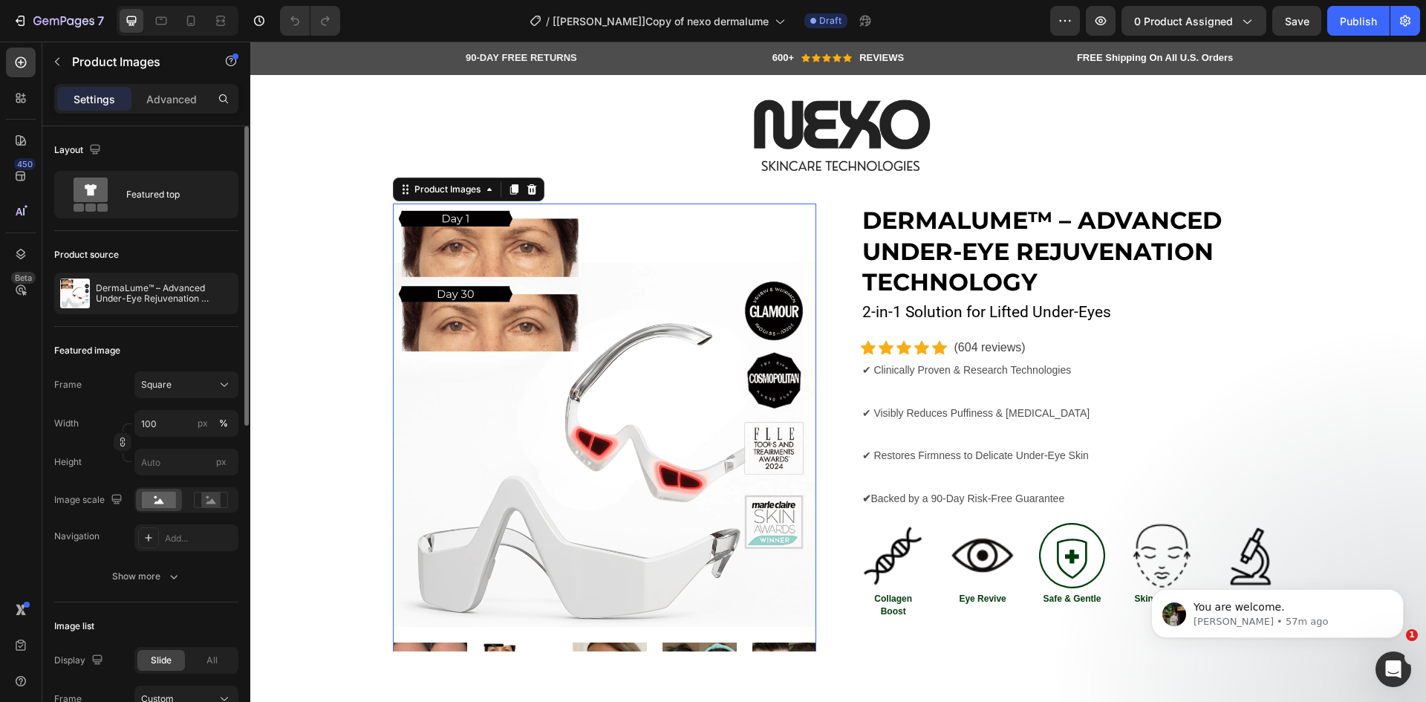
scroll to position [656, 0]
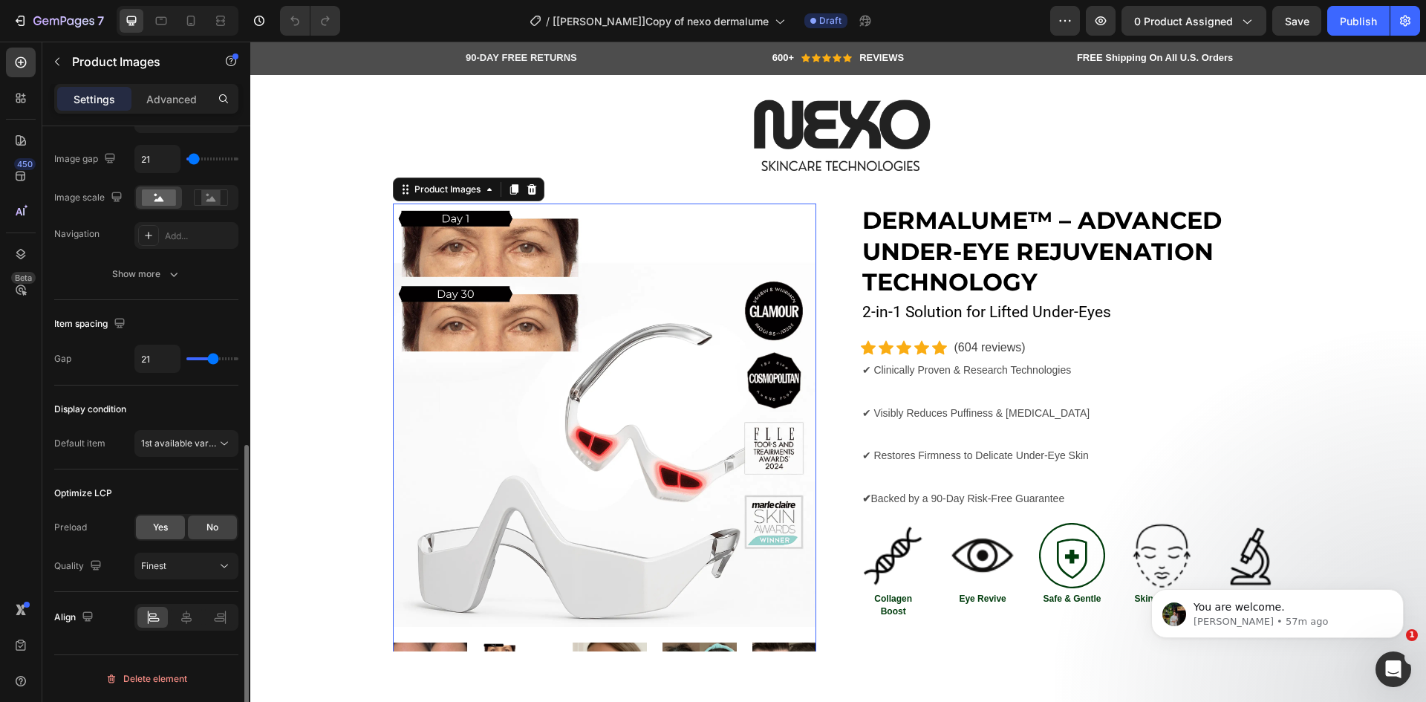
click at [163, 529] on span "Yes" at bounding box center [160, 527] width 15 height 13
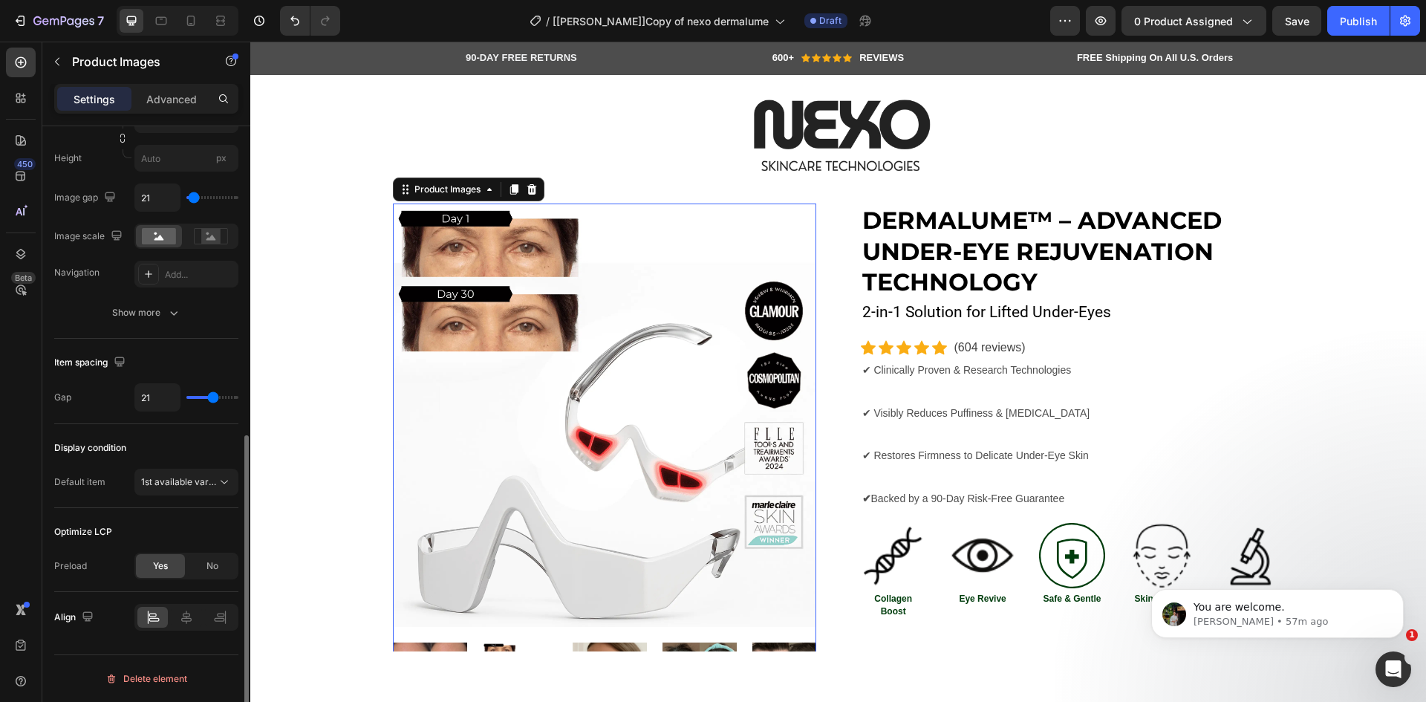
scroll to position [618, 0]
click at [174, 560] on div "Yes" at bounding box center [160, 566] width 49 height 24
click at [1344, 19] on div "Publish" at bounding box center [1358, 21] width 37 height 16
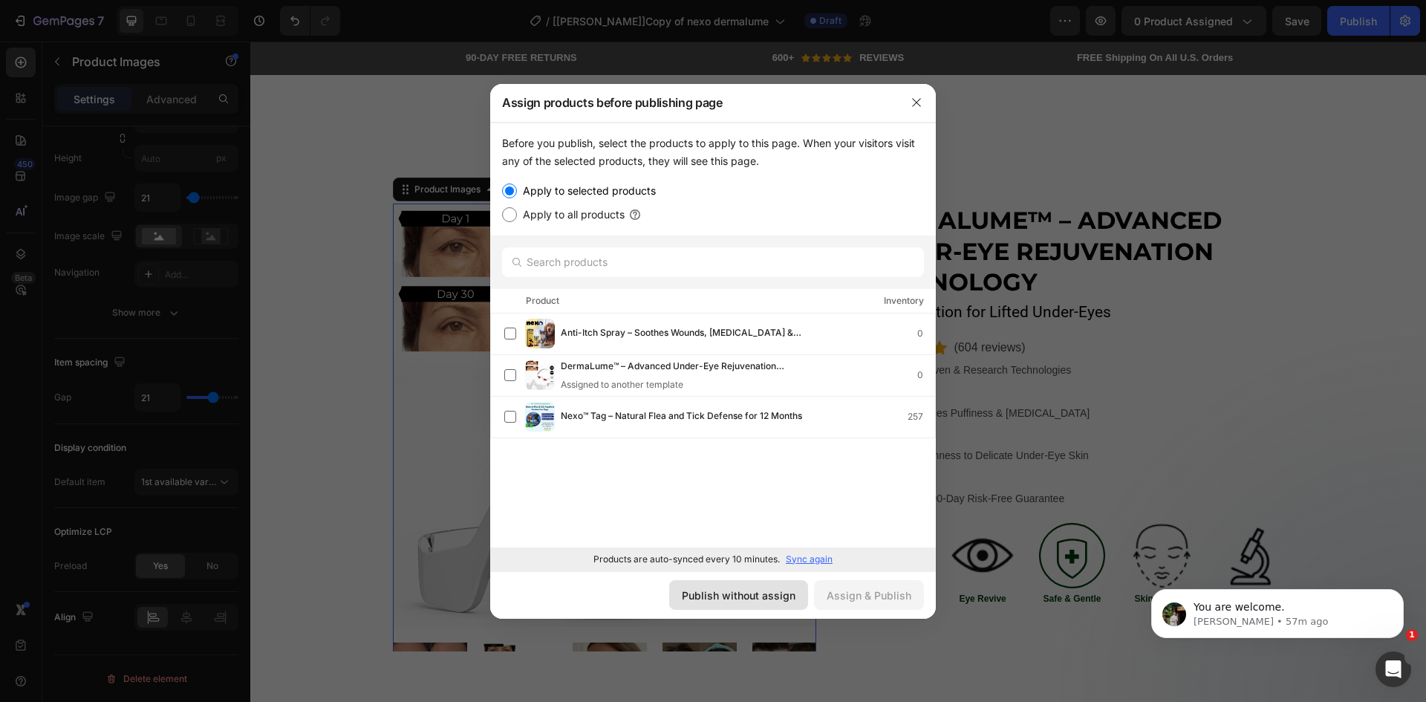
drag, startPoint x: 740, startPoint y: 586, endPoint x: 491, endPoint y: 540, distance: 253.7
click at [740, 586] on button "Publish without assign" at bounding box center [738, 595] width 139 height 30
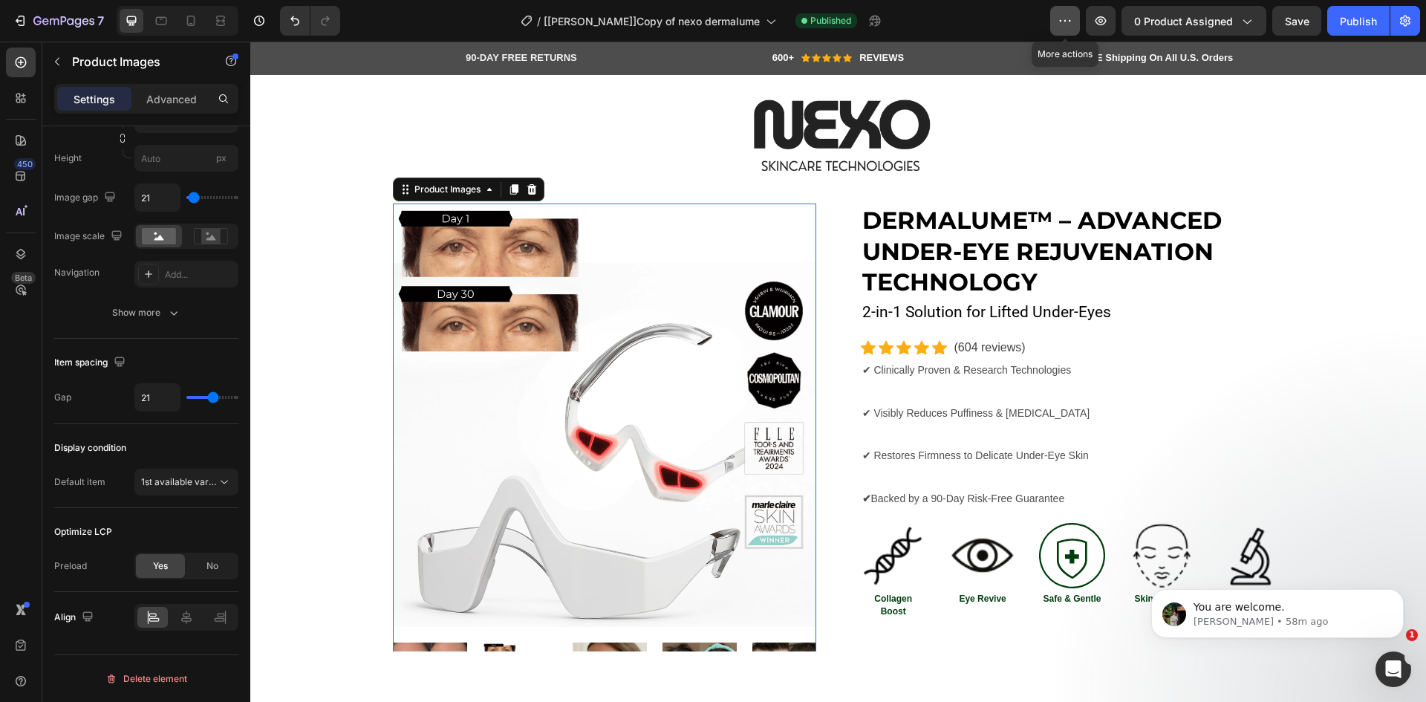
click at [1063, 19] on icon "button" at bounding box center [1064, 20] width 15 height 15
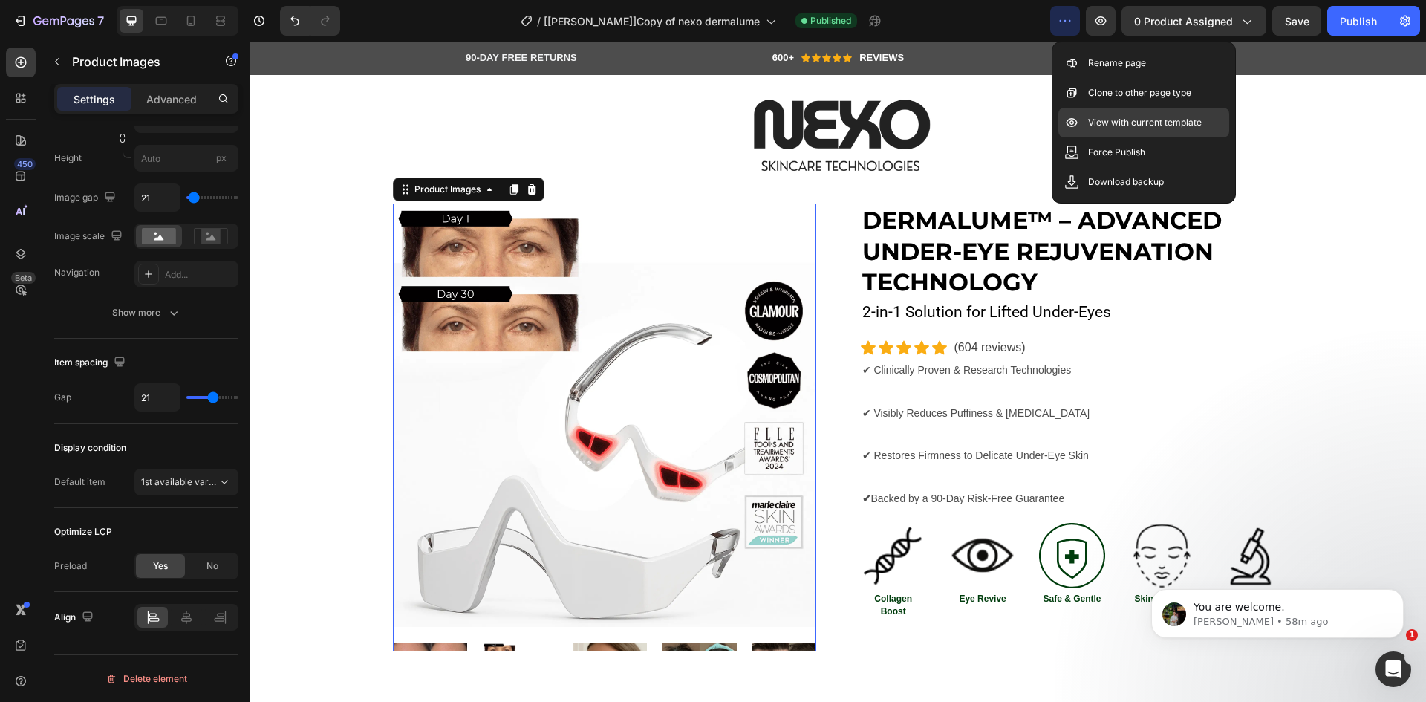
click at [1125, 125] on p "View with current template" at bounding box center [1145, 122] width 114 height 15
click at [181, 26] on div at bounding box center [191, 21] width 24 height 24
type input "25"
type input "12"
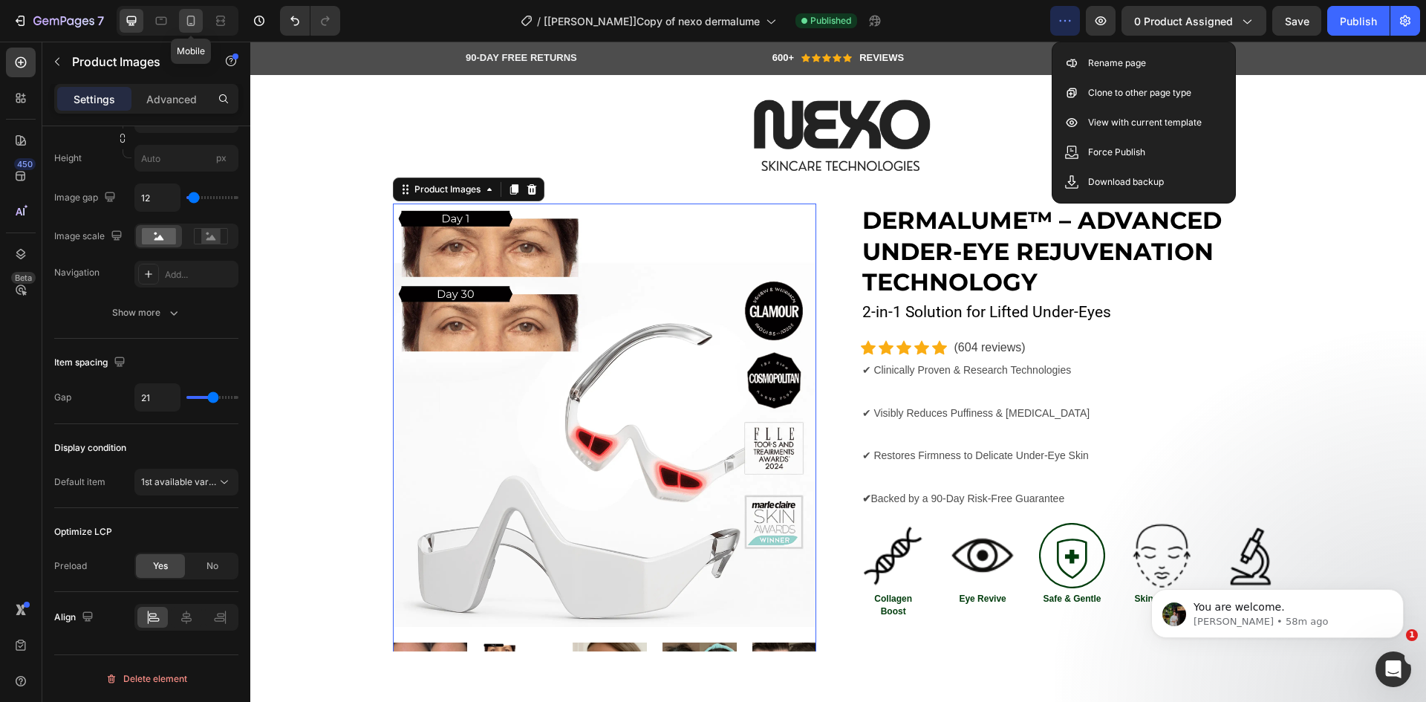
type input "12"
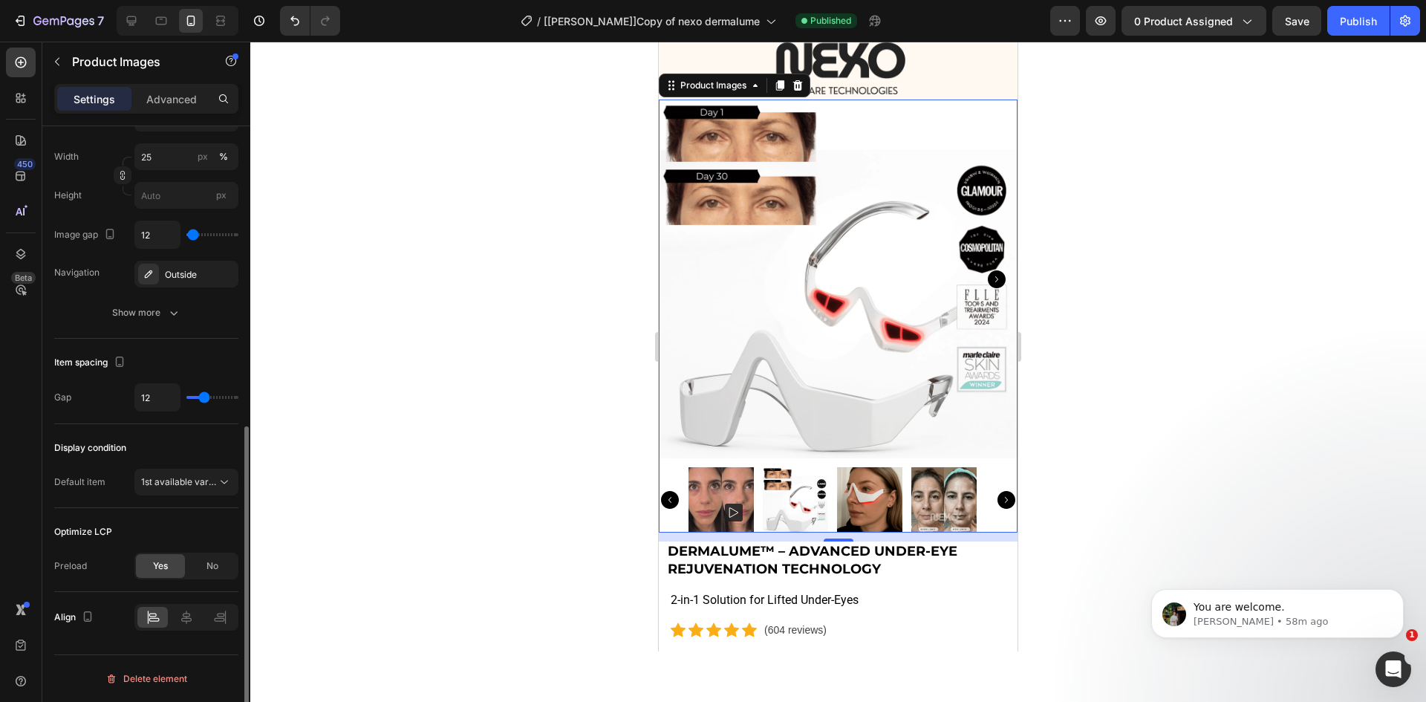
scroll to position [82, 0]
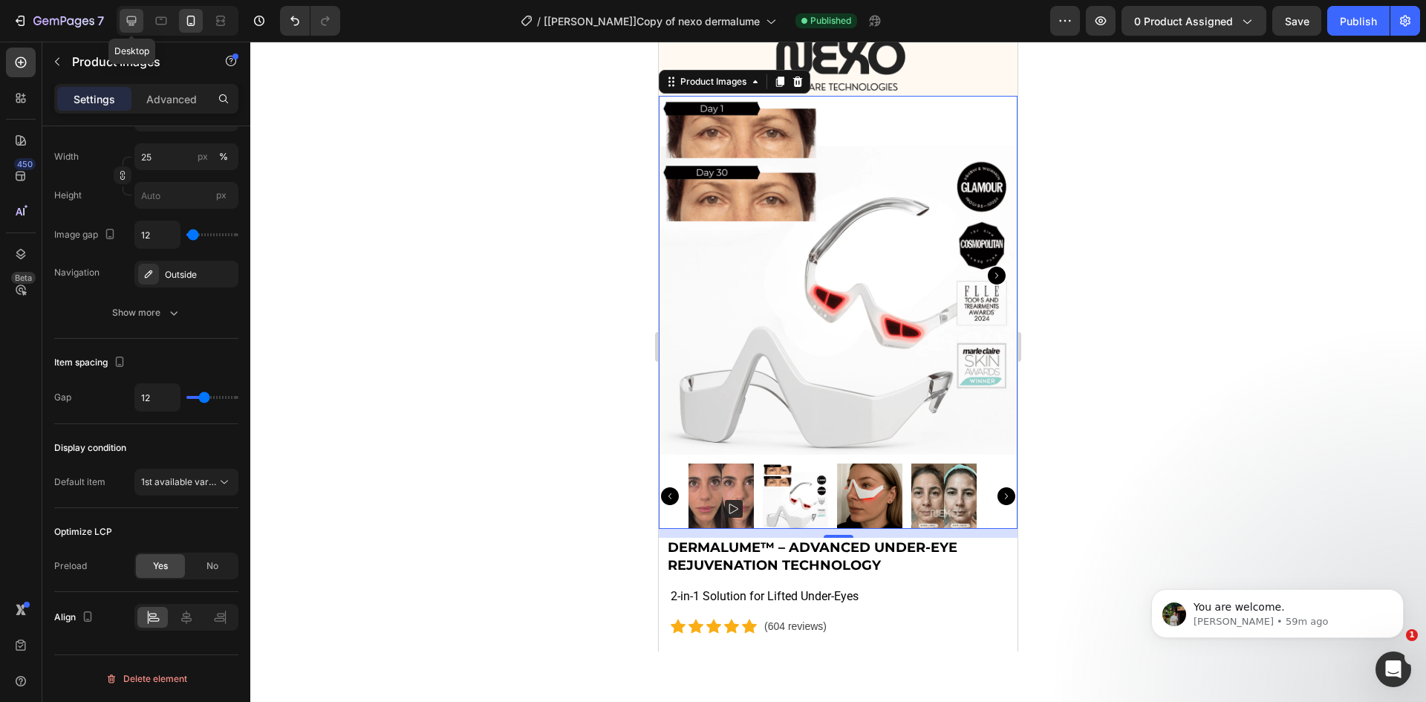
click at [131, 16] on icon at bounding box center [132, 21] width 10 height 10
type input "100"
type input "21"
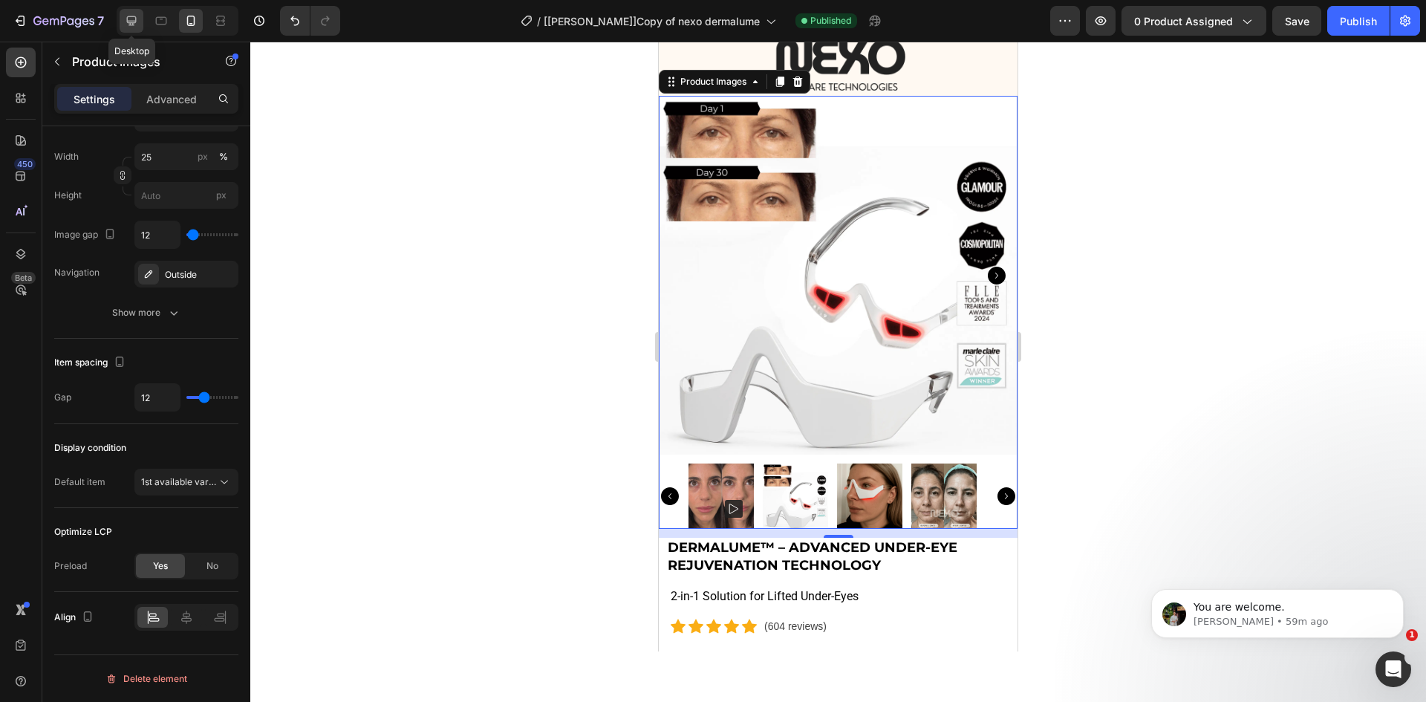
type input "21"
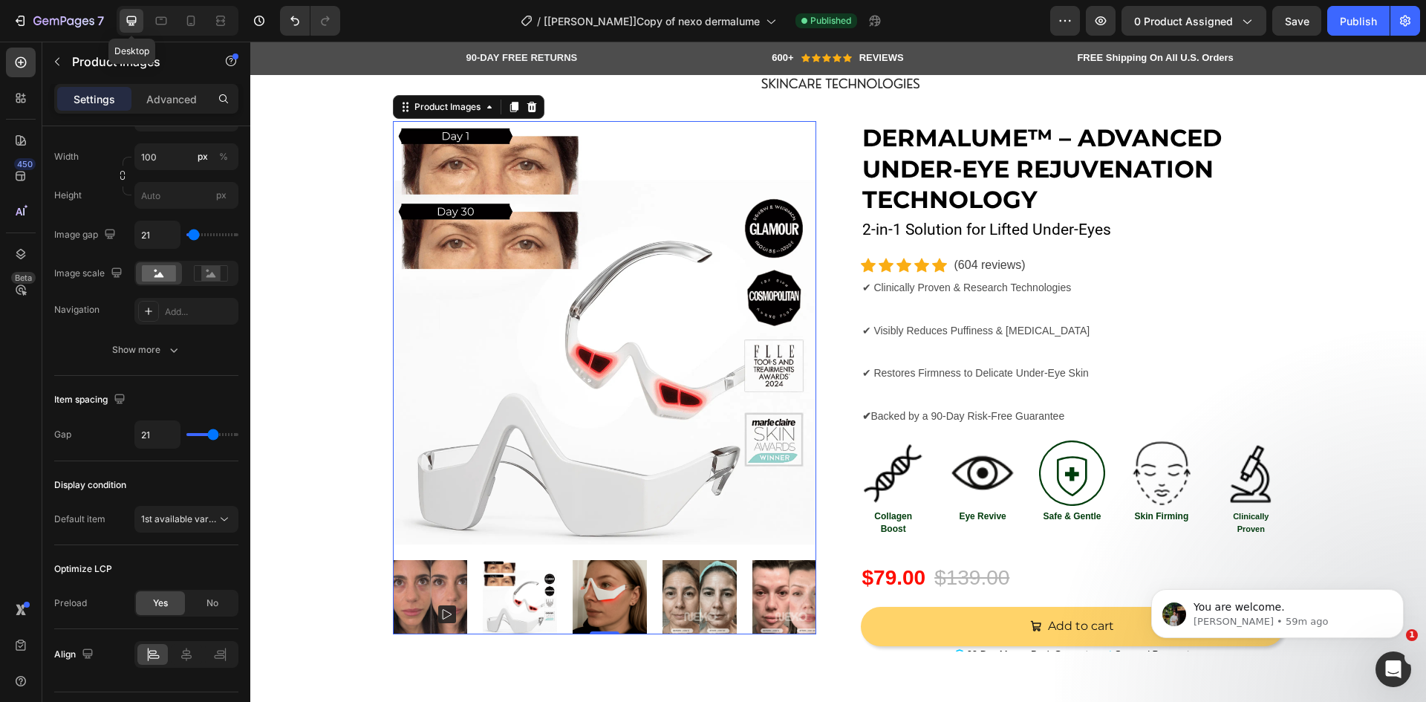
scroll to position [110, 0]
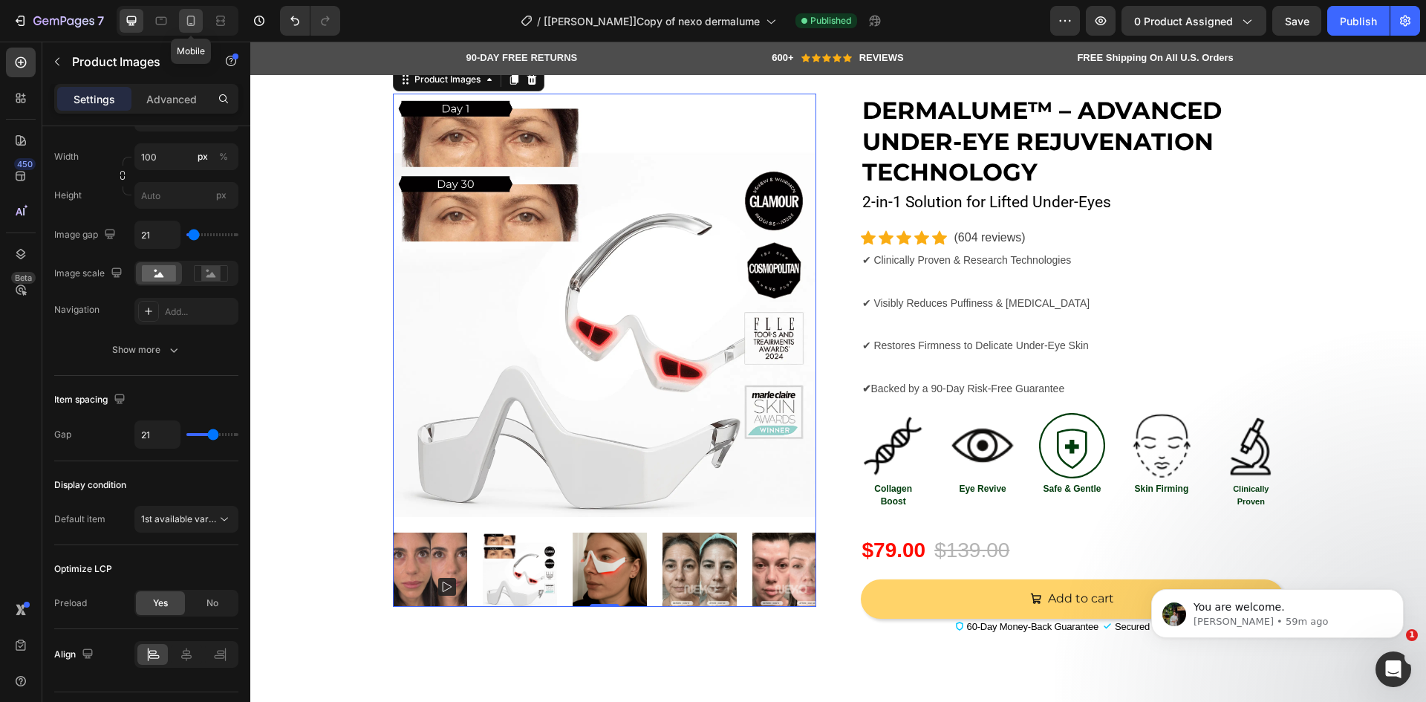
click at [185, 18] on icon at bounding box center [190, 20] width 15 height 15
type input "25"
type input "12"
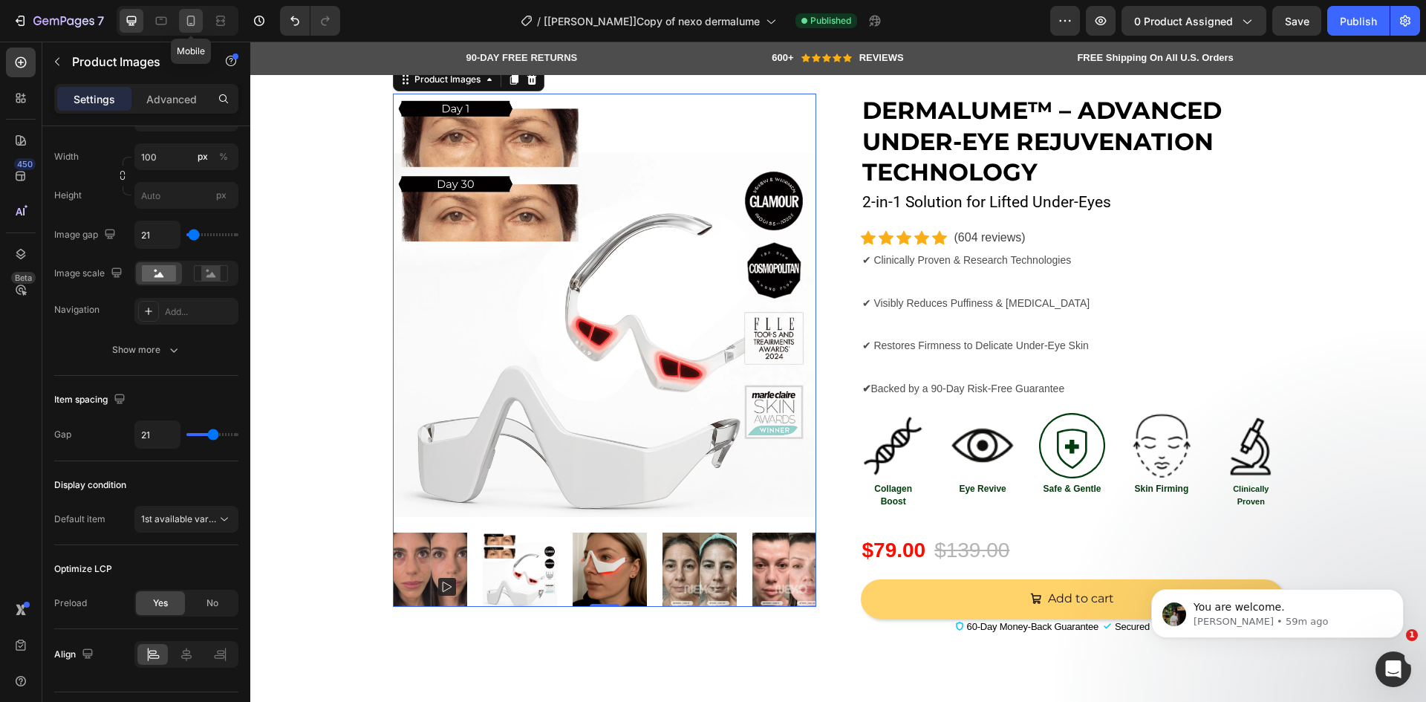
type input "12"
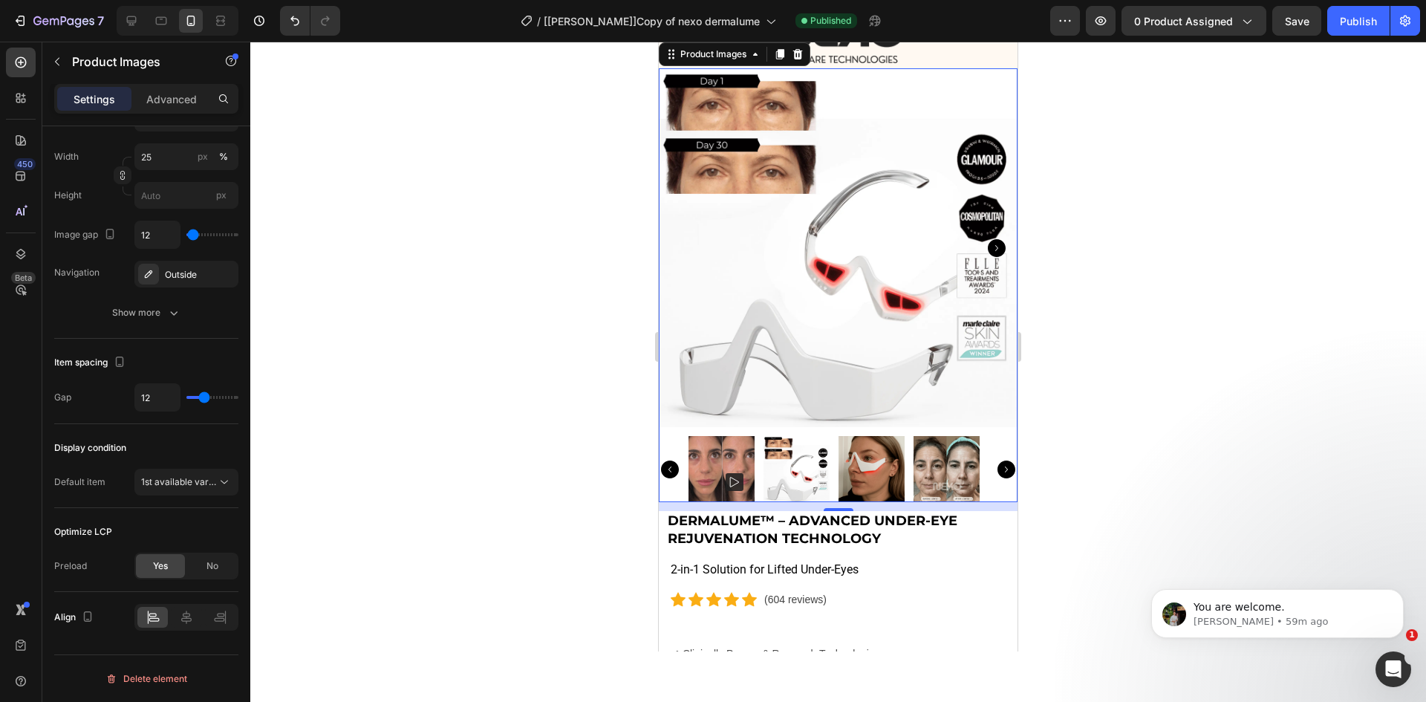
scroll to position [82, 0]
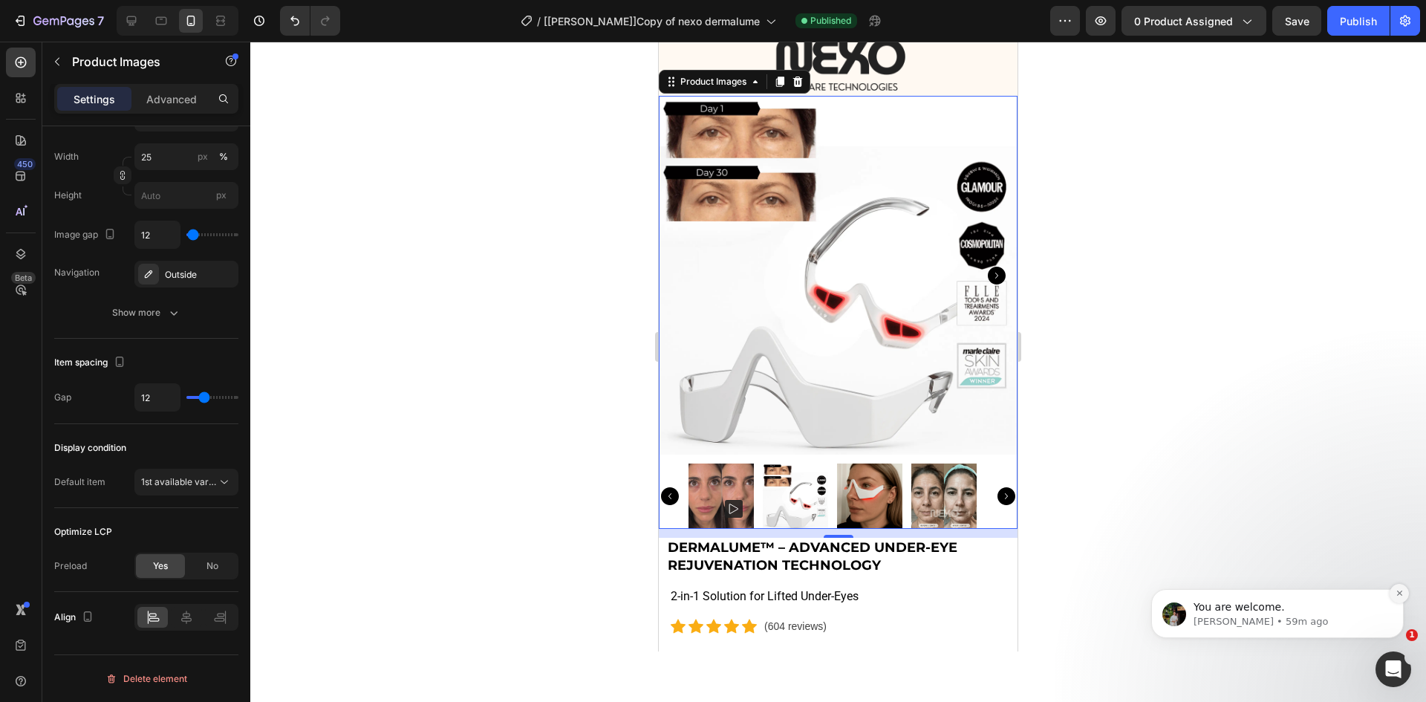
click at [1397, 593] on icon "Dismiss notification" at bounding box center [1399, 593] width 8 height 8
